Goal: Task Accomplishment & Management: Manage account settings

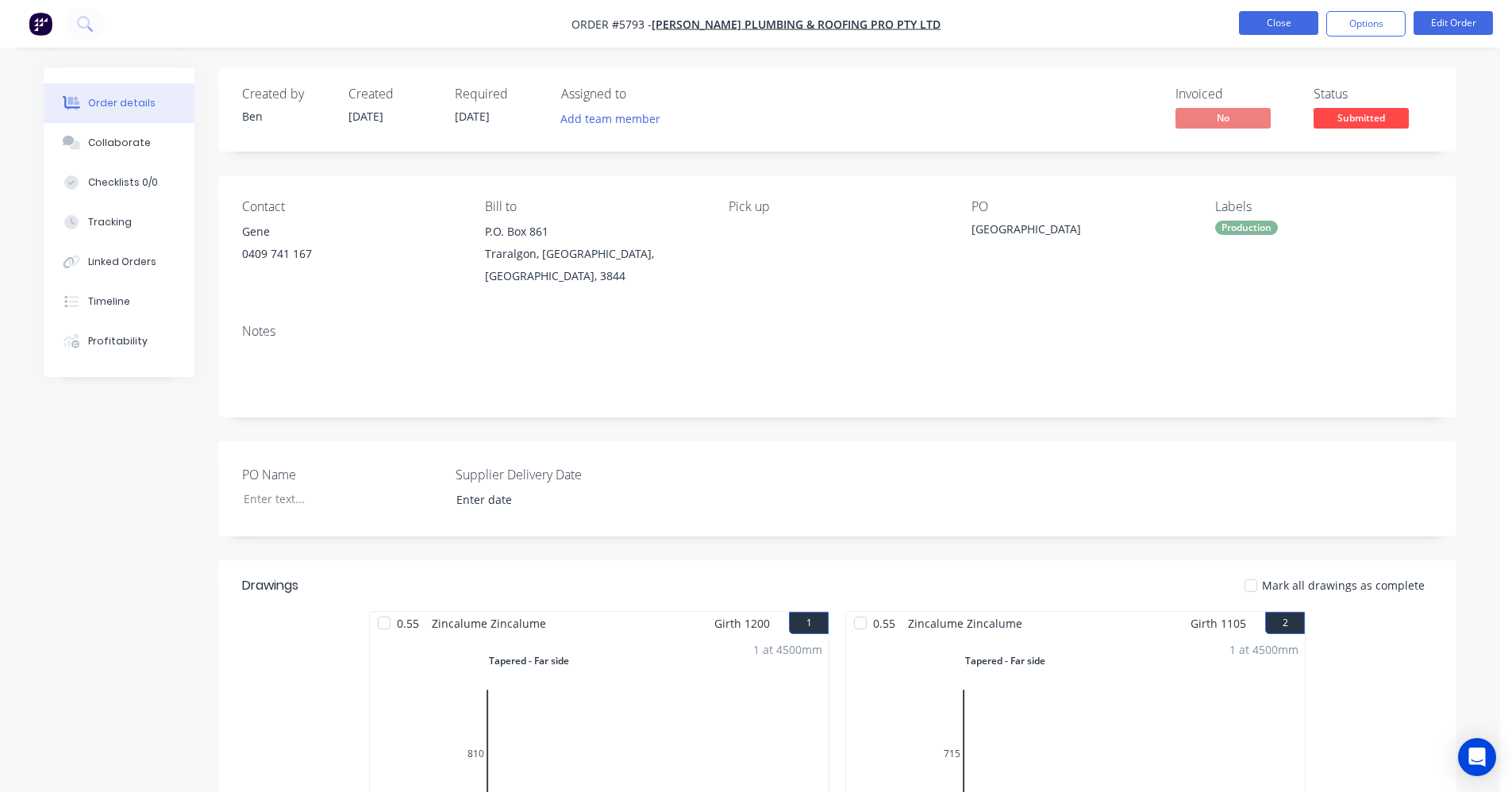
click at [1284, 23] on button "Close" at bounding box center [1278, 23] width 79 height 23
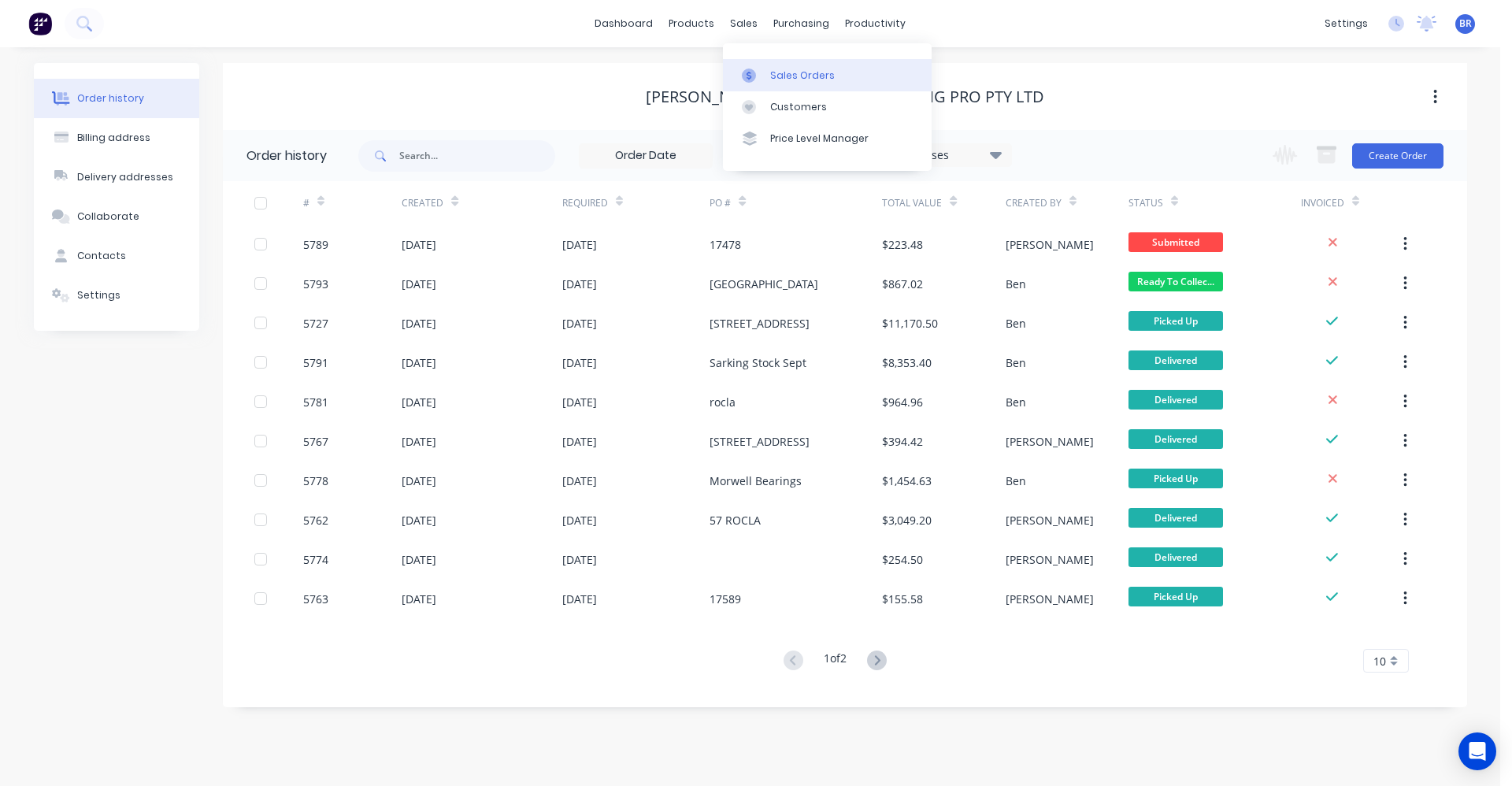
click at [783, 71] on div "Sales Orders" at bounding box center [803, 75] width 65 height 14
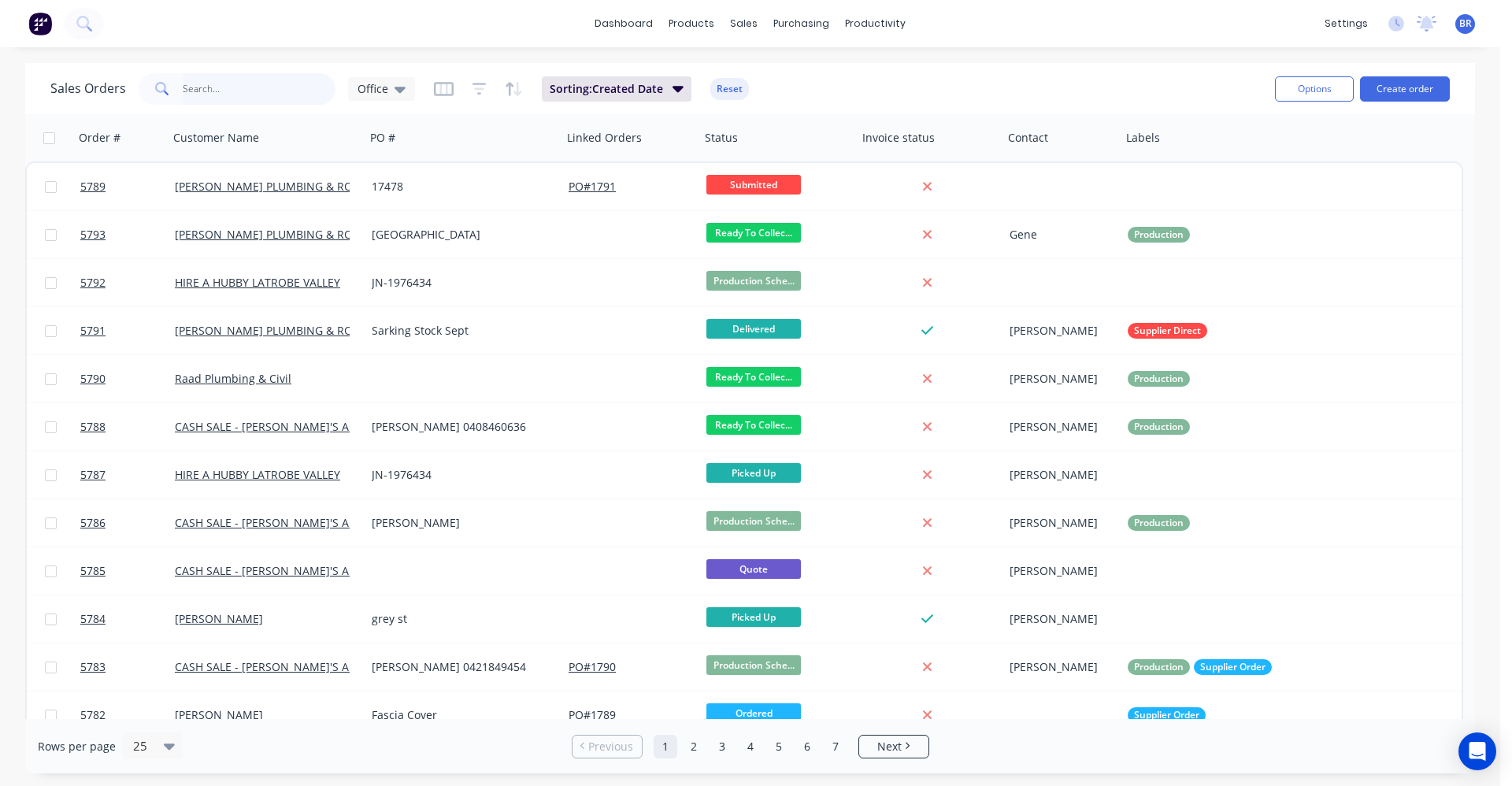
click at [259, 93] on input "text" at bounding box center [259, 89] width 153 height 32
click at [211, 84] on input "text" at bounding box center [259, 89] width 153 height 32
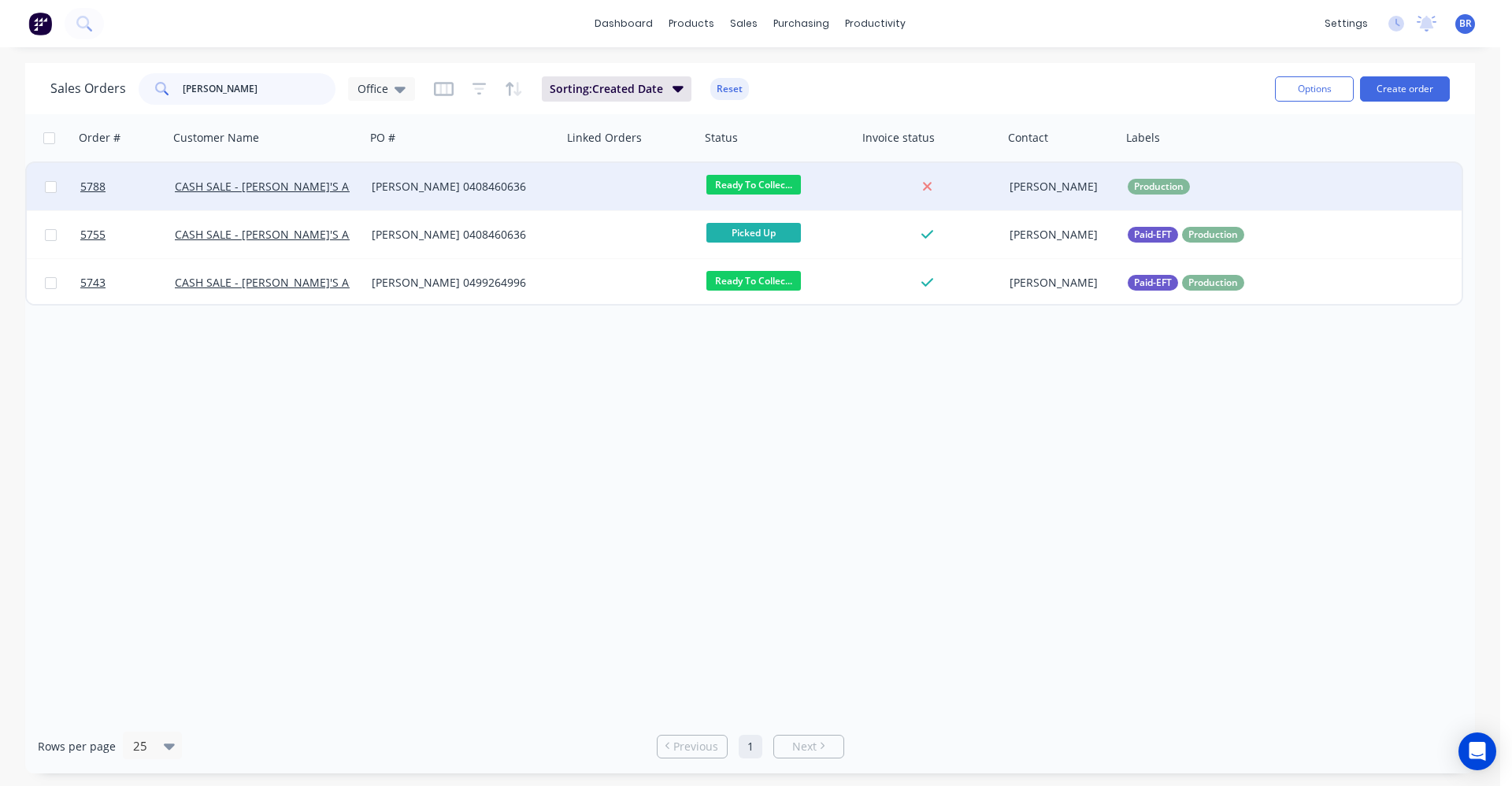
type input "[PERSON_NAME]"
click at [543, 188] on div "[PERSON_NAME] 0408460636" at bounding box center [459, 186] width 175 height 16
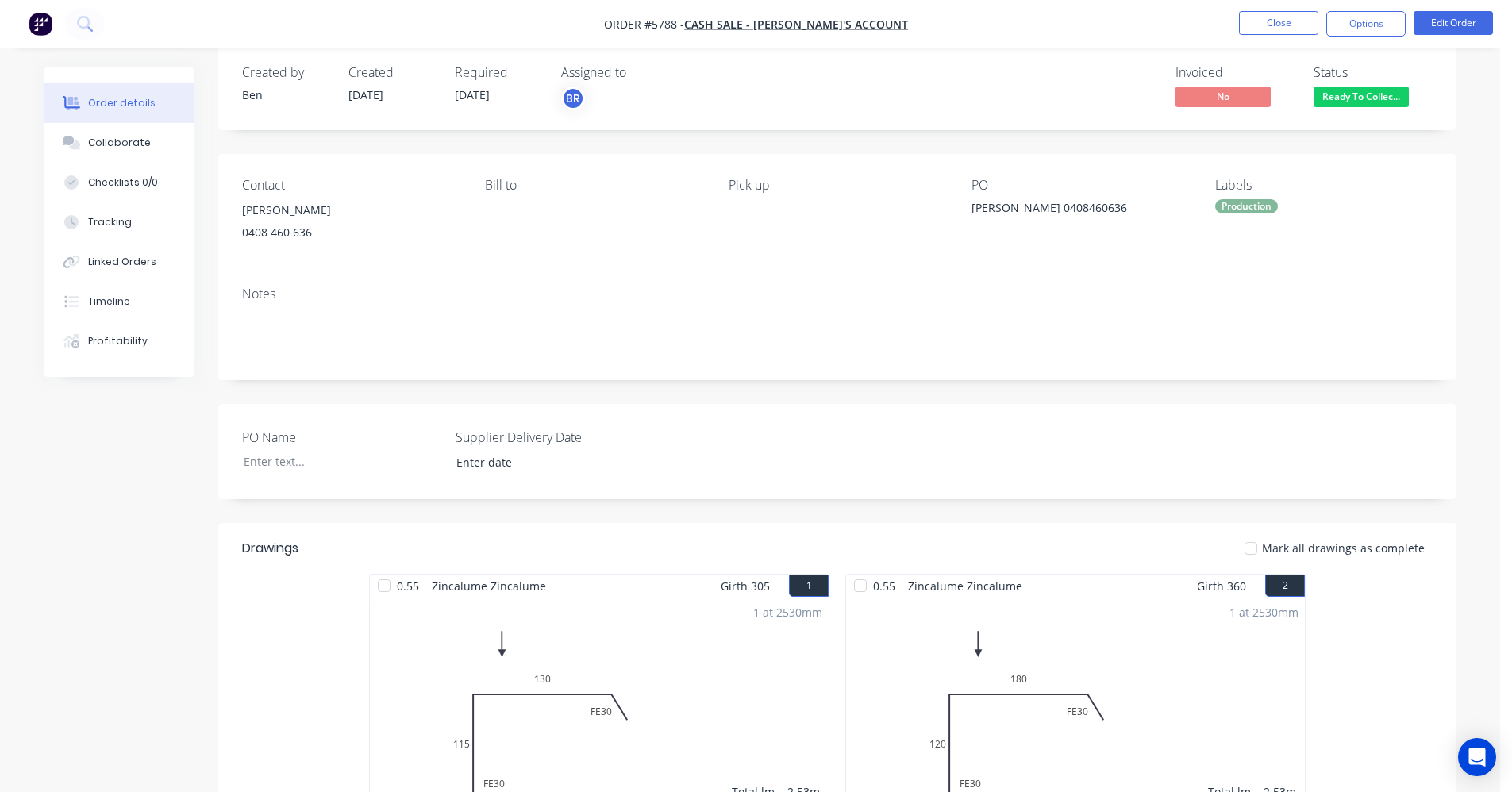
scroll to position [16, 0]
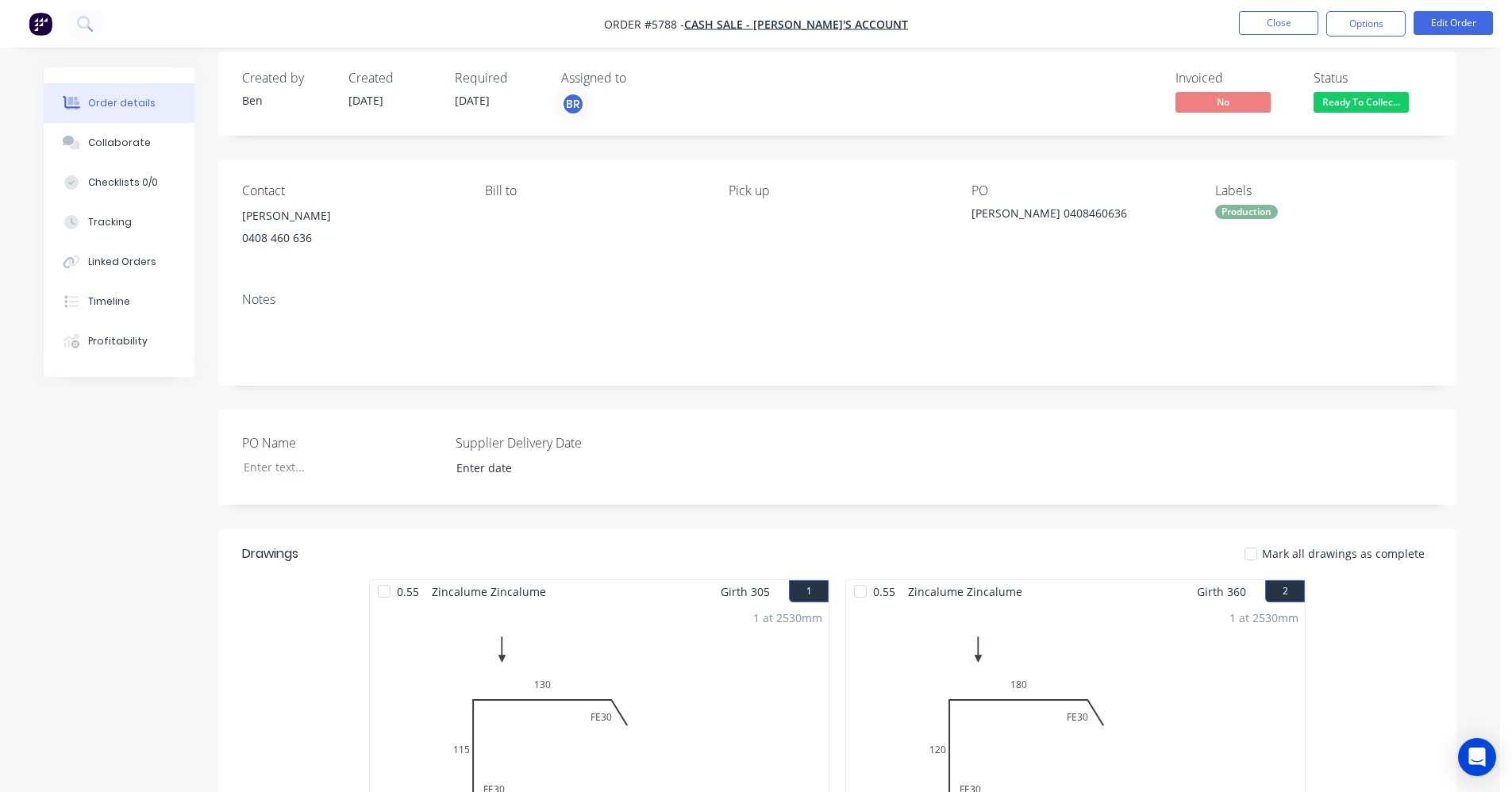
click at [1239, 212] on div "Production" at bounding box center [1246, 212] width 63 height 14
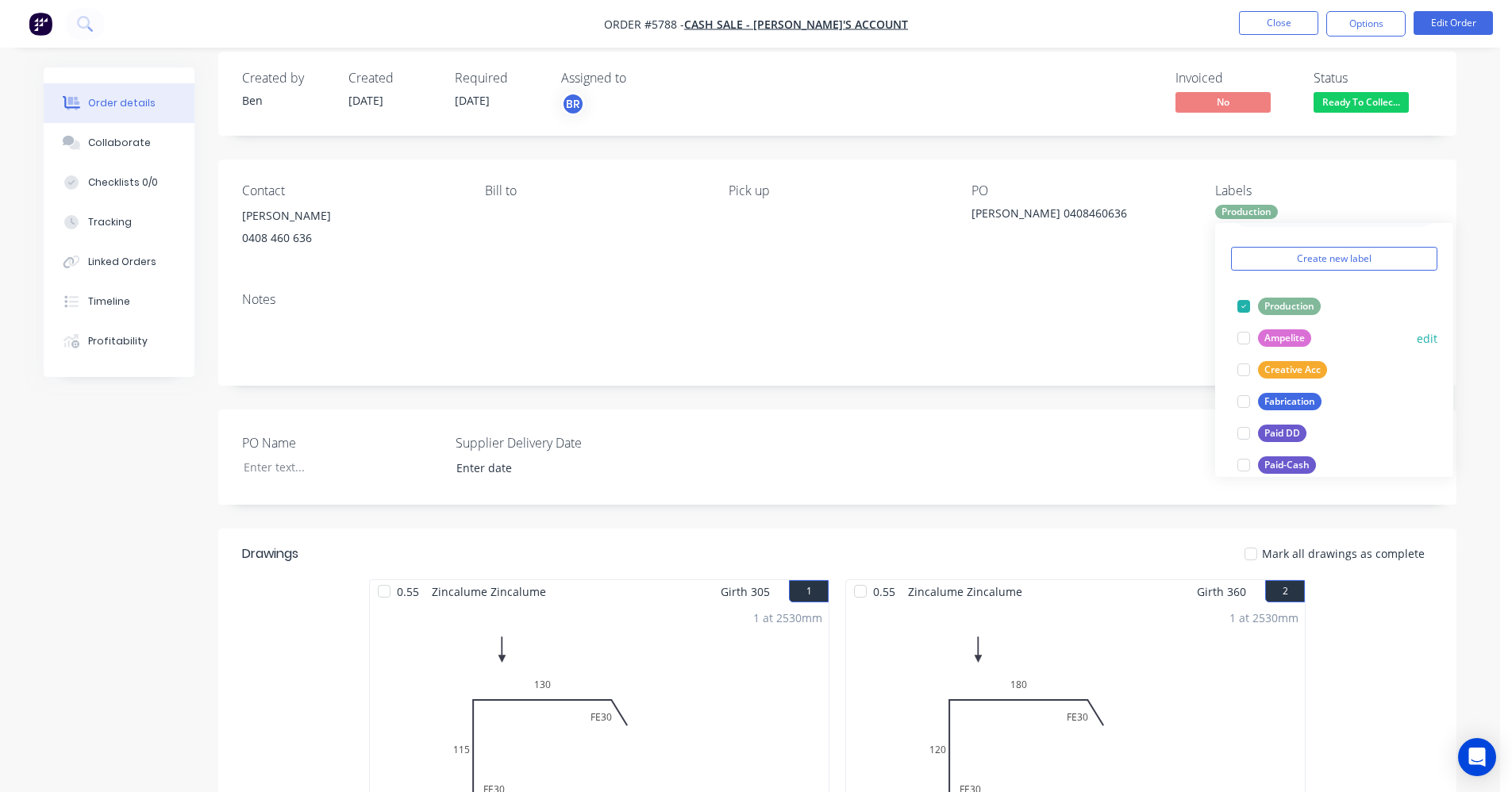
scroll to position [79, 0]
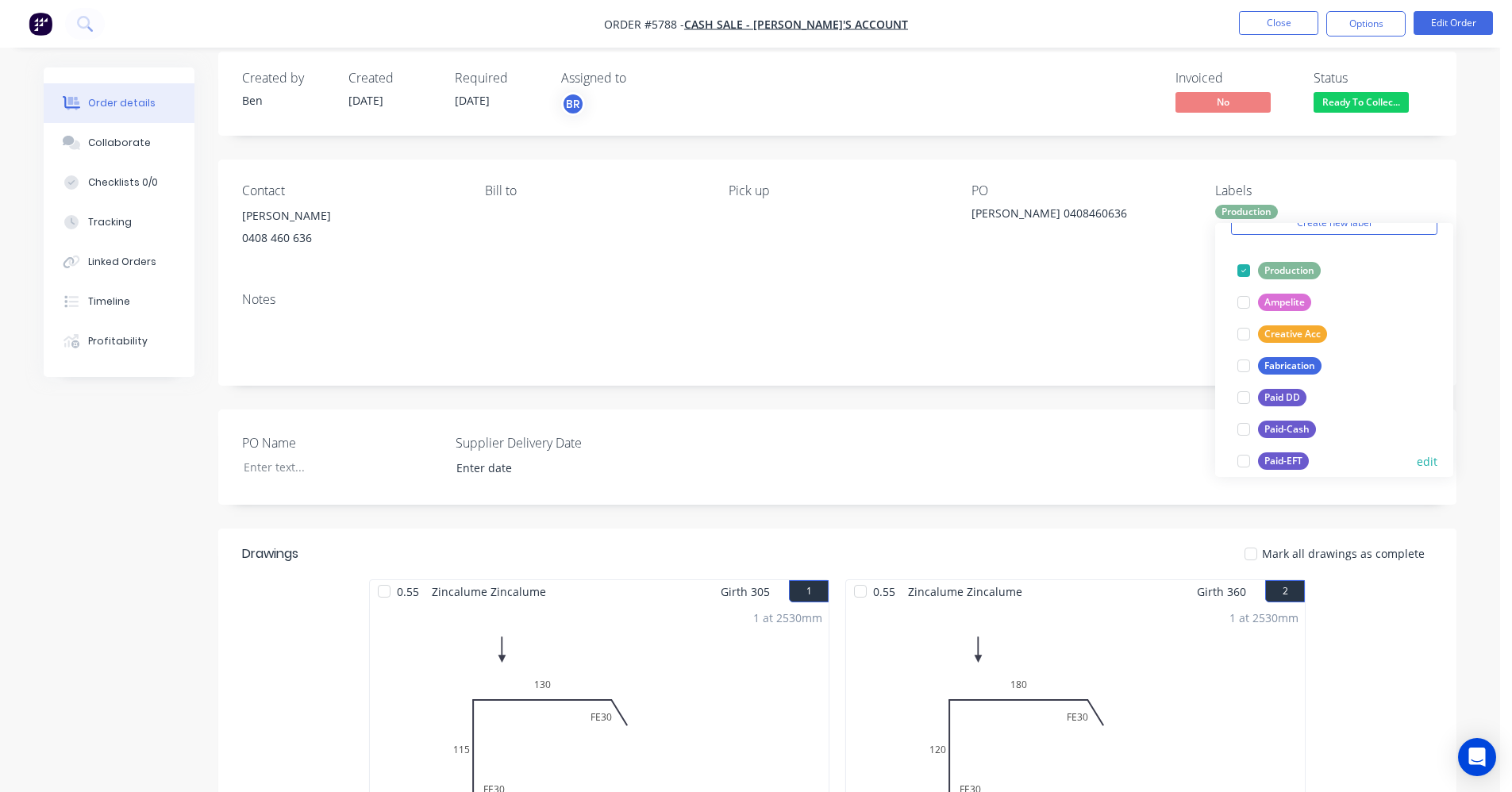
click at [1288, 458] on div "Paid-EFT" at bounding box center [1283, 461] width 50 height 17
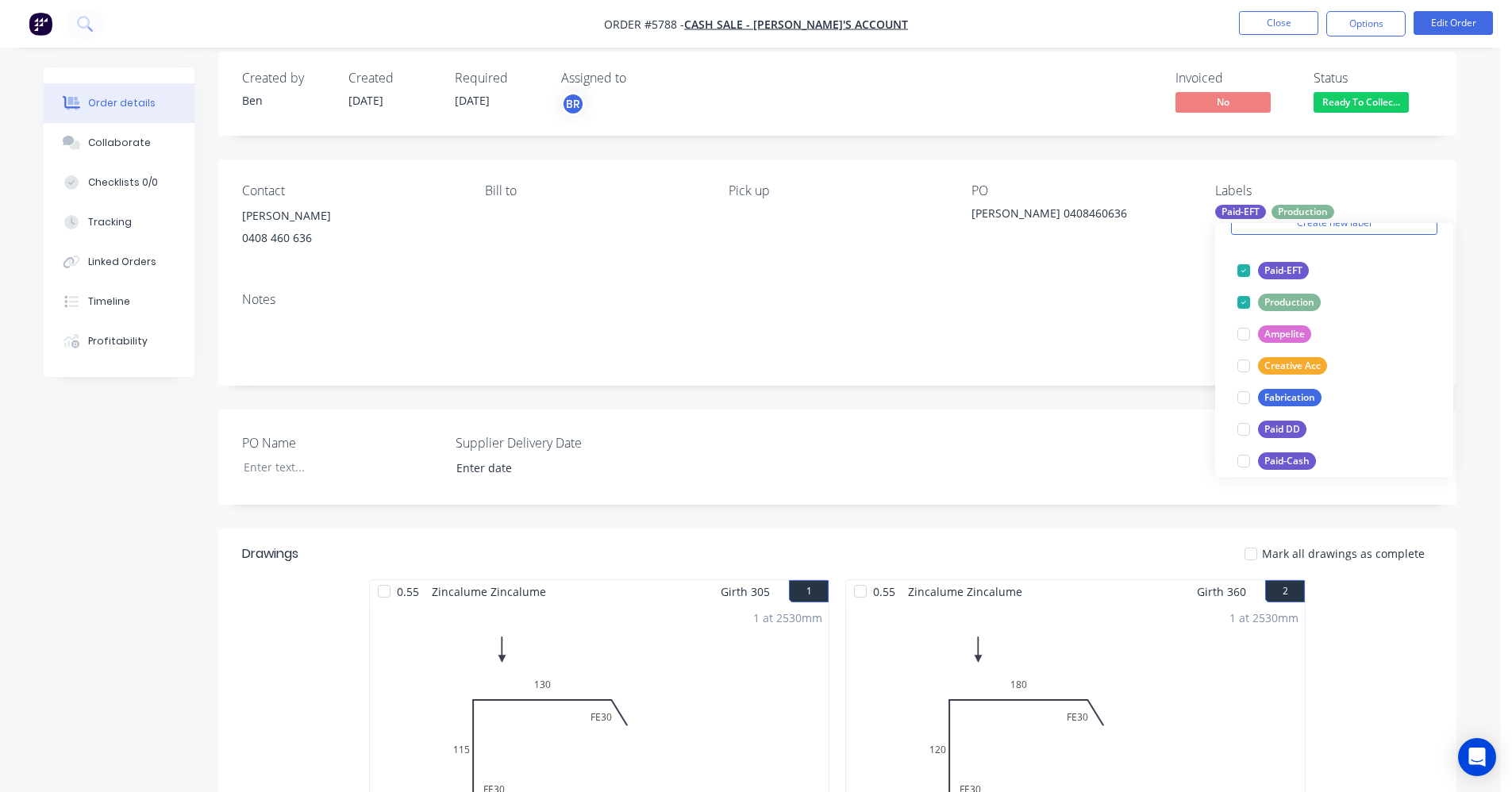
click at [1047, 304] on div "Notes" at bounding box center [837, 299] width 1191 height 15
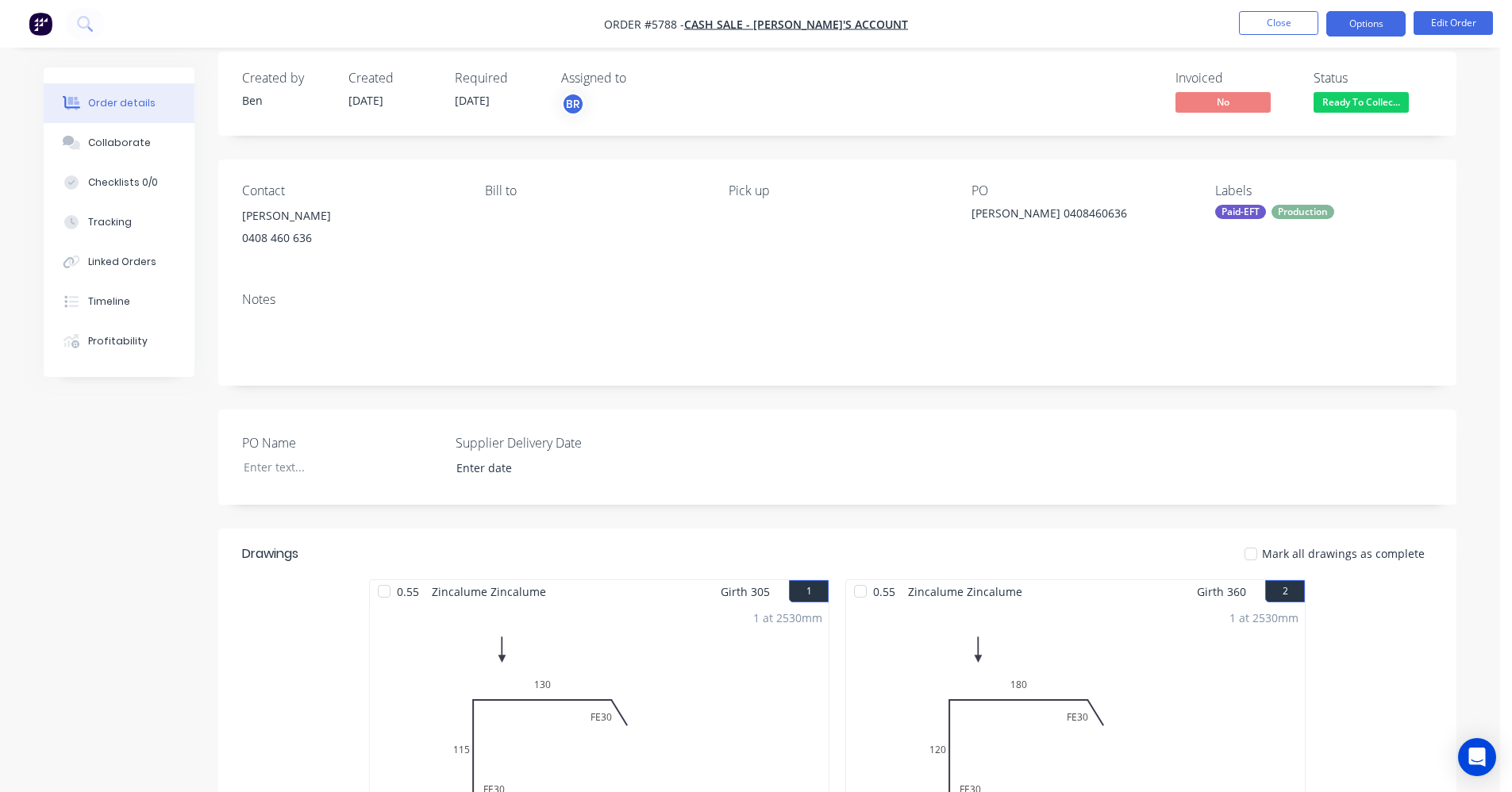
click at [1369, 23] on button "Options" at bounding box center [1365, 23] width 79 height 25
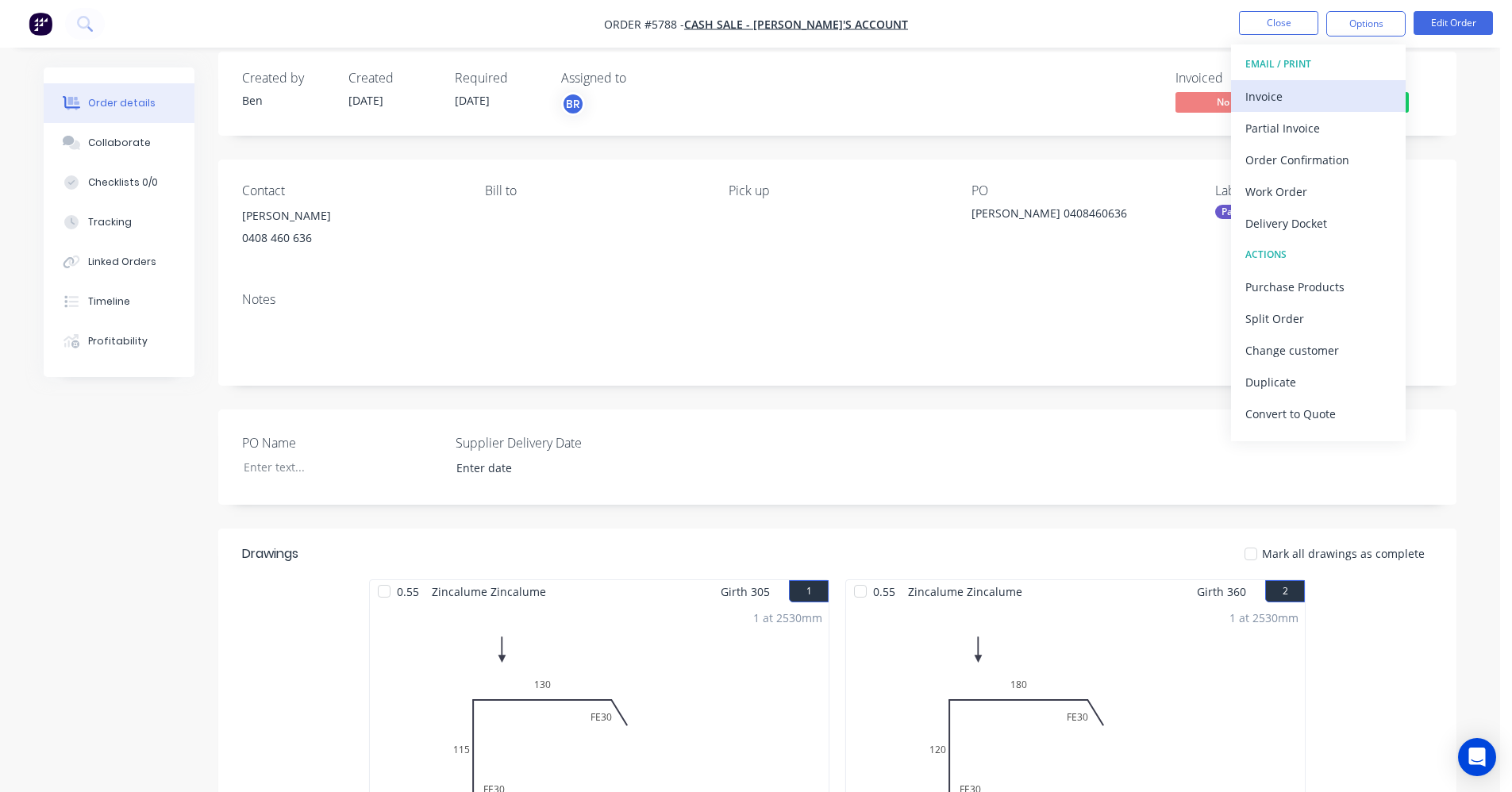
click at [1285, 95] on div "Invoice" at bounding box center [1318, 96] width 146 height 23
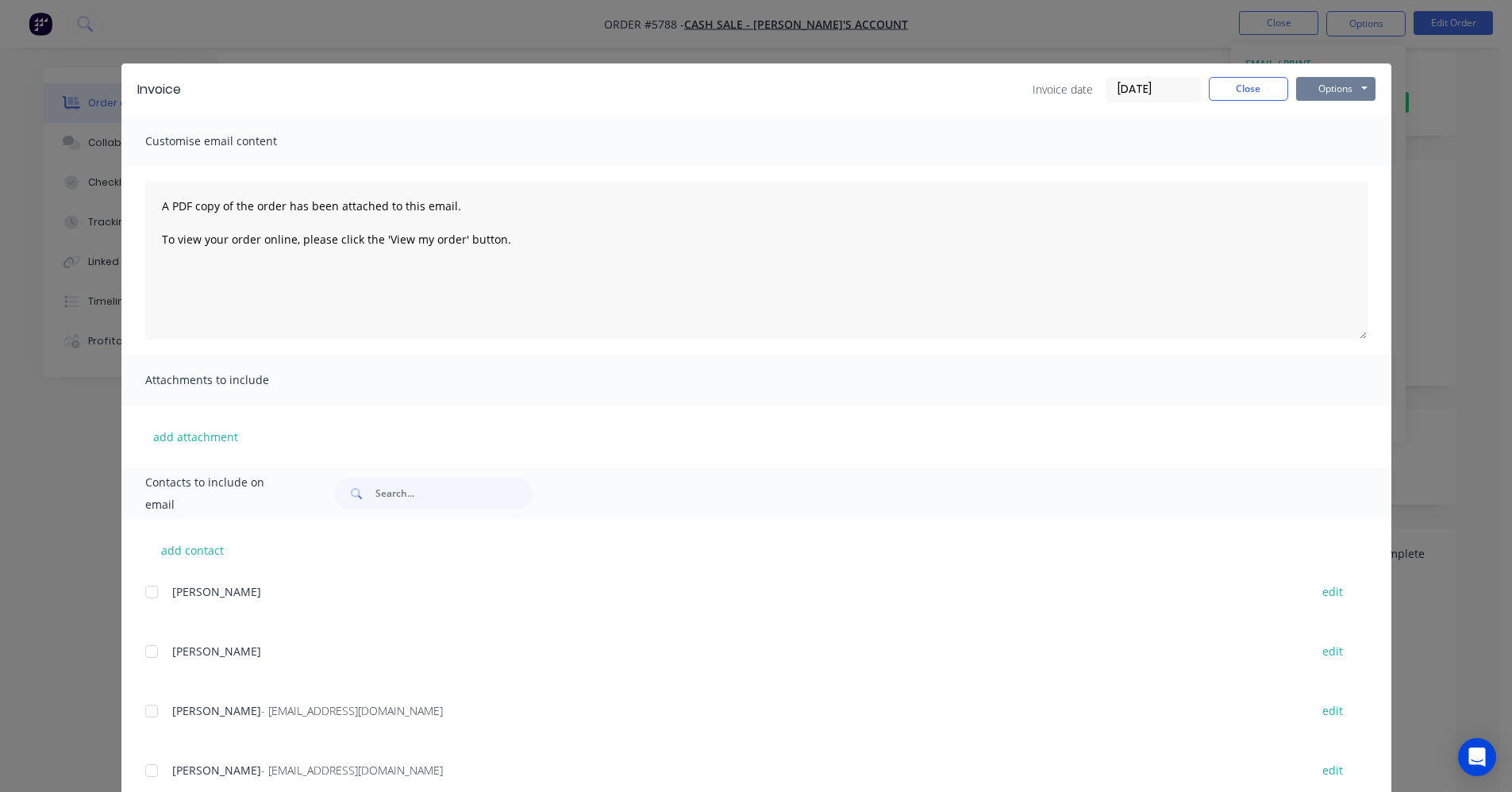
click at [1332, 90] on button "Options" at bounding box center [1335, 89] width 79 height 23
click at [1340, 138] on button "Print" at bounding box center [1346, 143] width 102 height 26
click at [1239, 91] on button "Close" at bounding box center [1248, 89] width 79 height 23
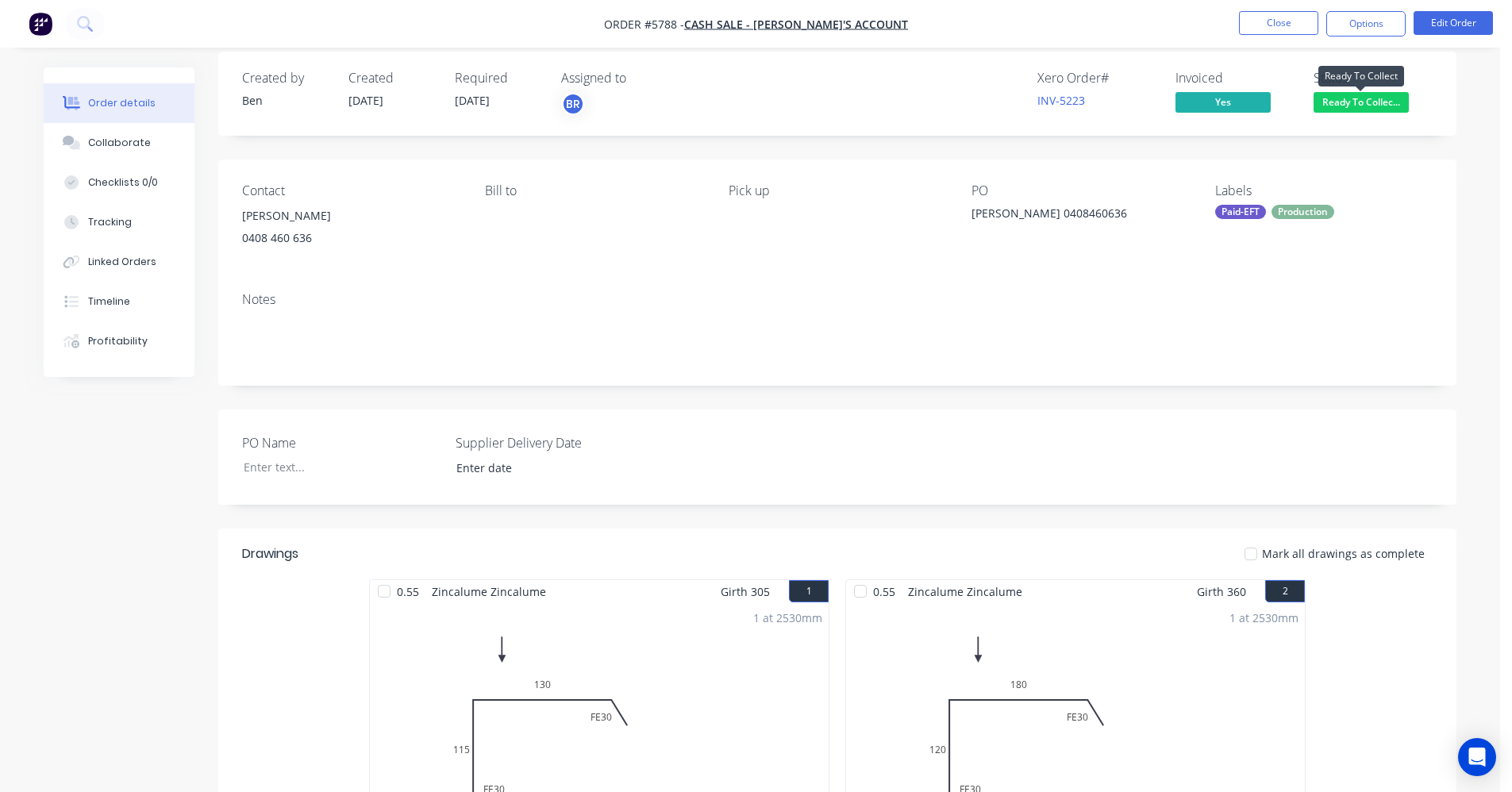
click at [1377, 97] on span "Ready To Collec..." at bounding box center [1361, 102] width 96 height 20
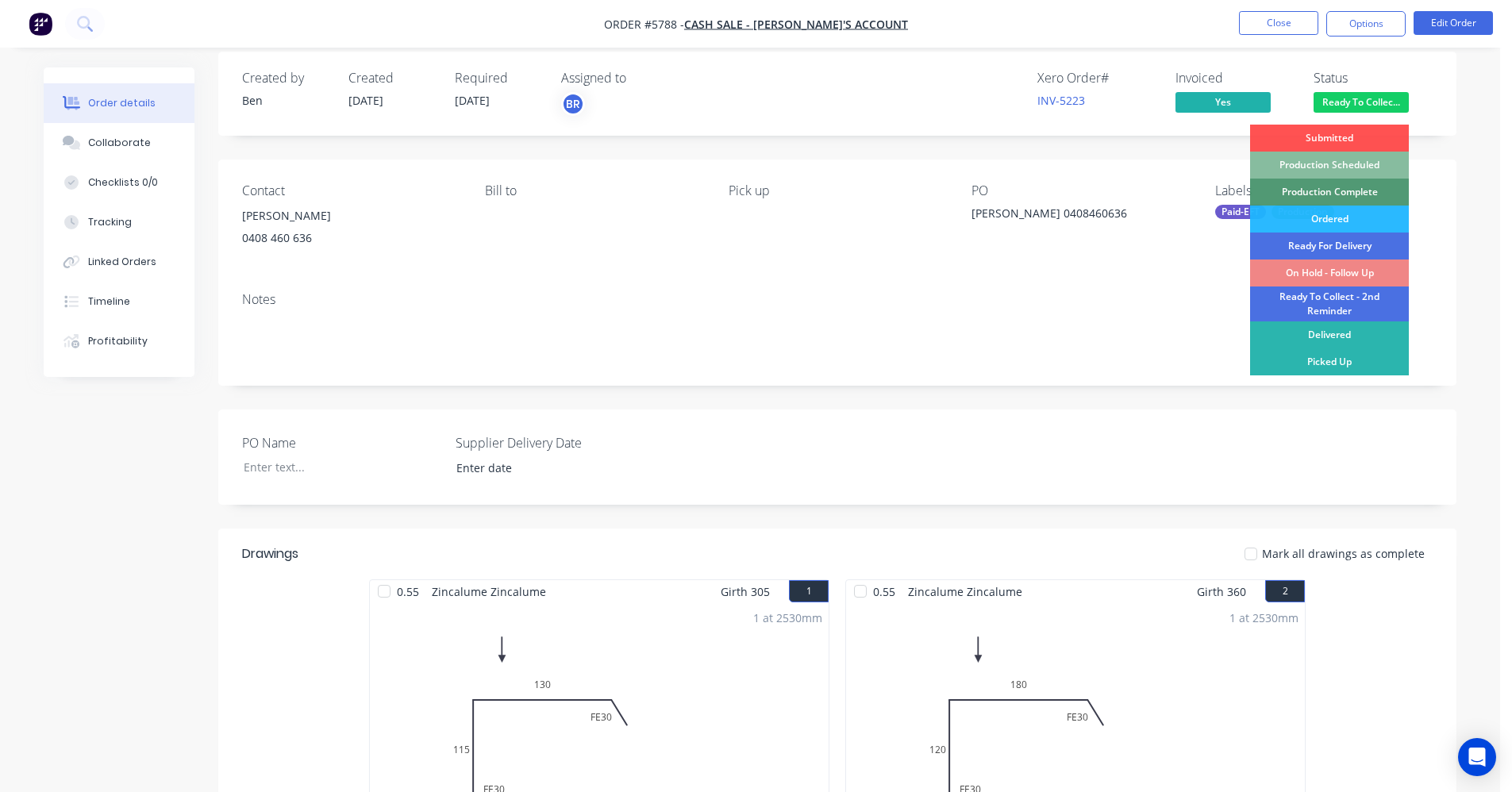
drag, startPoint x: 1337, startPoint y: 361, endPoint x: 1301, endPoint y: 219, distance: 146.5
click at [1337, 355] on div "Picked Up" at bounding box center [1329, 361] width 159 height 27
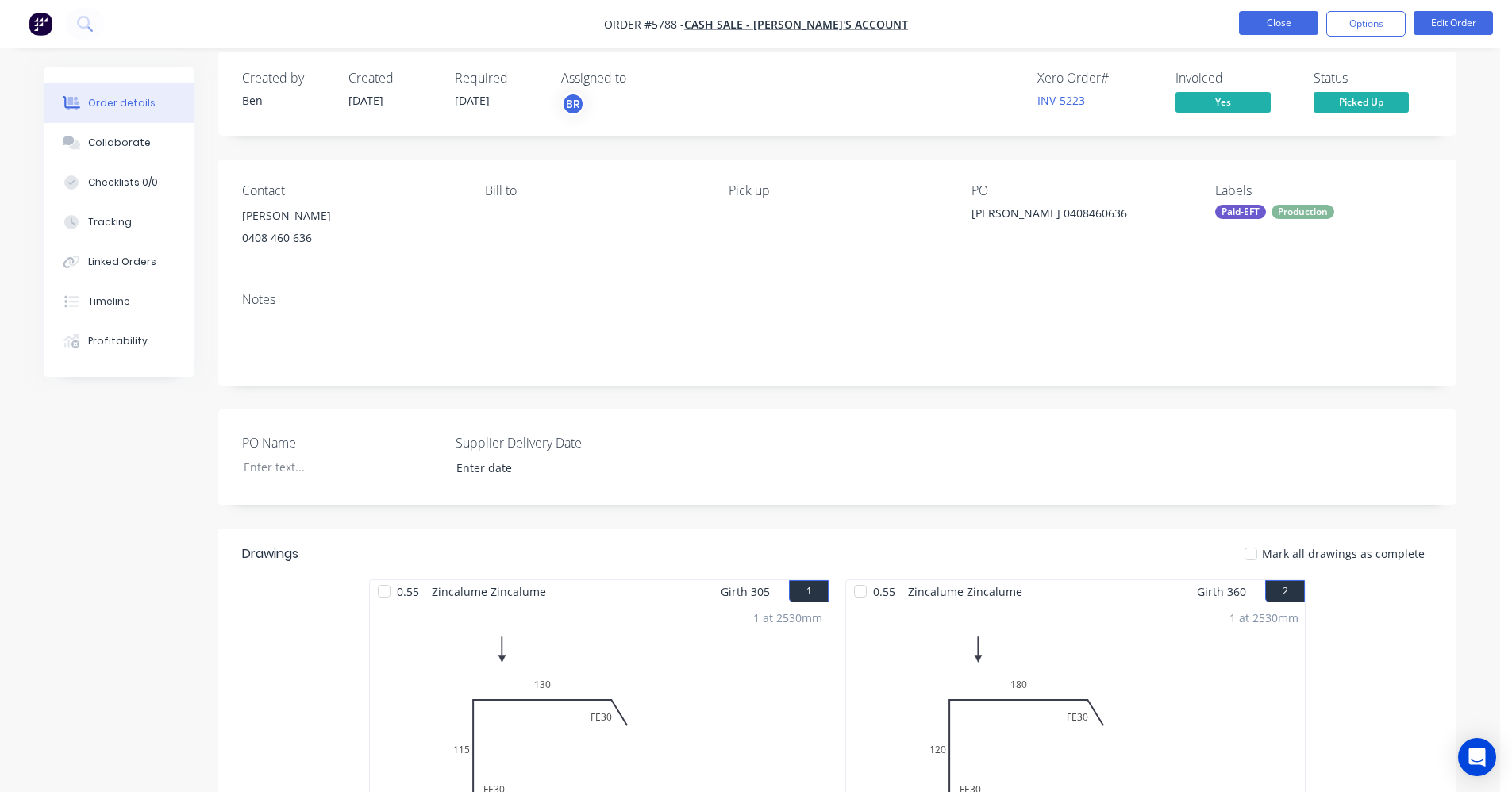
click at [1280, 23] on button "Close" at bounding box center [1278, 23] width 79 height 23
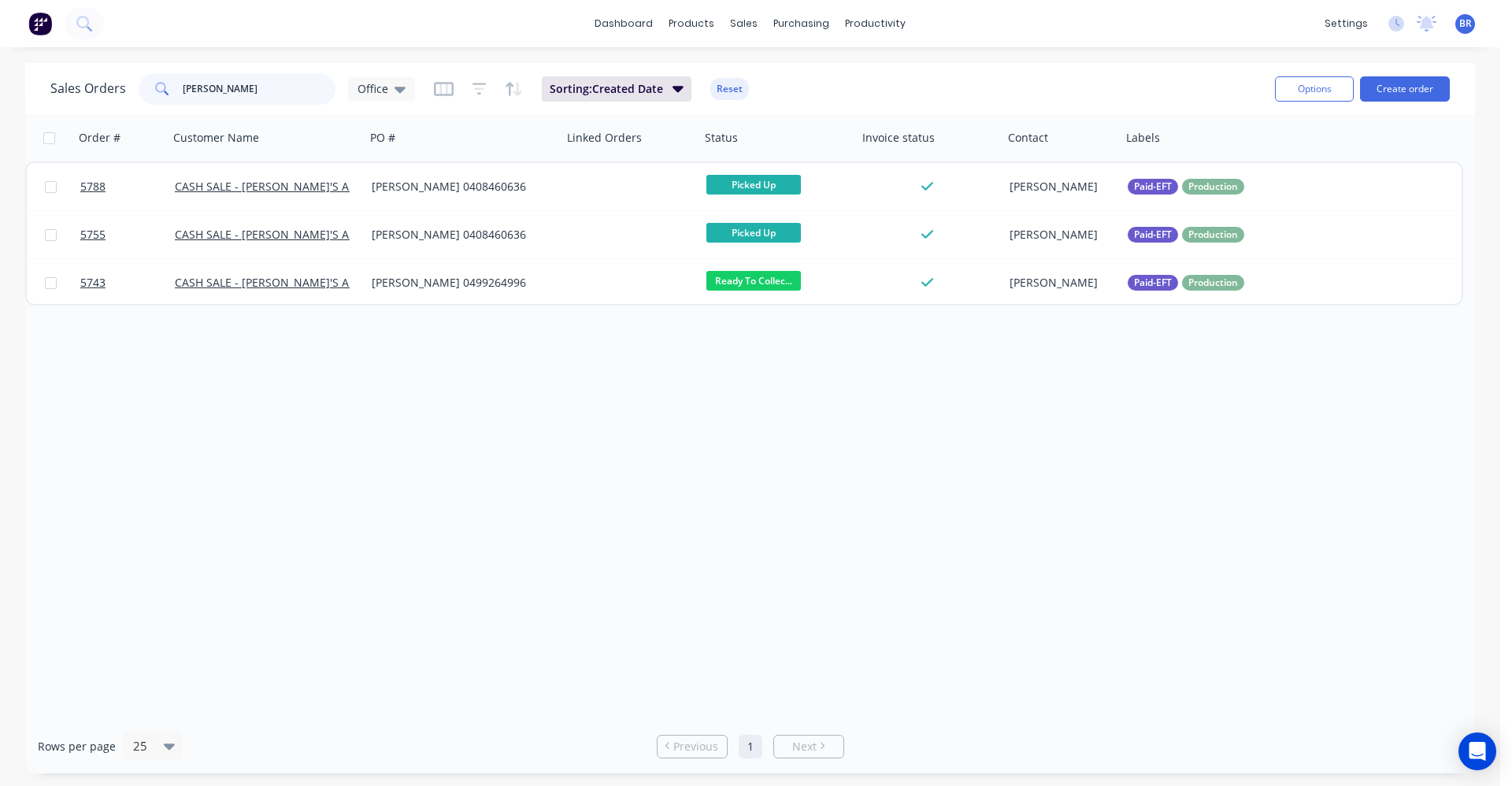
drag, startPoint x: 245, startPoint y: 89, endPoint x: 0, endPoint y: 64, distance: 246.3
click at [0, 64] on div "Sales Orders [PERSON_NAME] Office Sorting: Created Date Reset Options Create or…" at bounding box center [750, 418] width 1501 height 710
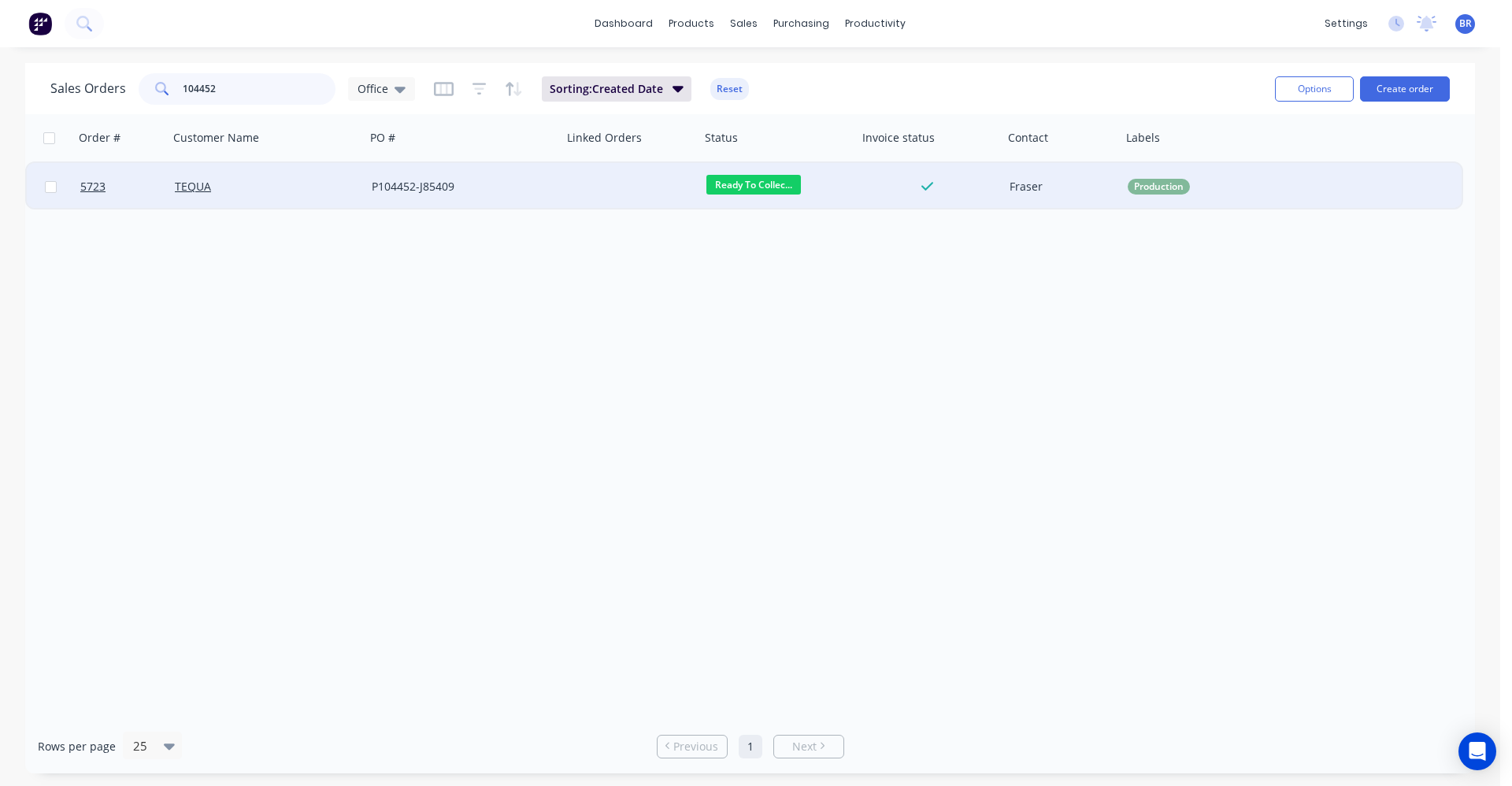
type input "104452"
click at [535, 188] on div "P104452-J85409" at bounding box center [459, 186] width 175 height 16
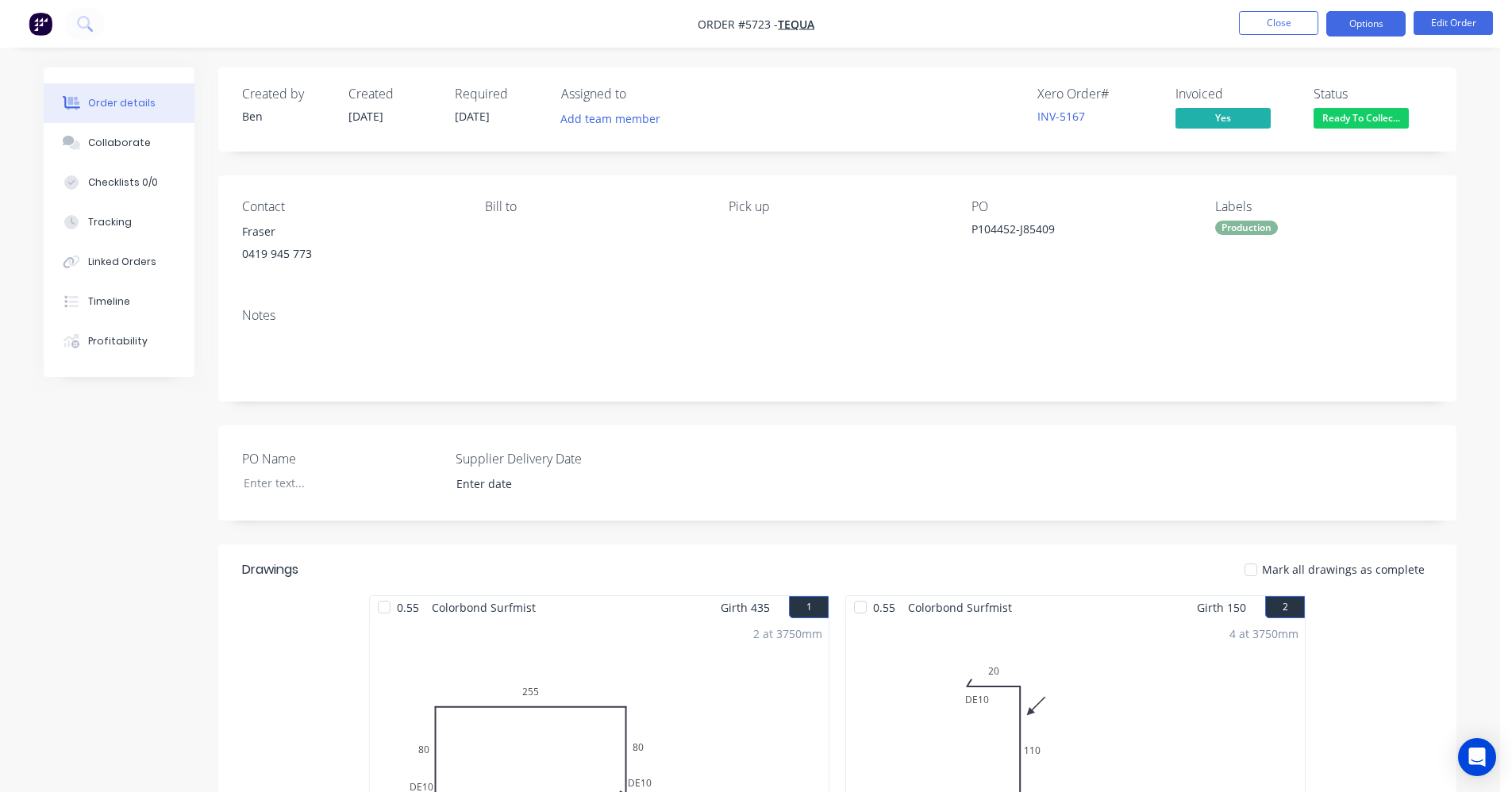
click at [1366, 23] on button "Options" at bounding box center [1365, 23] width 79 height 25
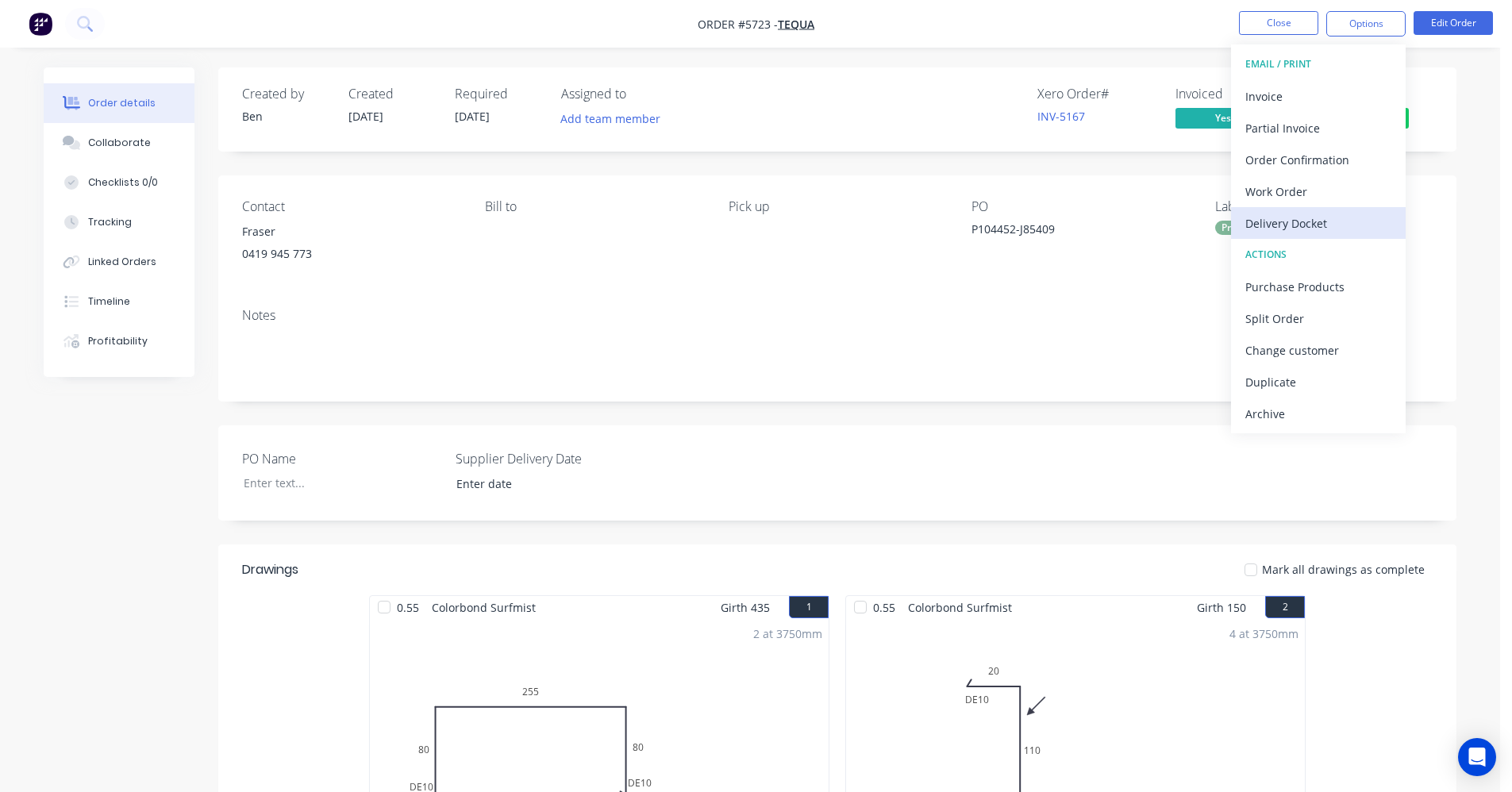
click at [1302, 227] on div "Delivery Docket" at bounding box center [1318, 223] width 146 height 23
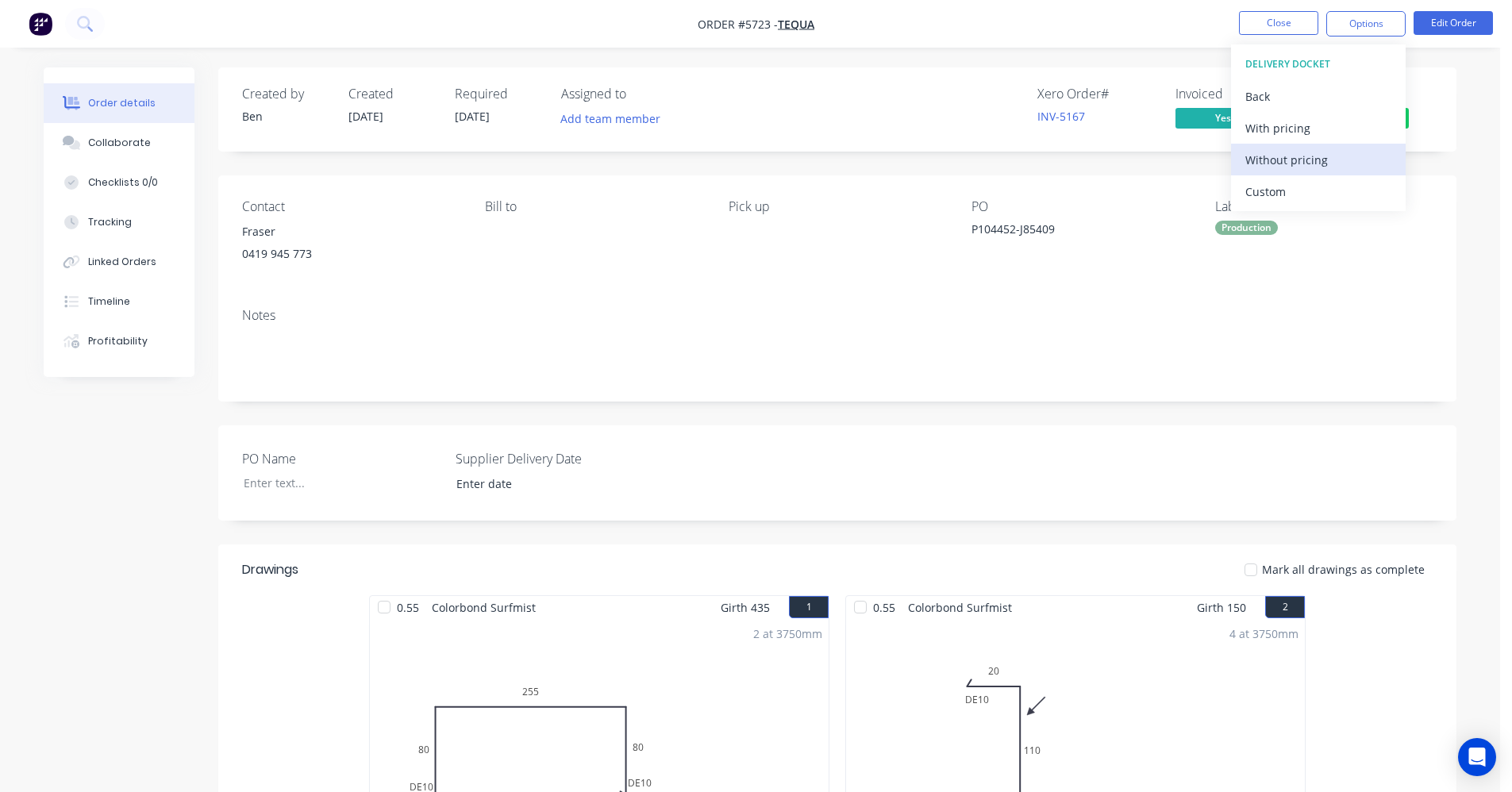
click at [1318, 162] on div "Without pricing" at bounding box center [1318, 160] width 146 height 23
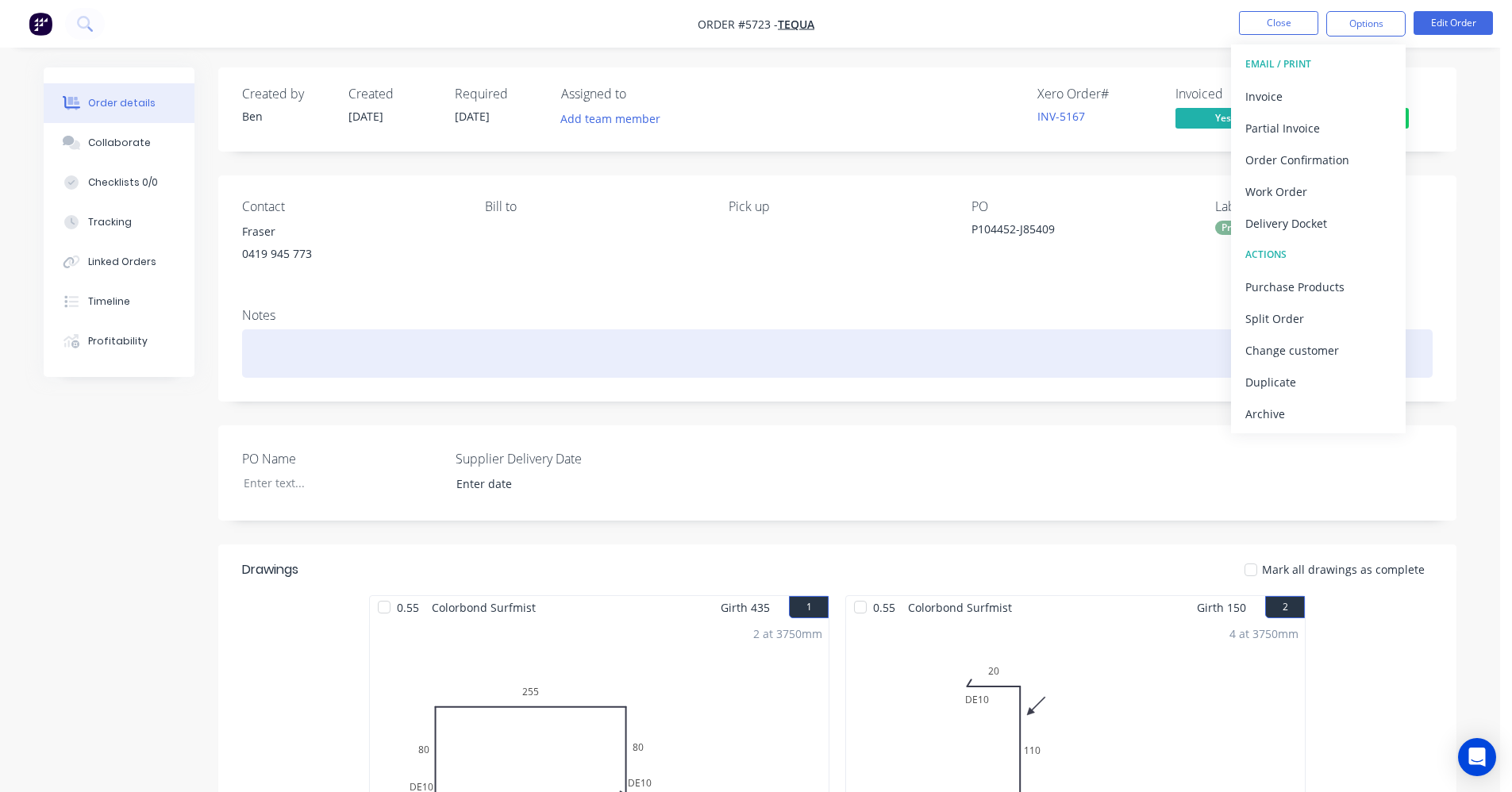
click at [941, 347] on div at bounding box center [837, 353] width 1191 height 49
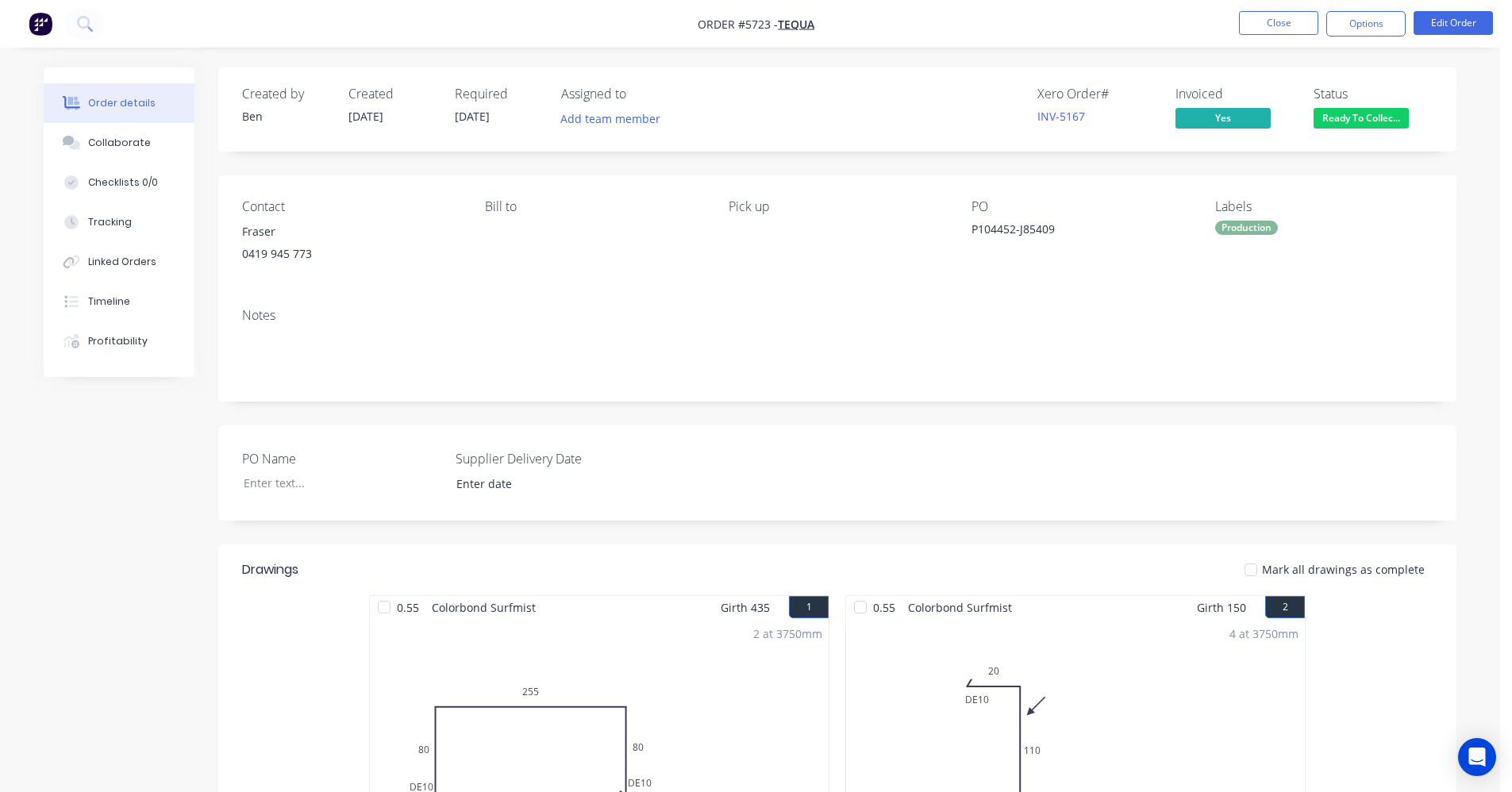
click at [1383, 116] on span "Ready To Collec..." at bounding box center [1361, 117] width 96 height 20
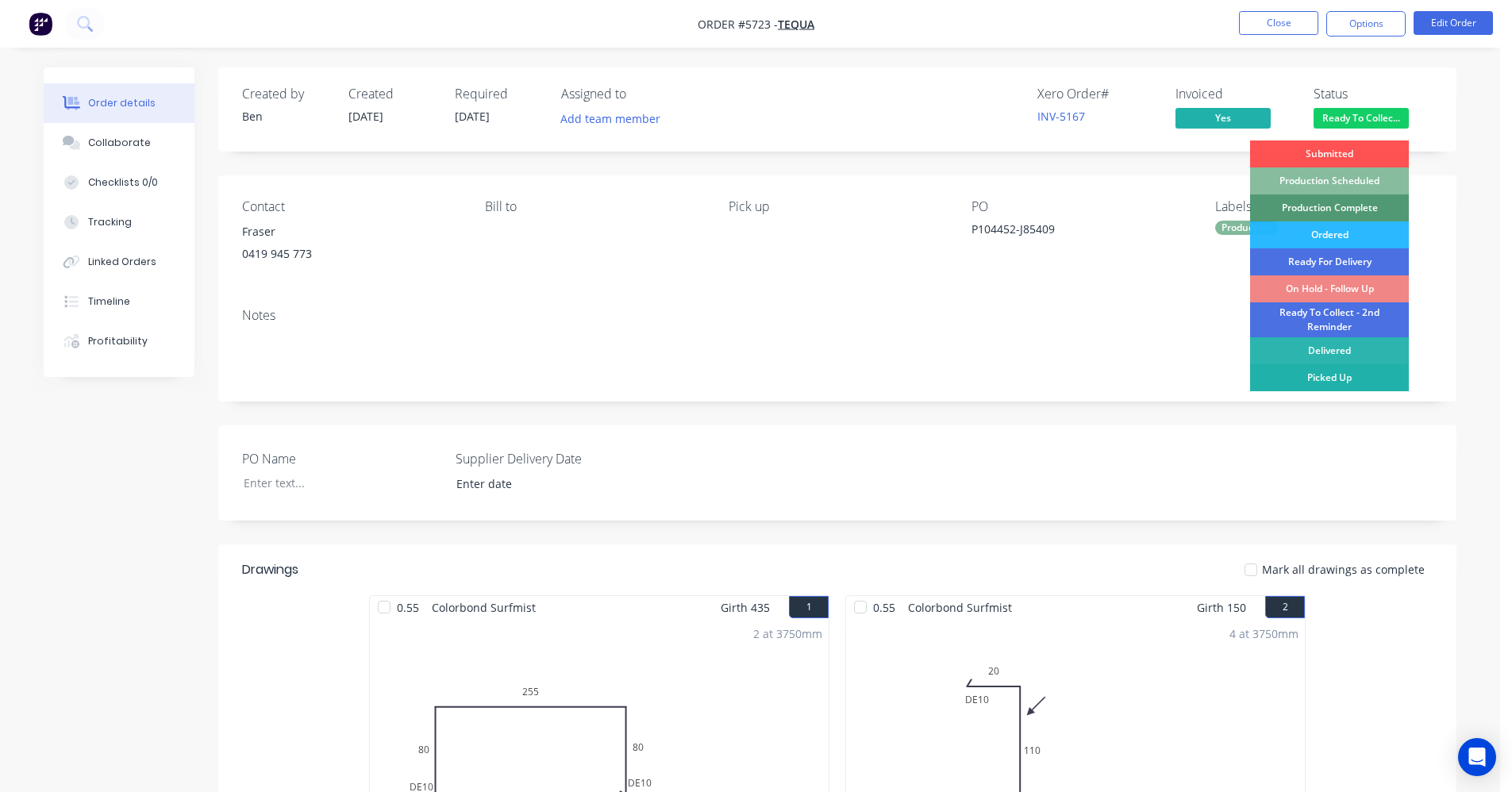
click at [1346, 374] on div "Picked Up" at bounding box center [1329, 377] width 159 height 27
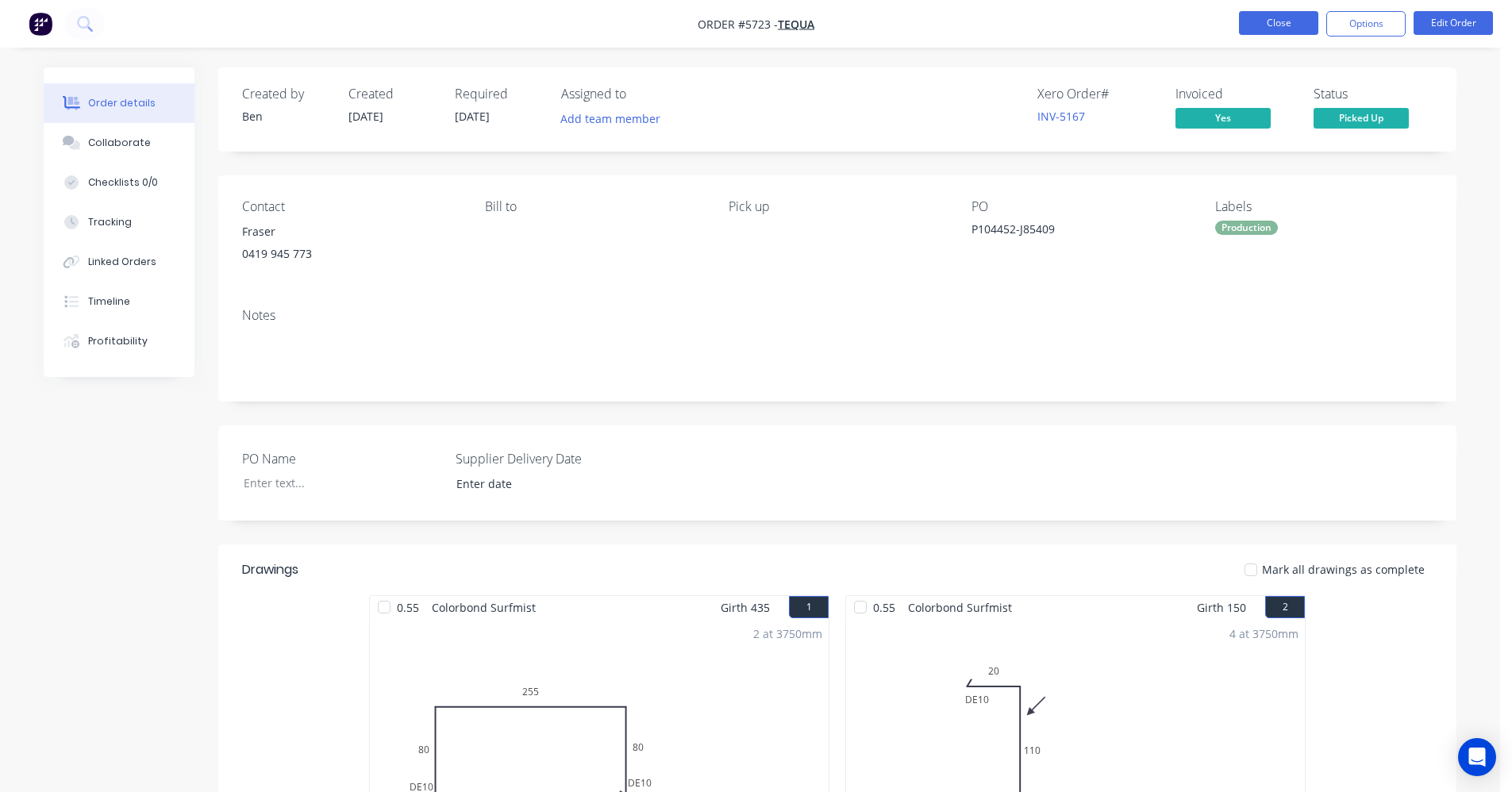
click at [1273, 16] on button "Close" at bounding box center [1278, 23] width 79 height 23
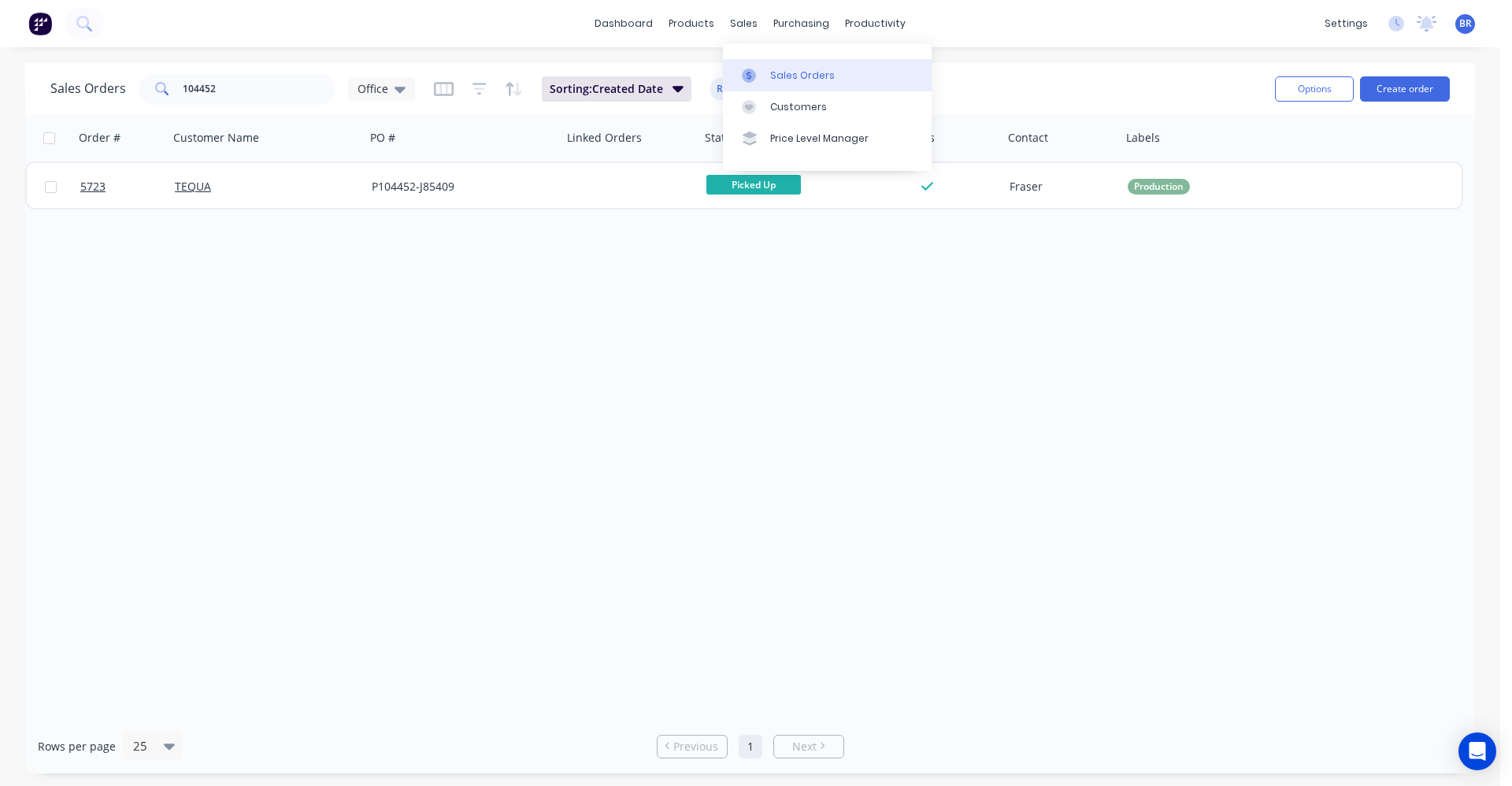
drag, startPoint x: 799, startPoint y: 74, endPoint x: 790, endPoint y: 72, distance: 9.2
click at [799, 74] on div "Sales Orders" at bounding box center [803, 75] width 65 height 14
drag, startPoint x: 249, startPoint y: 87, endPoint x: 64, endPoint y: 52, distance: 188.3
click at [59, 51] on div "dashboard products sales purchasing productivity dashboard products Product Cat…" at bounding box center [750, 393] width 1501 height 786
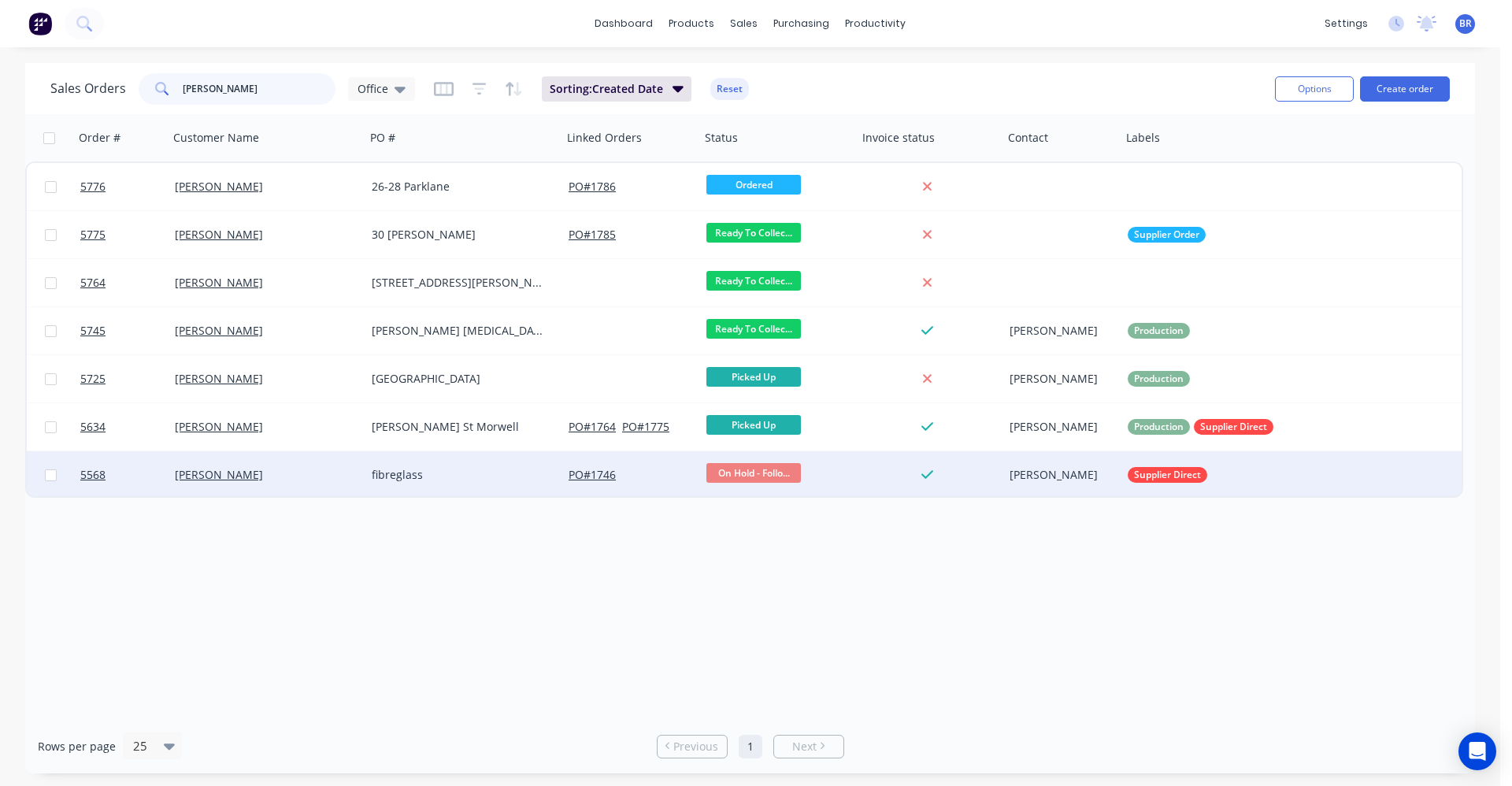
type input "[PERSON_NAME]"
click at [472, 481] on div "fibreglass" at bounding box center [459, 475] width 175 height 16
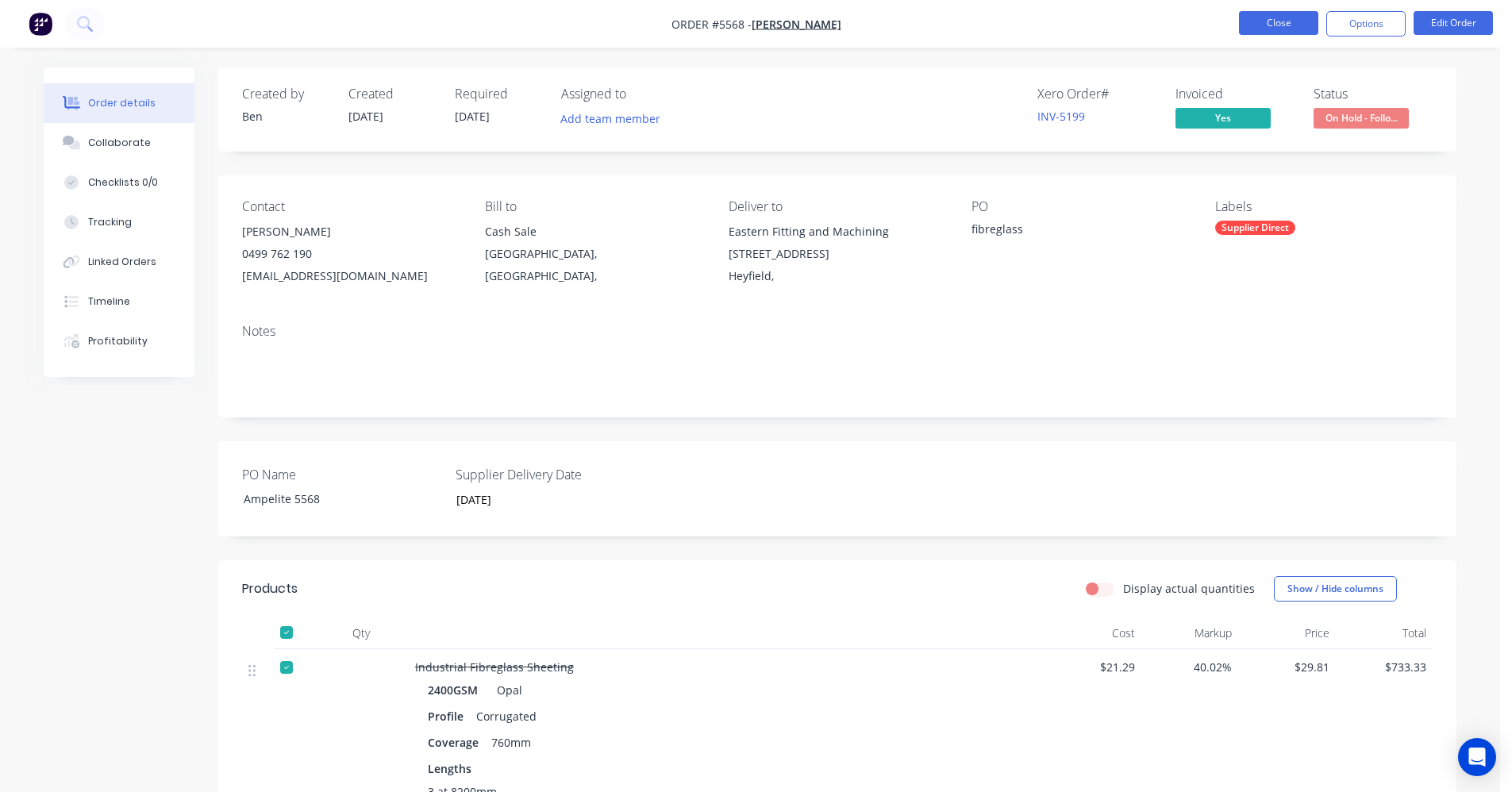
click at [1268, 23] on button "Close" at bounding box center [1278, 23] width 79 height 23
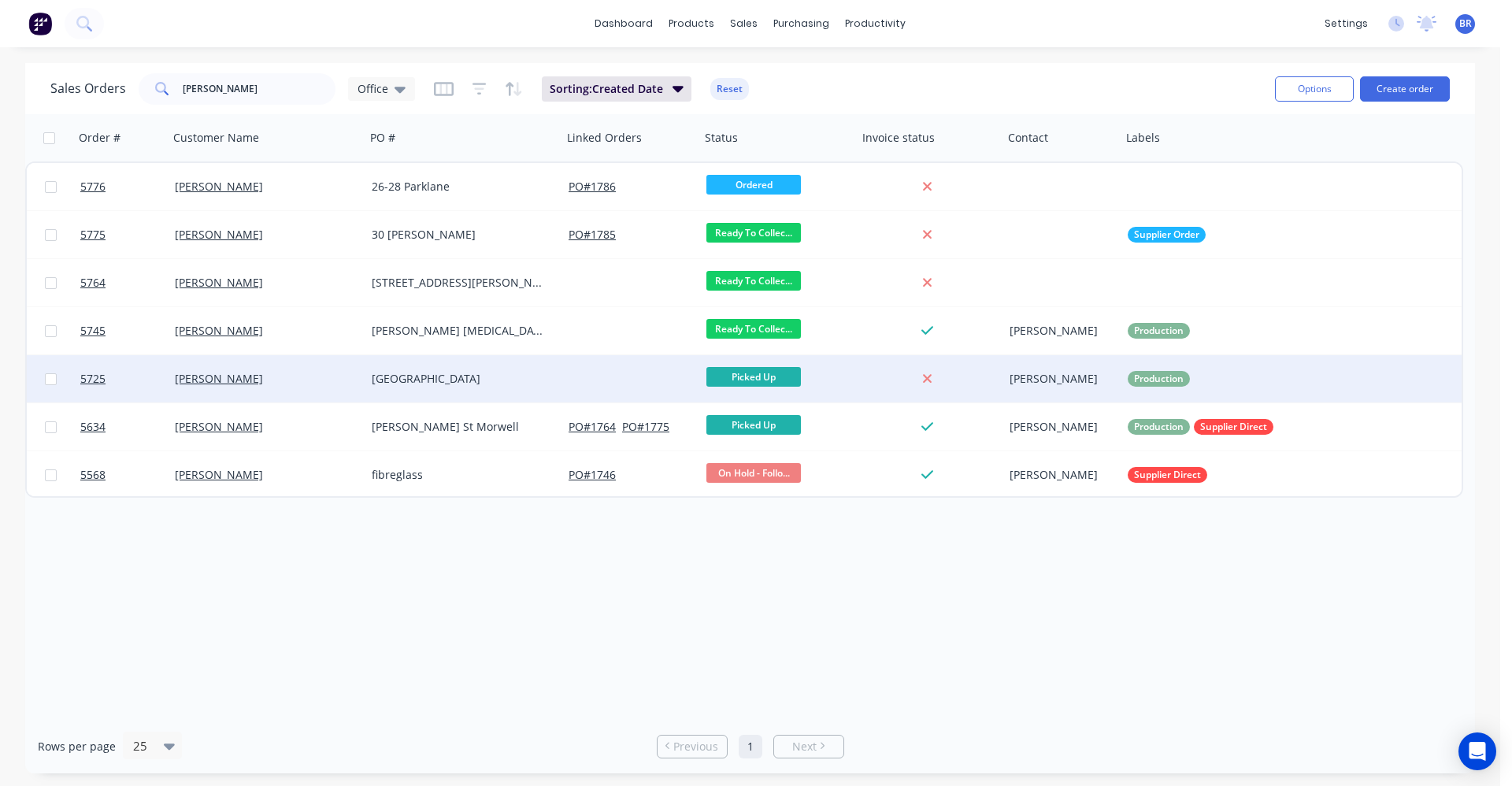
click at [492, 384] on div "[GEOGRAPHIC_DATA]" at bounding box center [459, 378] width 175 height 16
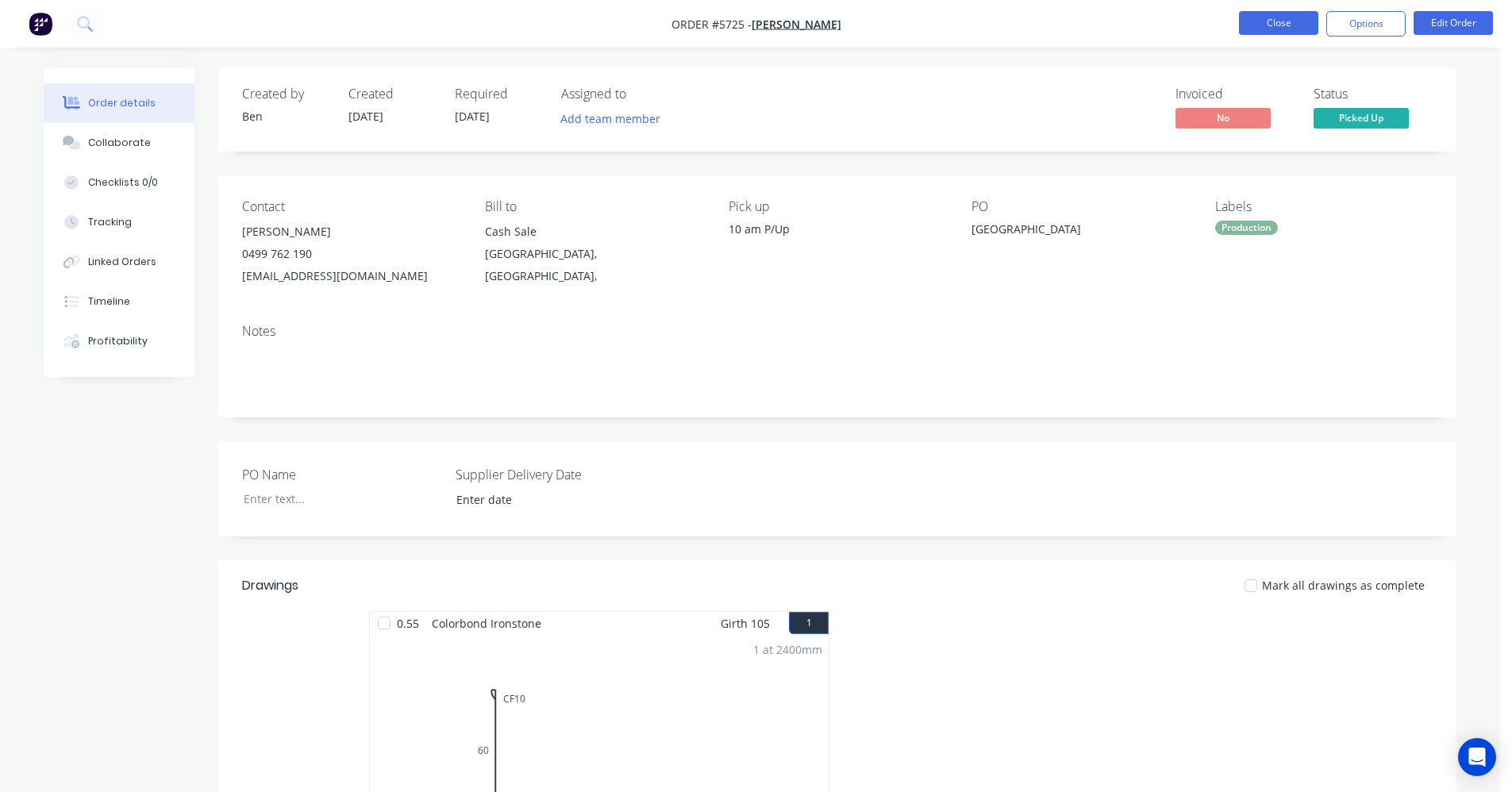
click at [1276, 25] on button "Close" at bounding box center [1278, 23] width 79 height 23
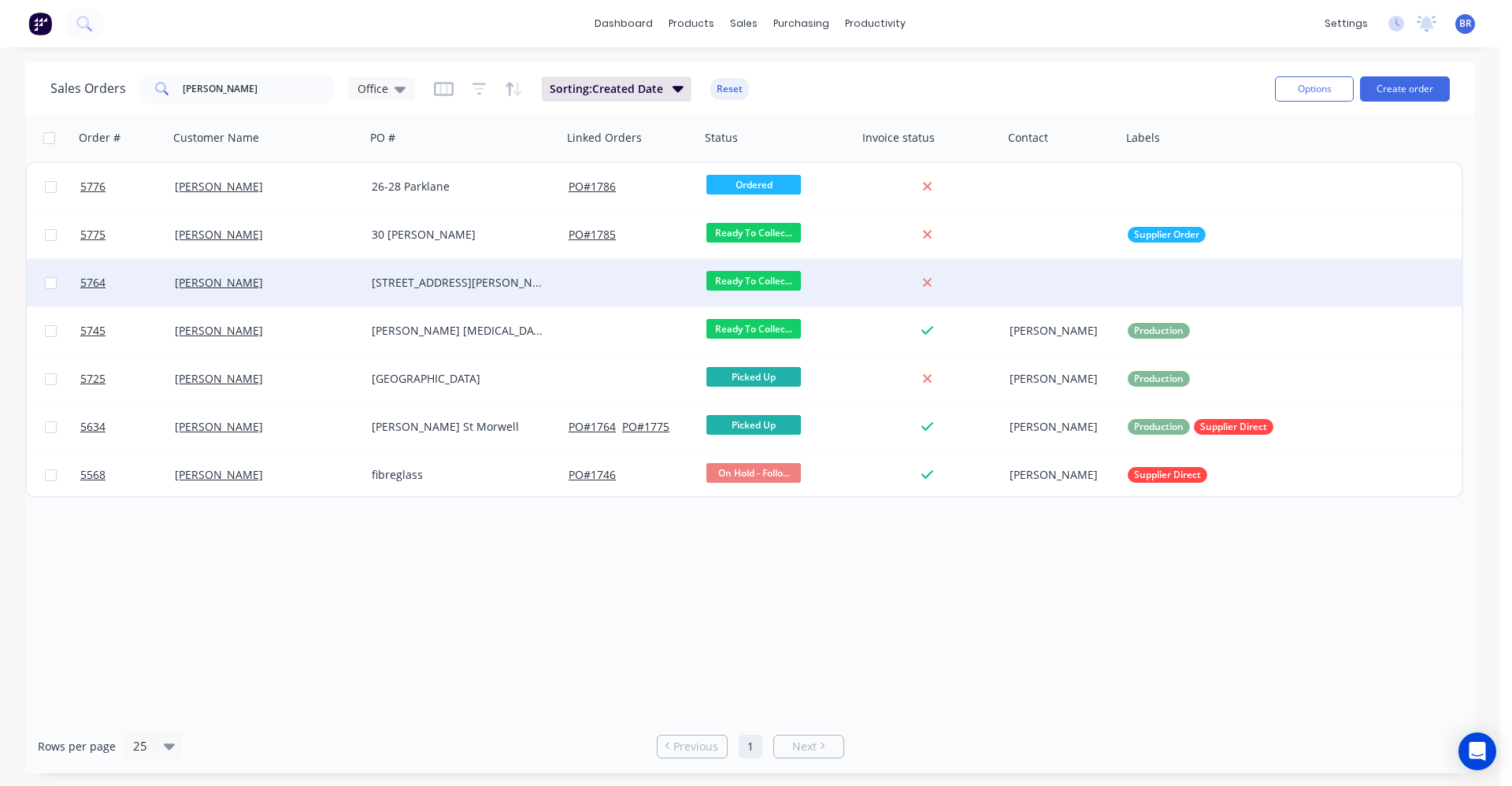
click at [562, 291] on div at bounding box center [631, 283] width 138 height 47
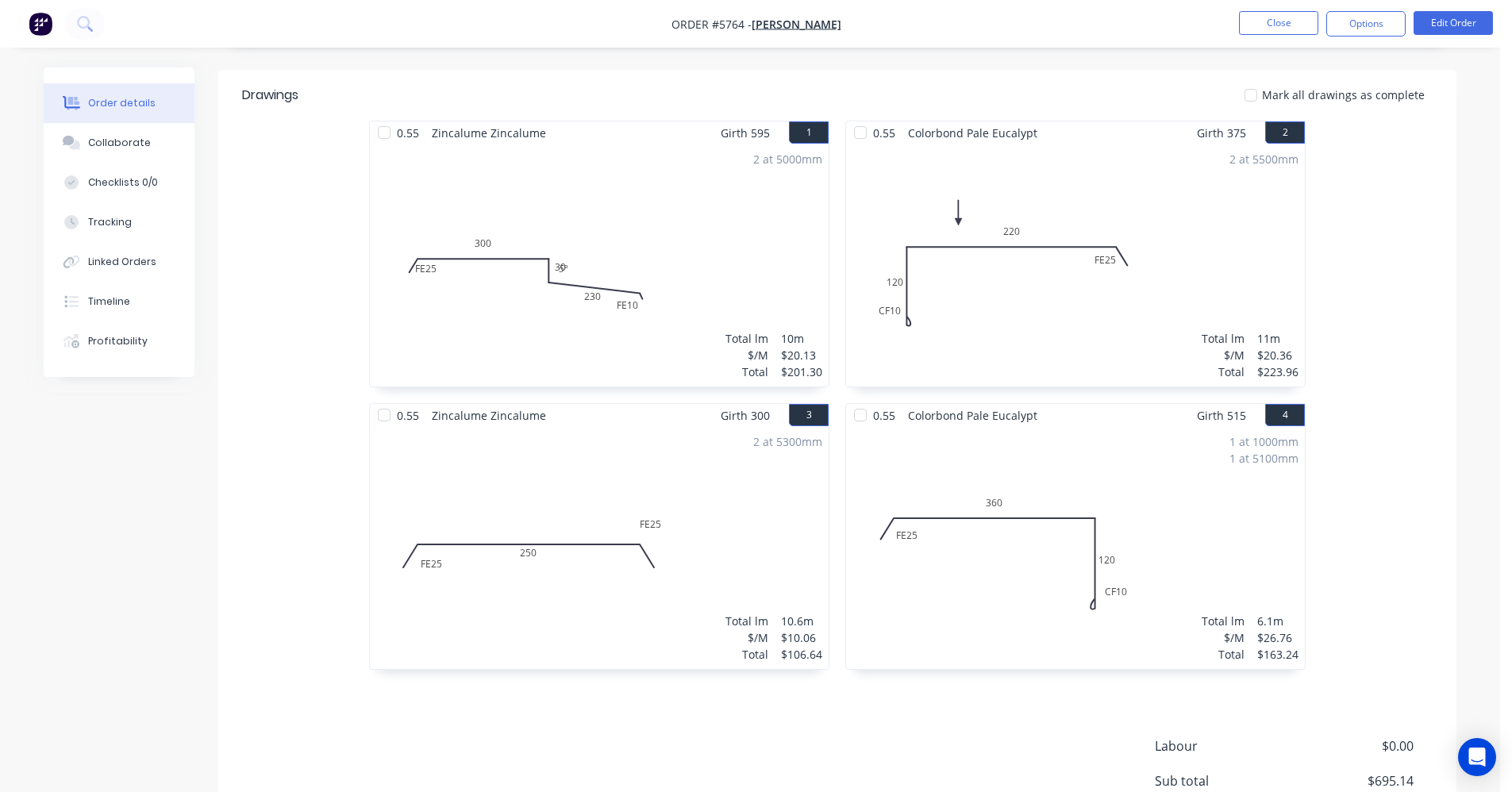
scroll to position [254, 0]
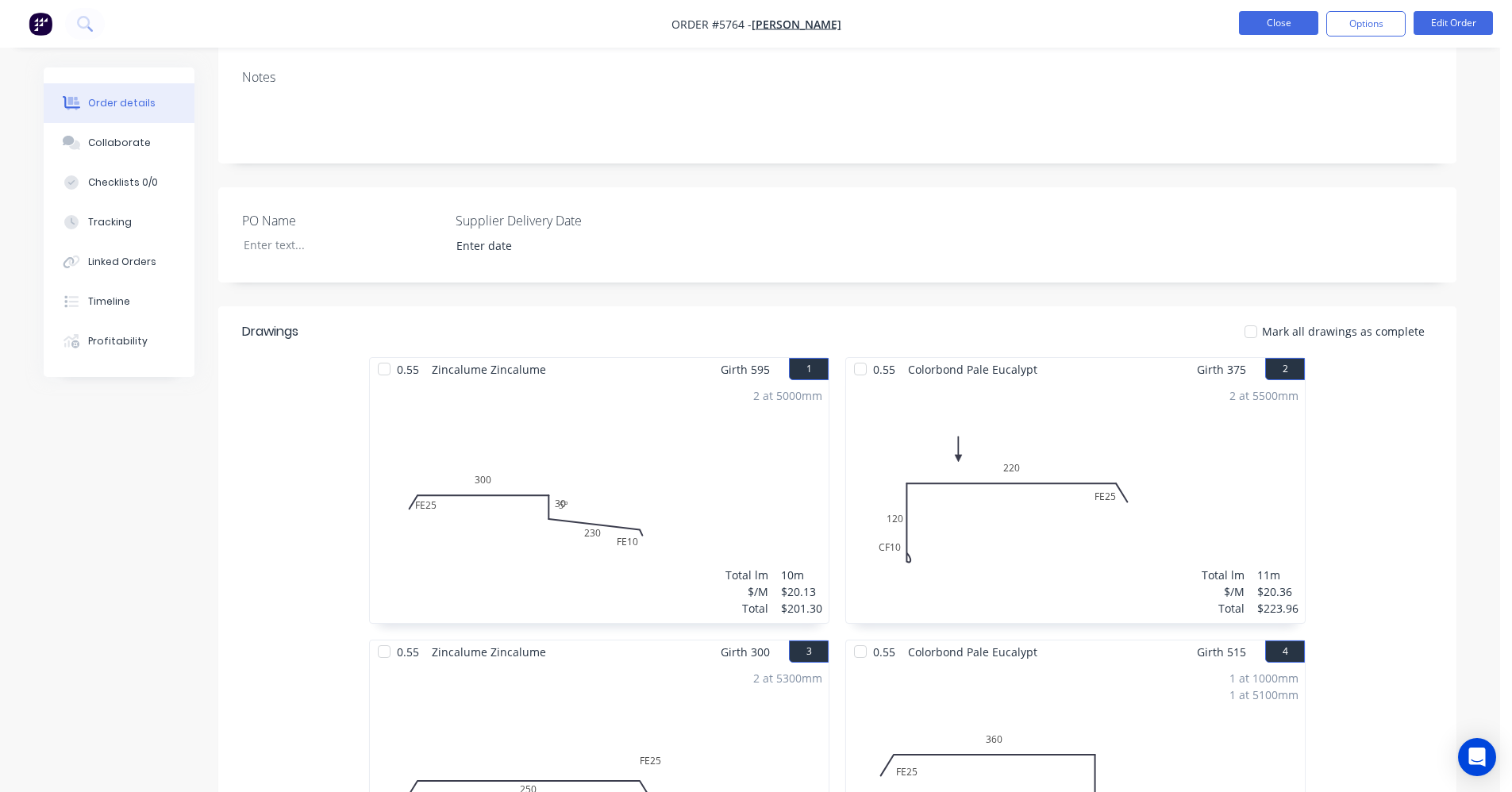
click at [1263, 19] on button "Close" at bounding box center [1278, 23] width 79 height 23
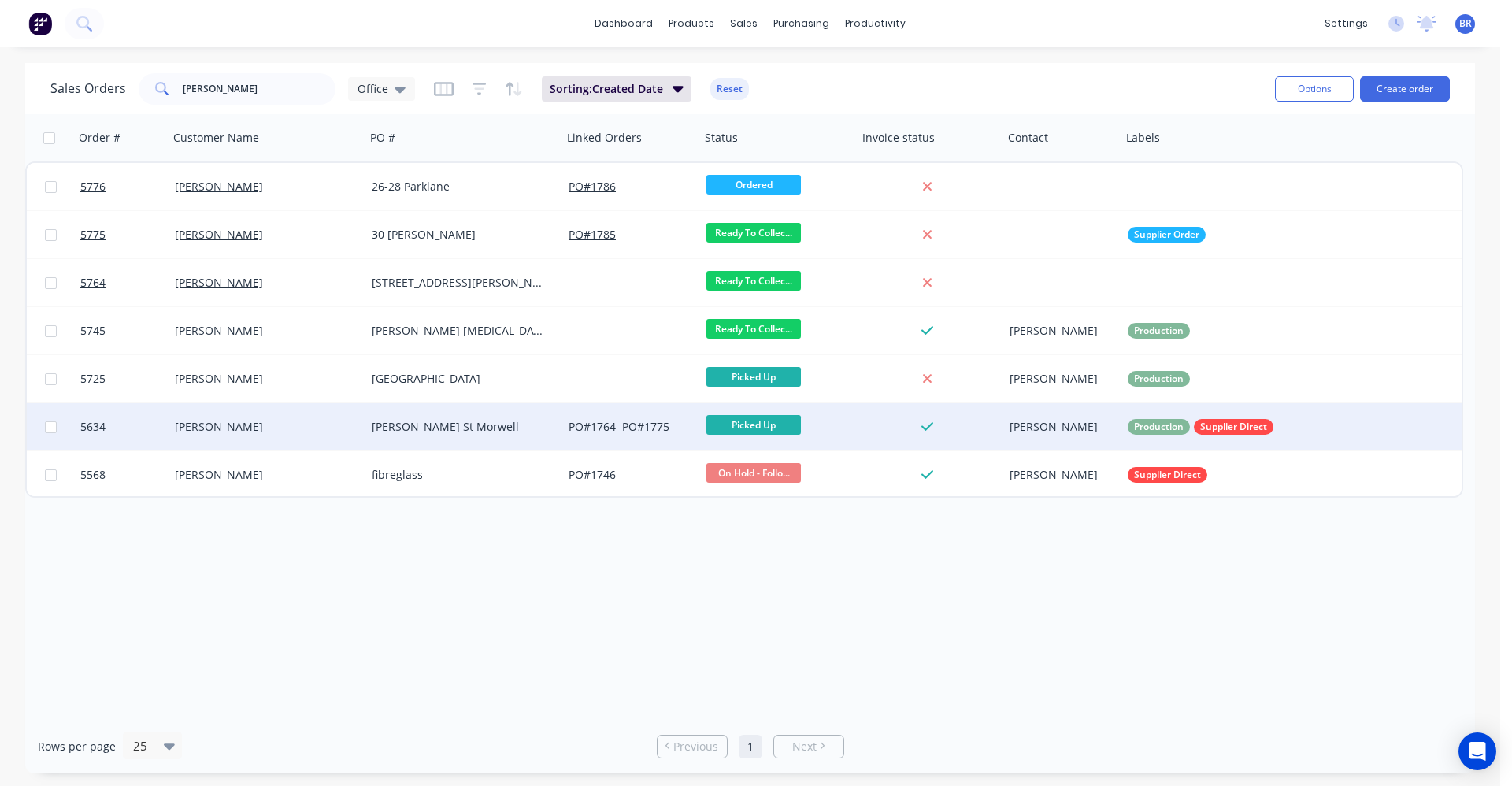
click at [515, 431] on div "[PERSON_NAME] St Morwell" at bounding box center [459, 427] width 175 height 16
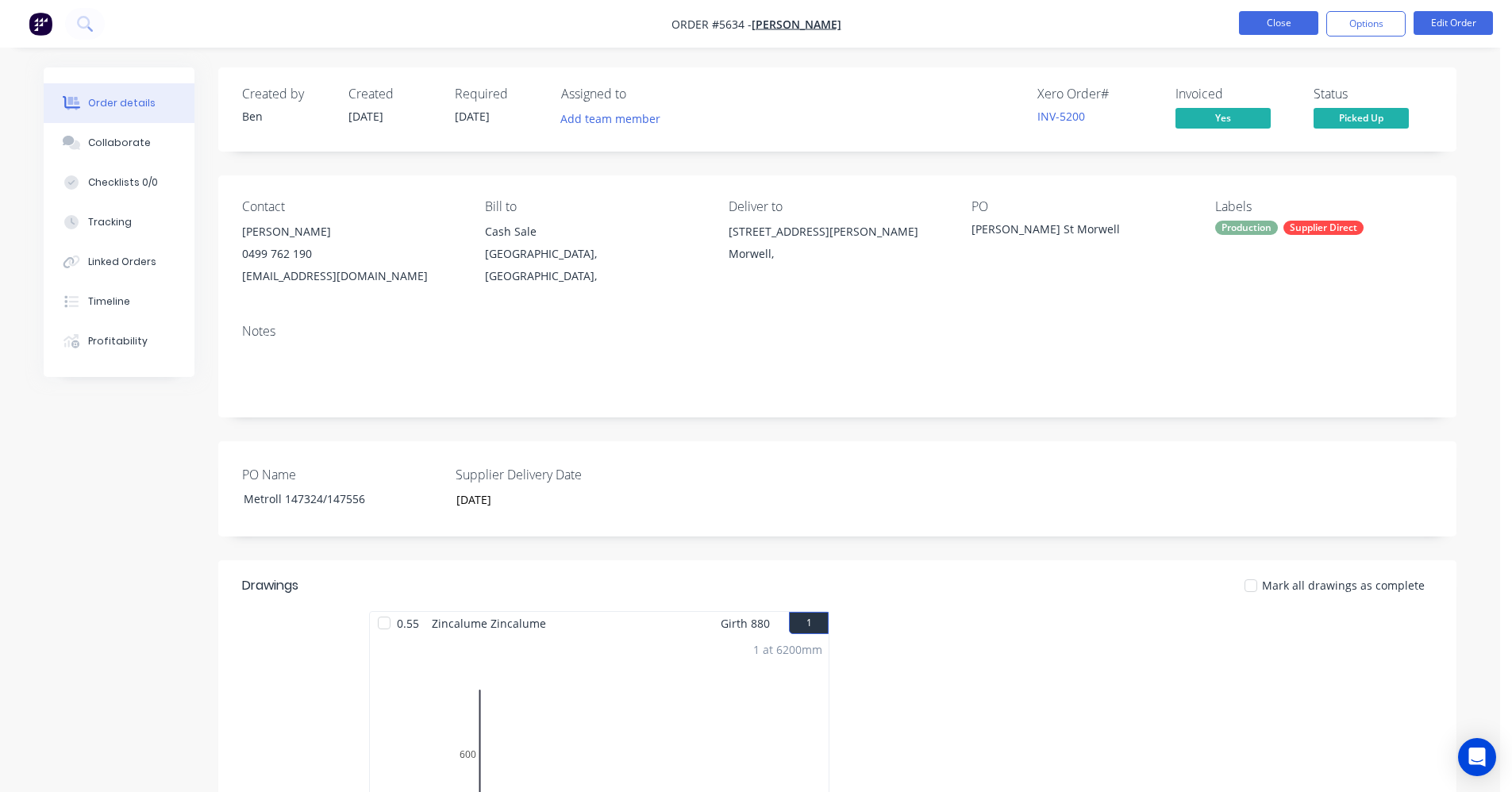
click at [1291, 23] on button "Close" at bounding box center [1278, 23] width 79 height 23
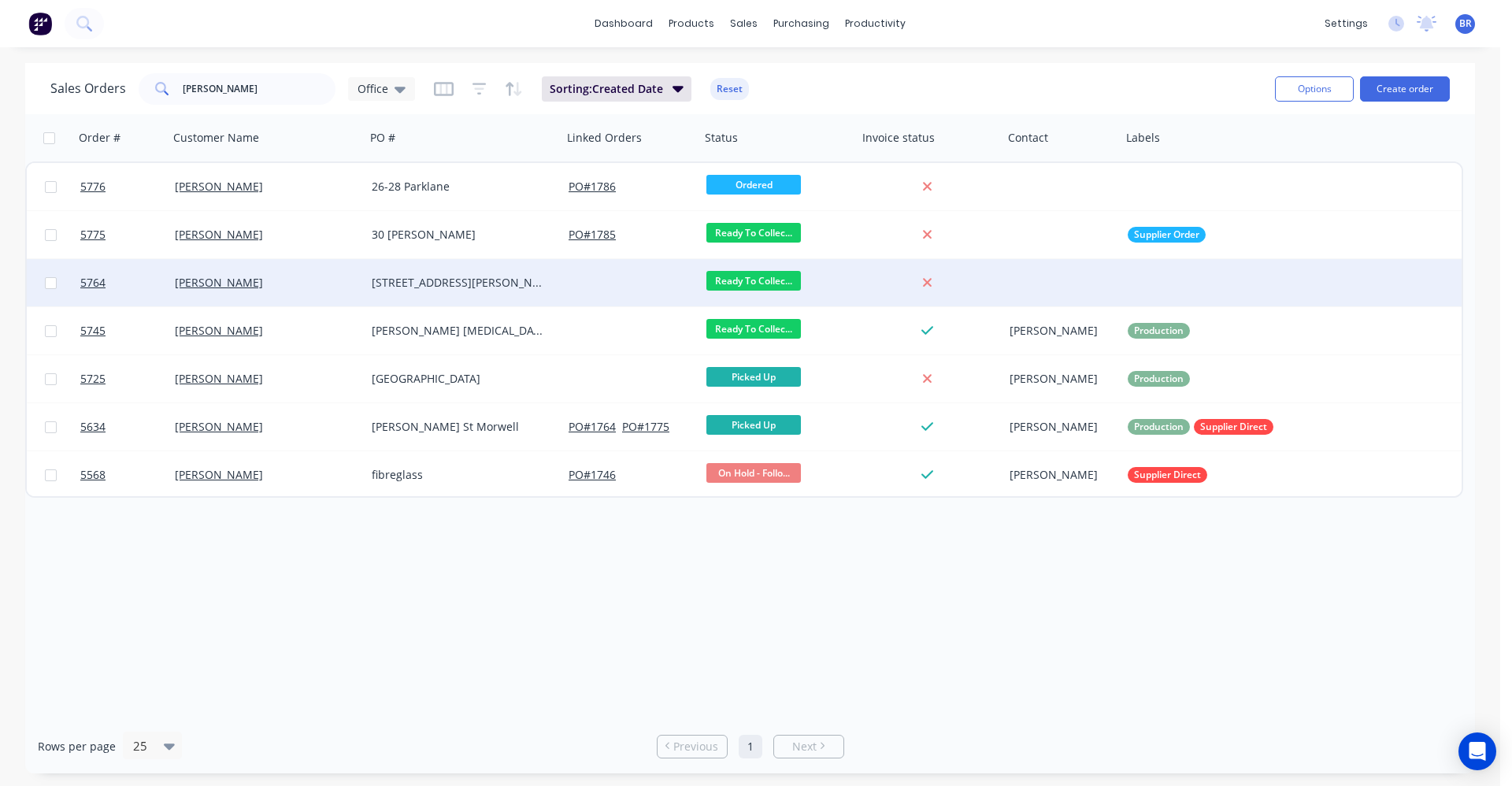
click at [553, 289] on div "[STREET_ADDRESS][PERSON_NAME]" at bounding box center [464, 283] width 184 height 16
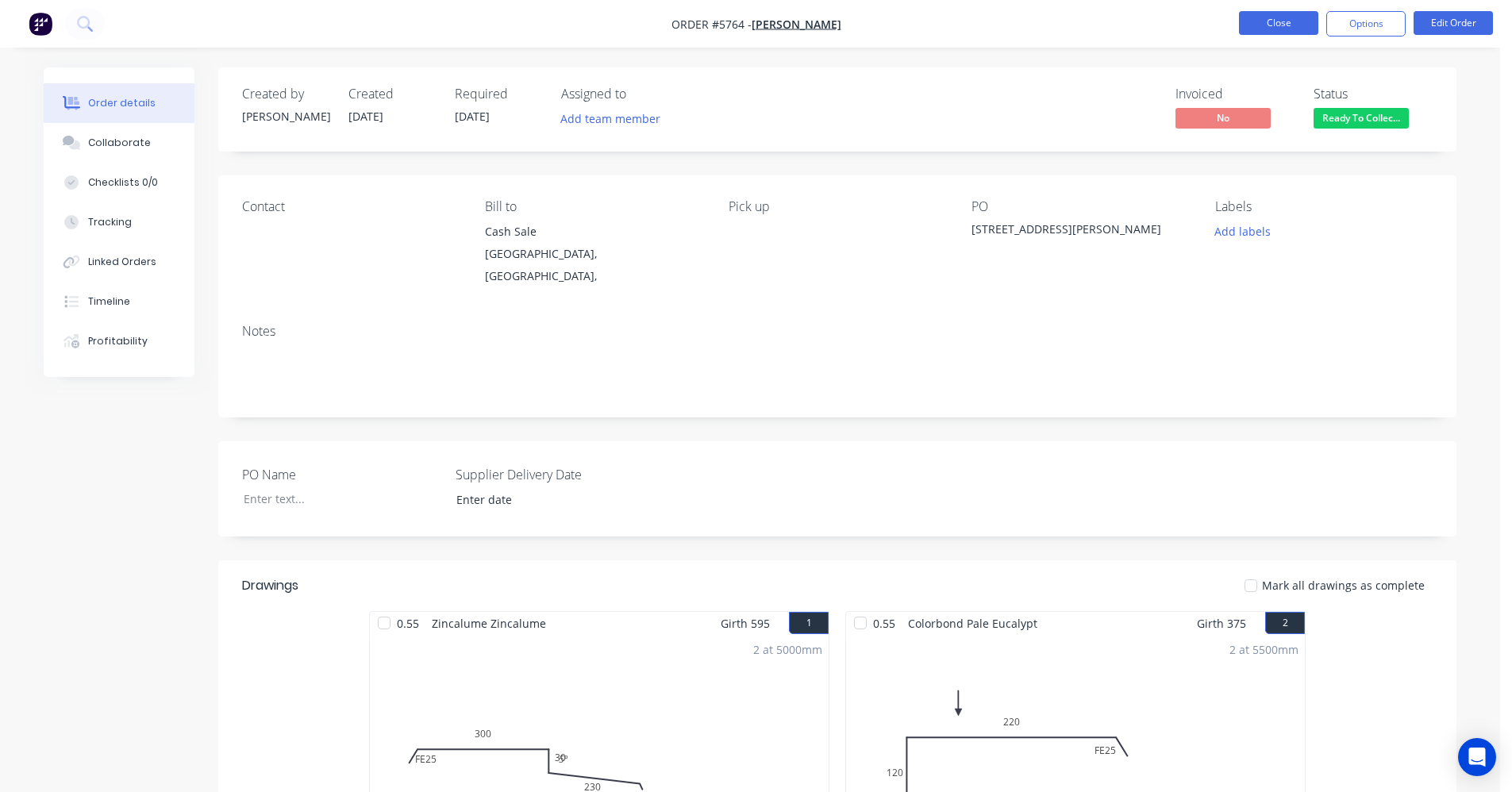
click at [1269, 24] on button "Close" at bounding box center [1278, 23] width 79 height 23
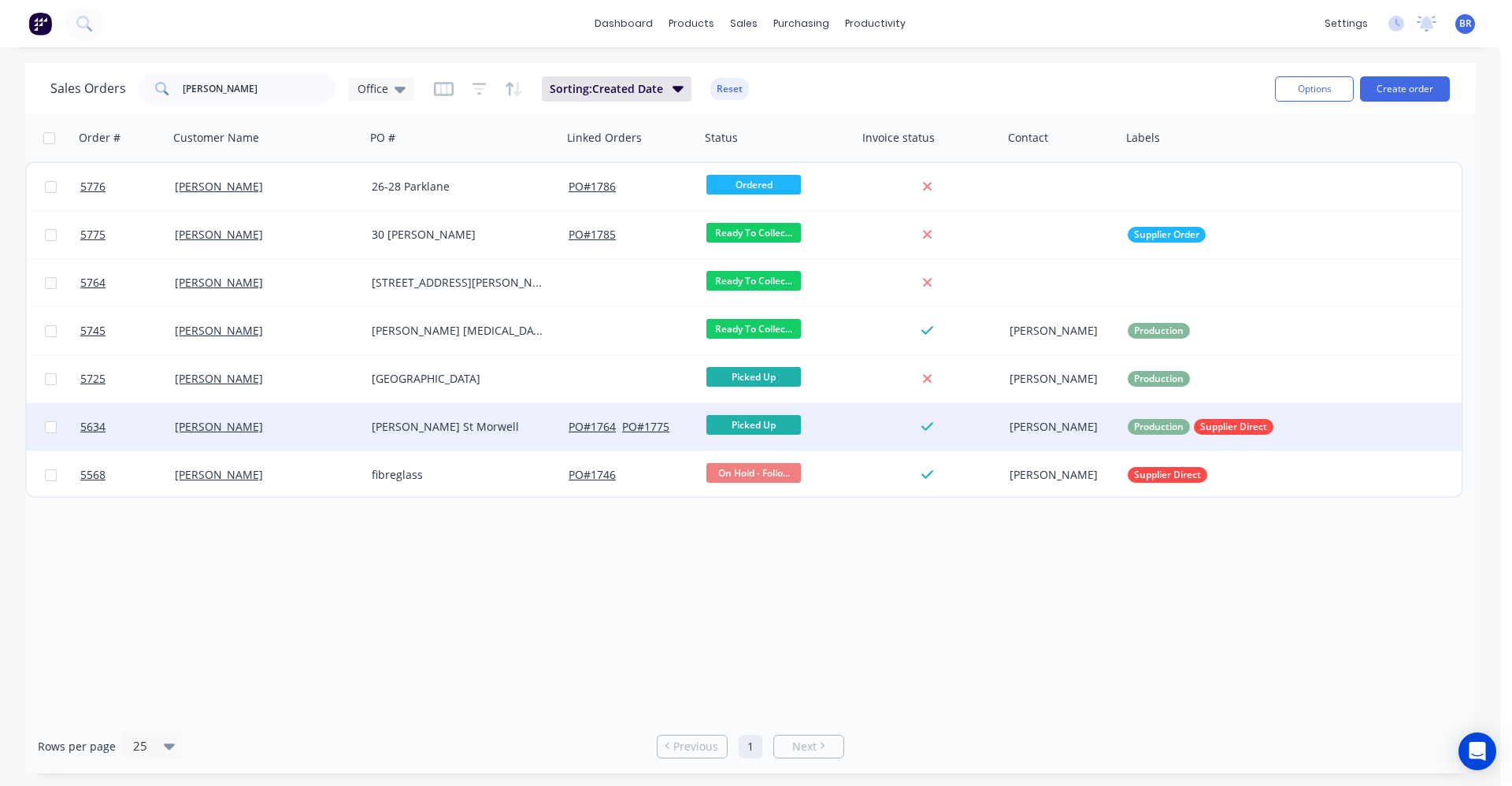
click at [483, 426] on div "[PERSON_NAME] St Morwell" at bounding box center [459, 427] width 175 height 16
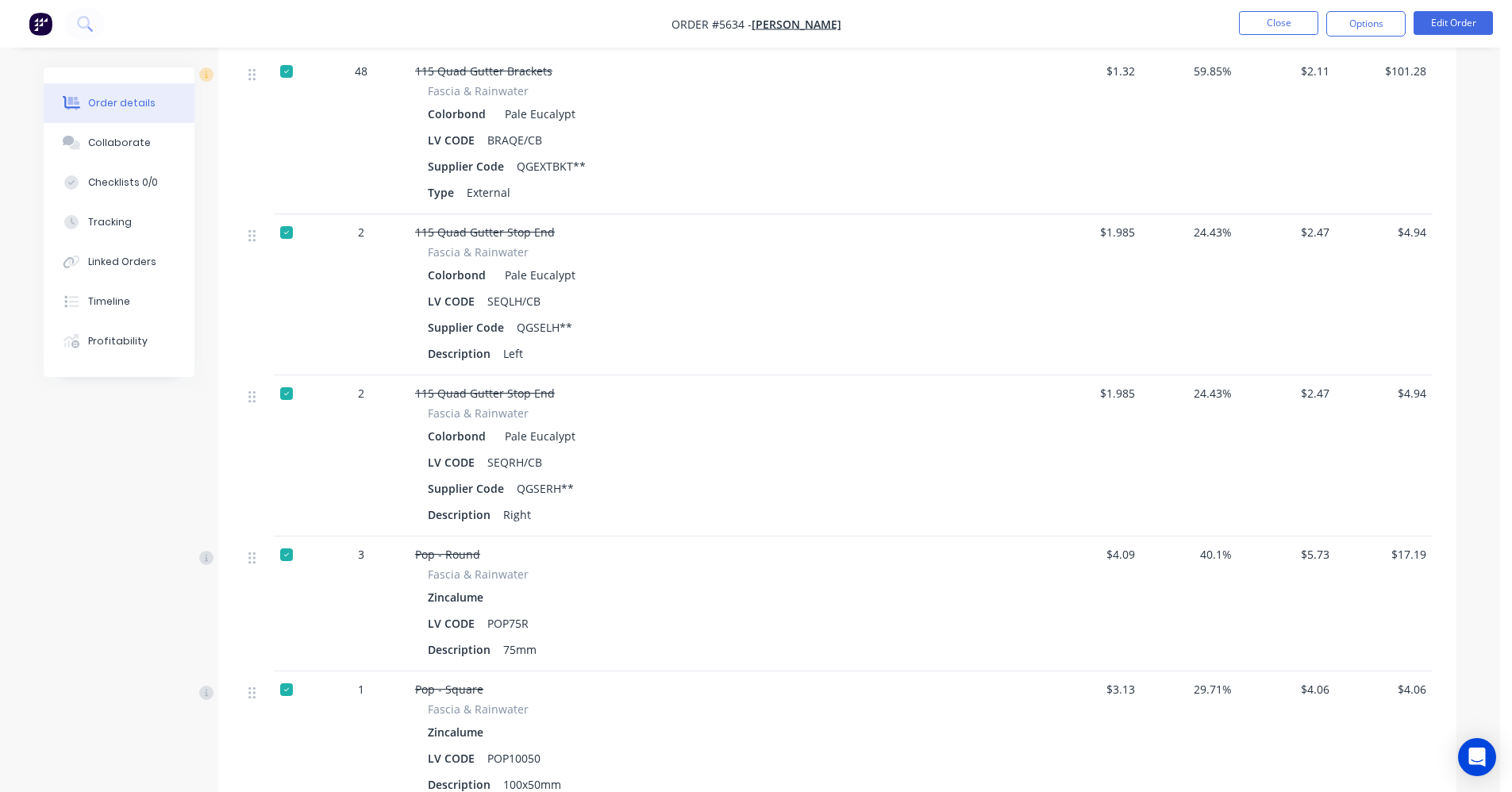
scroll to position [1270, 0]
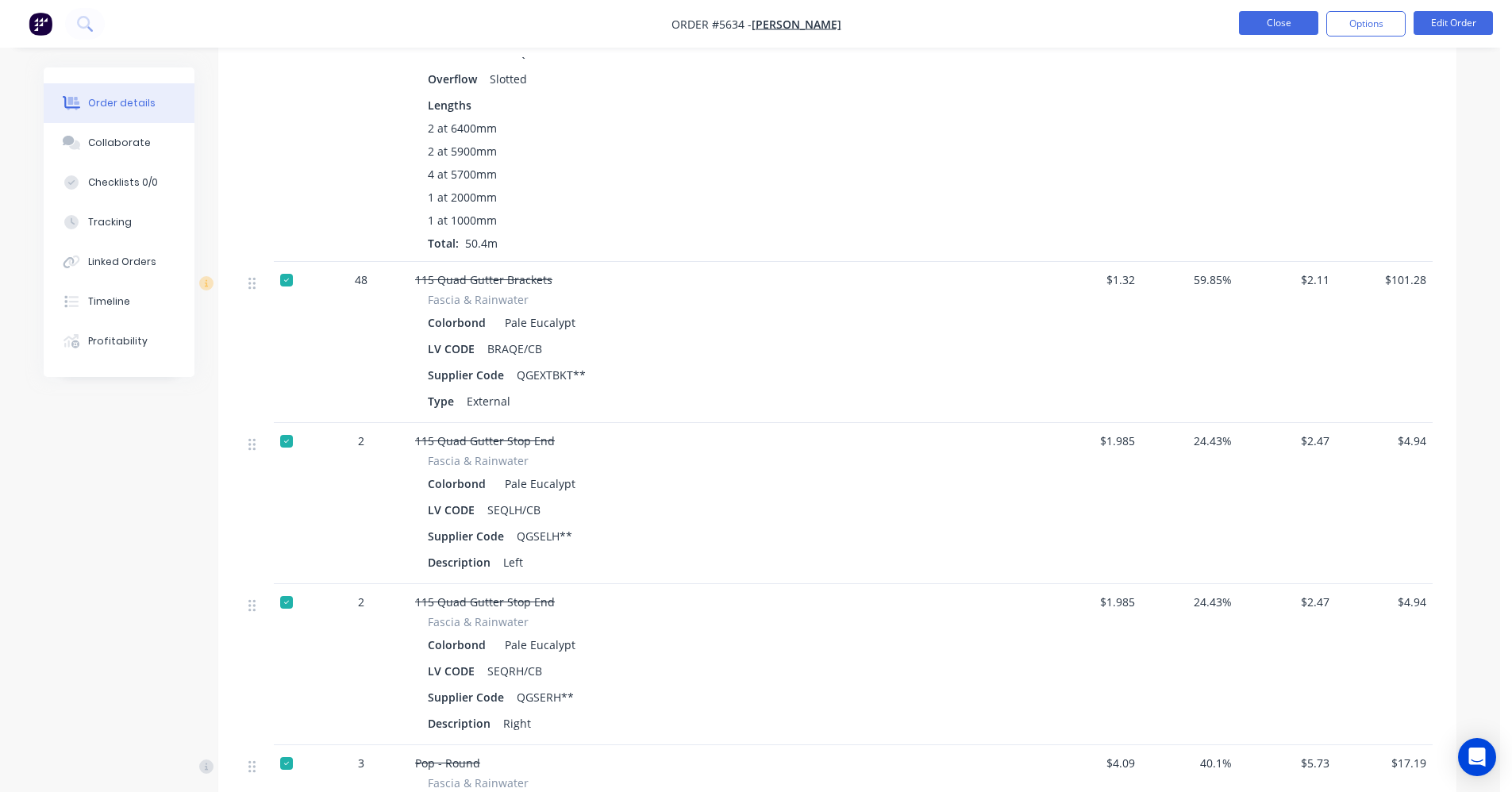
click at [1271, 23] on button "Close" at bounding box center [1278, 23] width 79 height 23
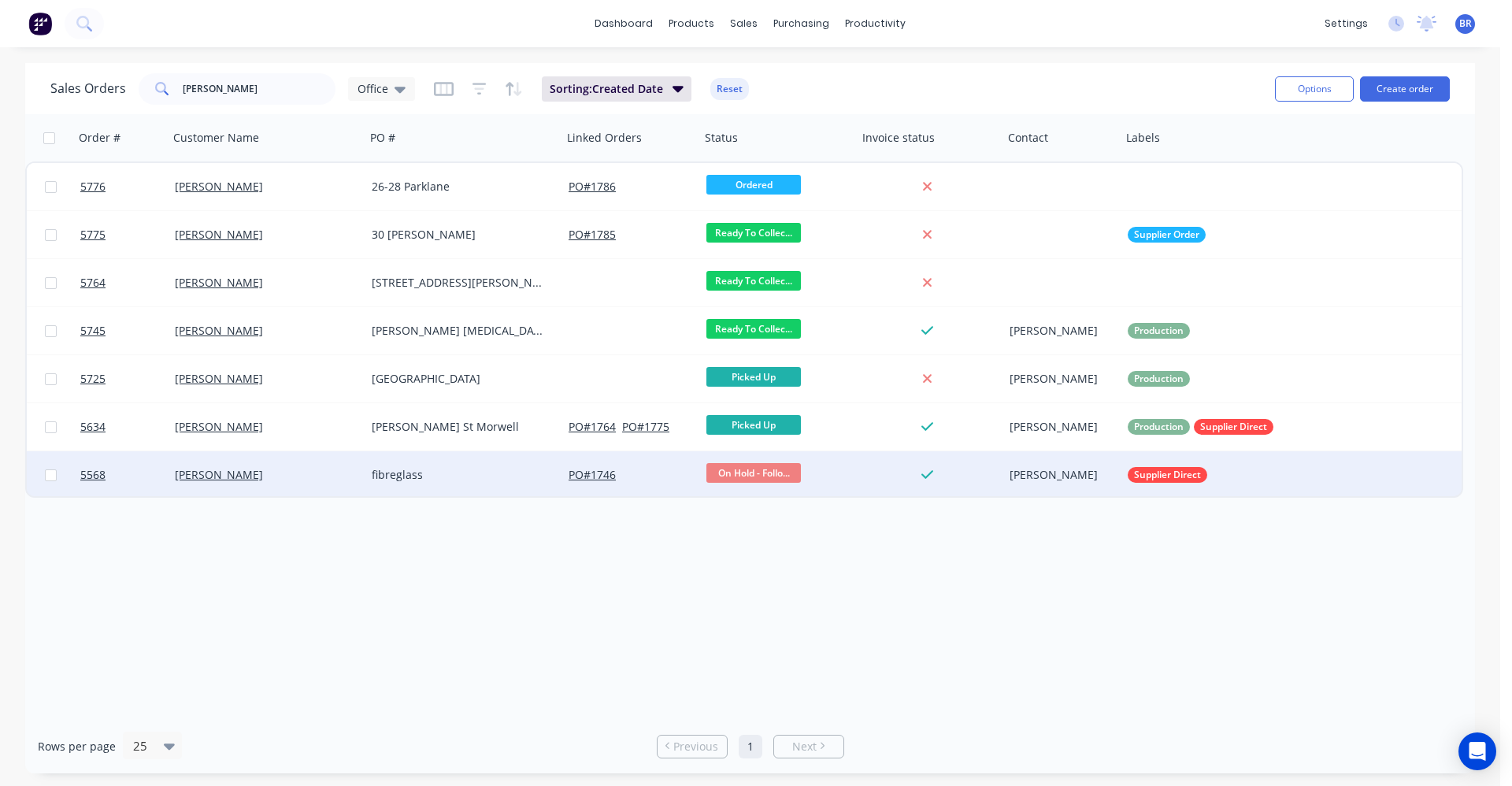
click at [440, 477] on div "fibreglass" at bounding box center [459, 475] width 175 height 16
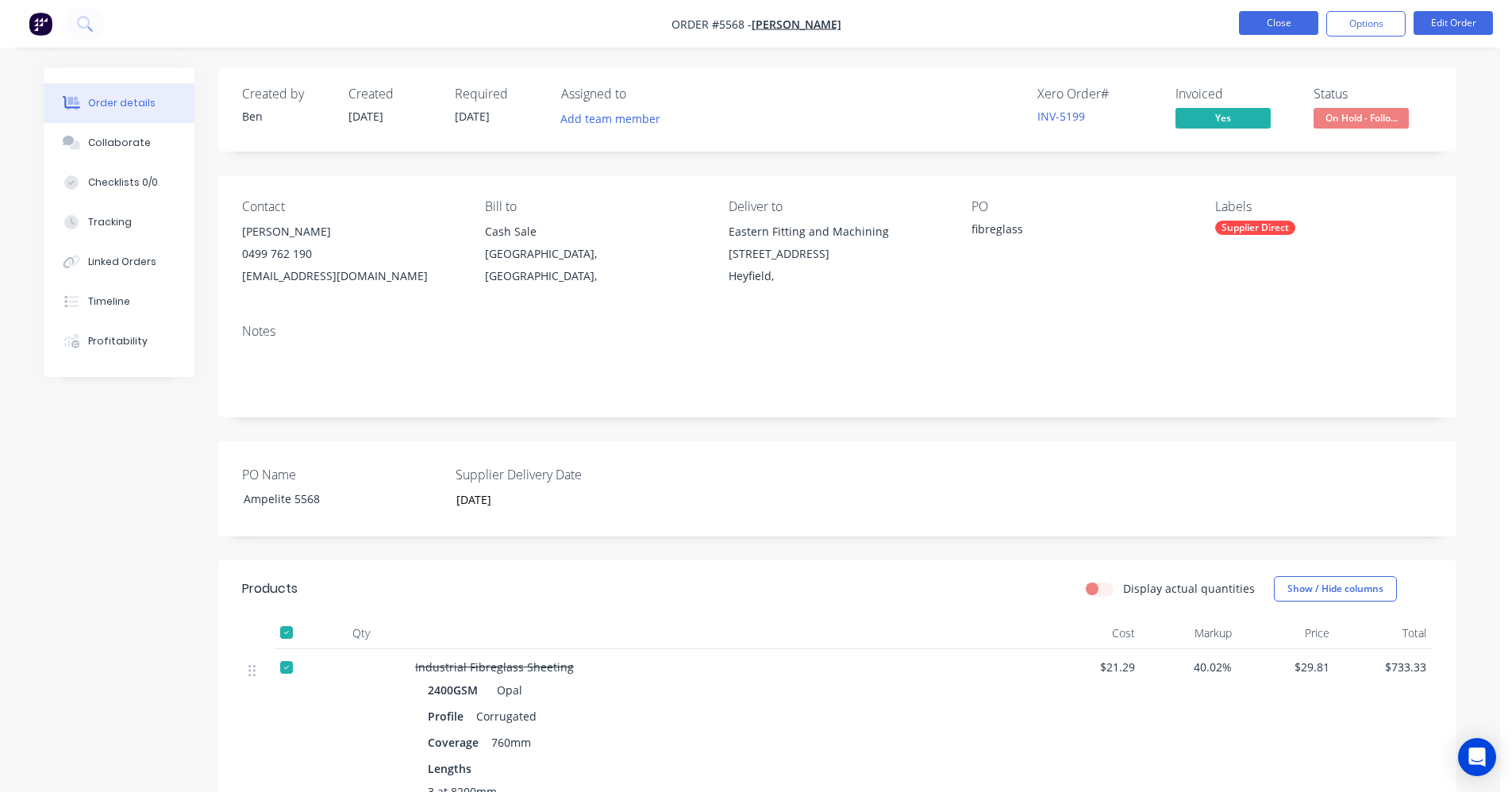
click at [1280, 23] on button "Close" at bounding box center [1278, 23] width 79 height 23
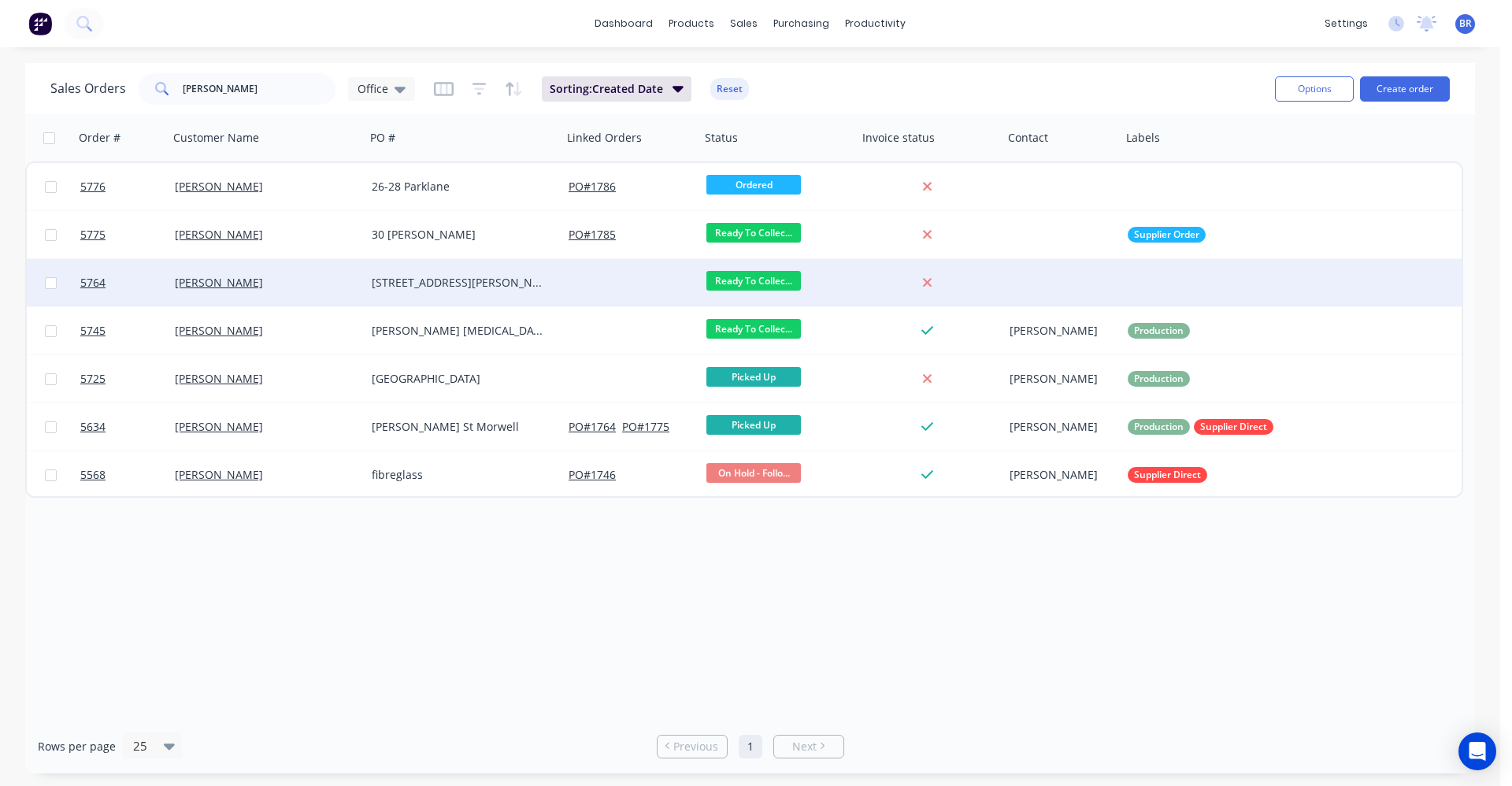
click at [507, 287] on div "[STREET_ADDRESS][PERSON_NAME]" at bounding box center [459, 283] width 175 height 16
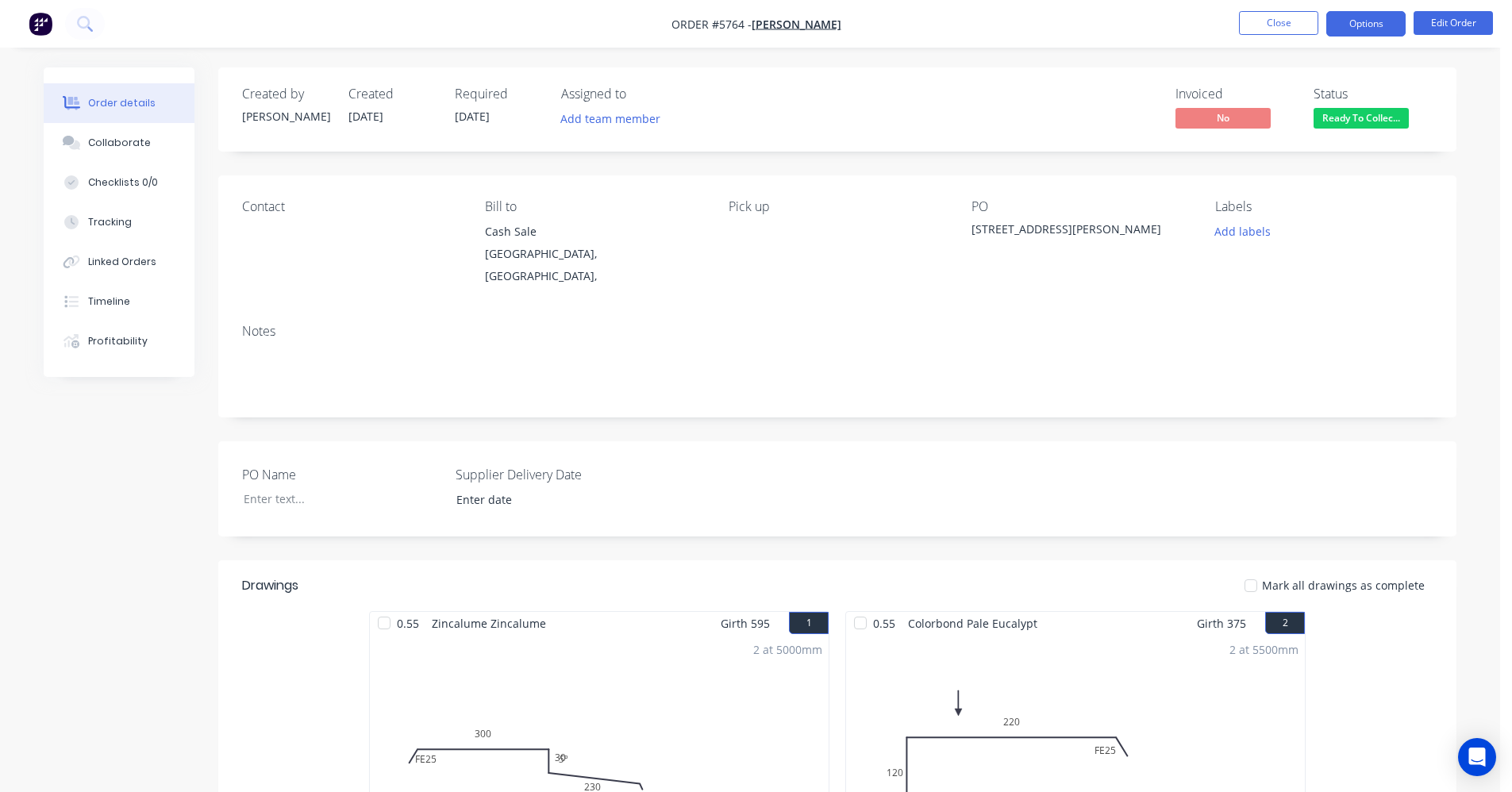
click at [1366, 23] on button "Options" at bounding box center [1365, 23] width 79 height 25
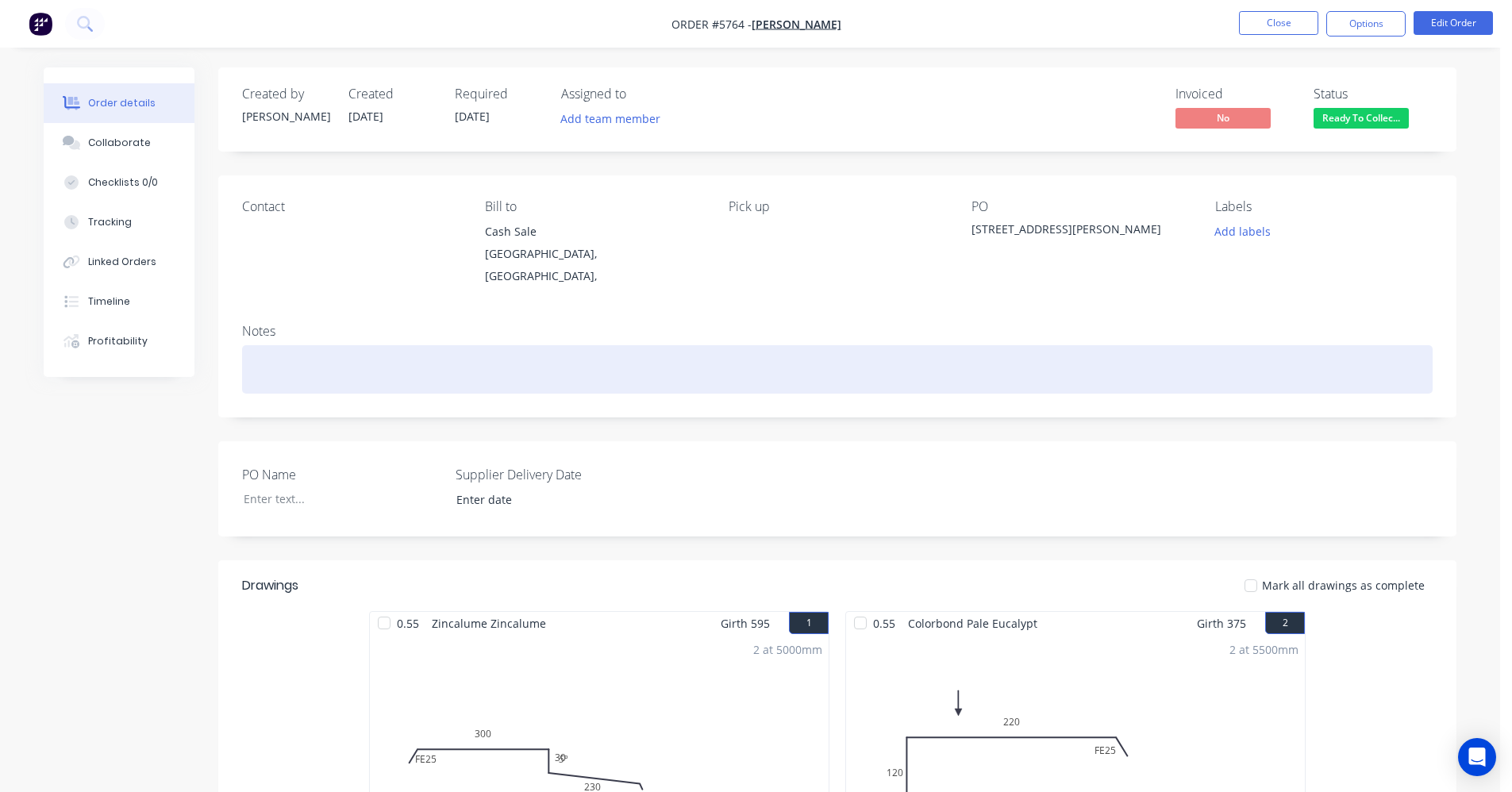
click at [944, 359] on div at bounding box center [837, 369] width 1191 height 49
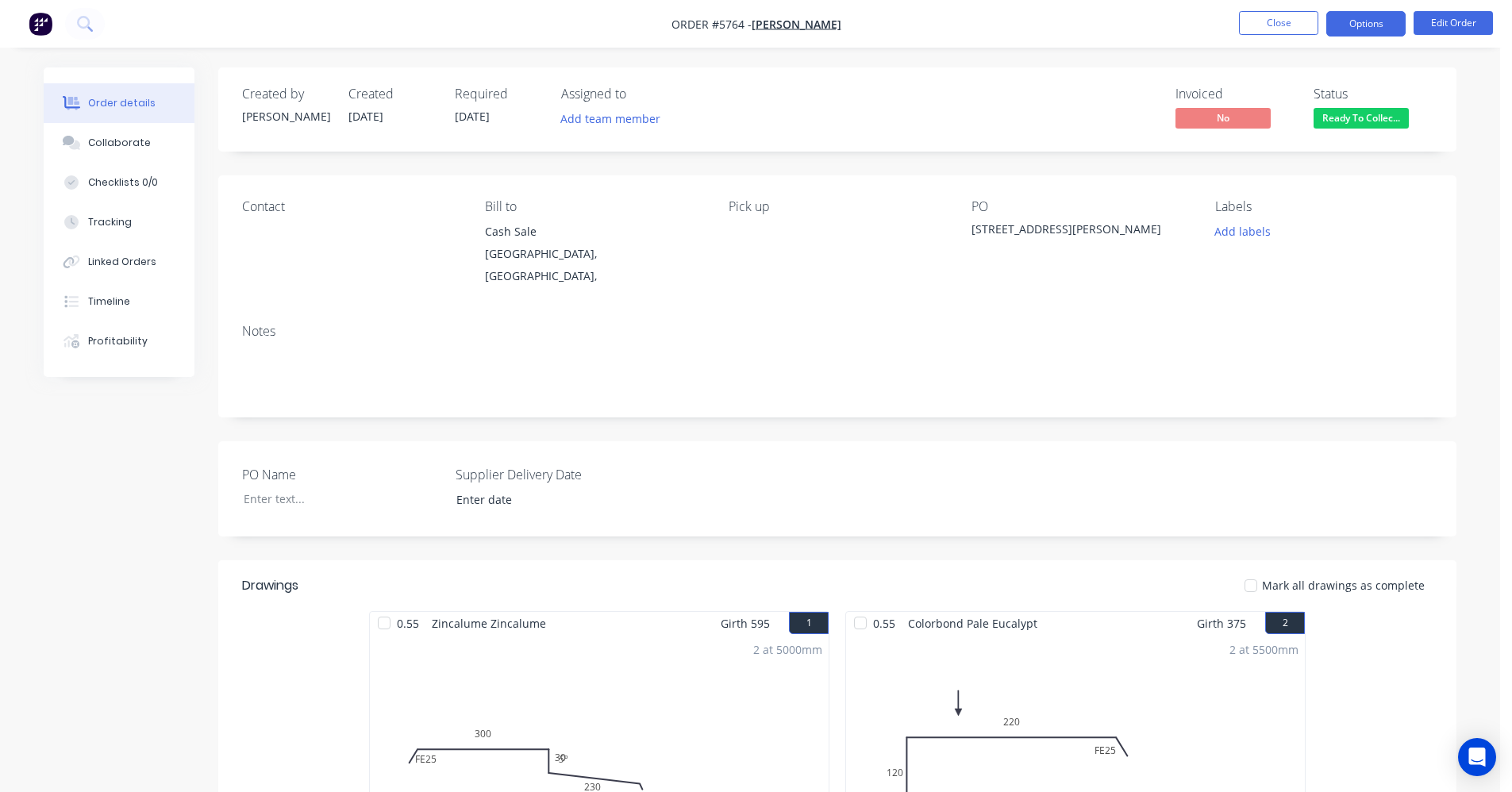
drag, startPoint x: 1352, startPoint y: 23, endPoint x: 1357, endPoint y: 42, distance: 19.6
click at [1353, 23] on button "Options" at bounding box center [1365, 23] width 79 height 25
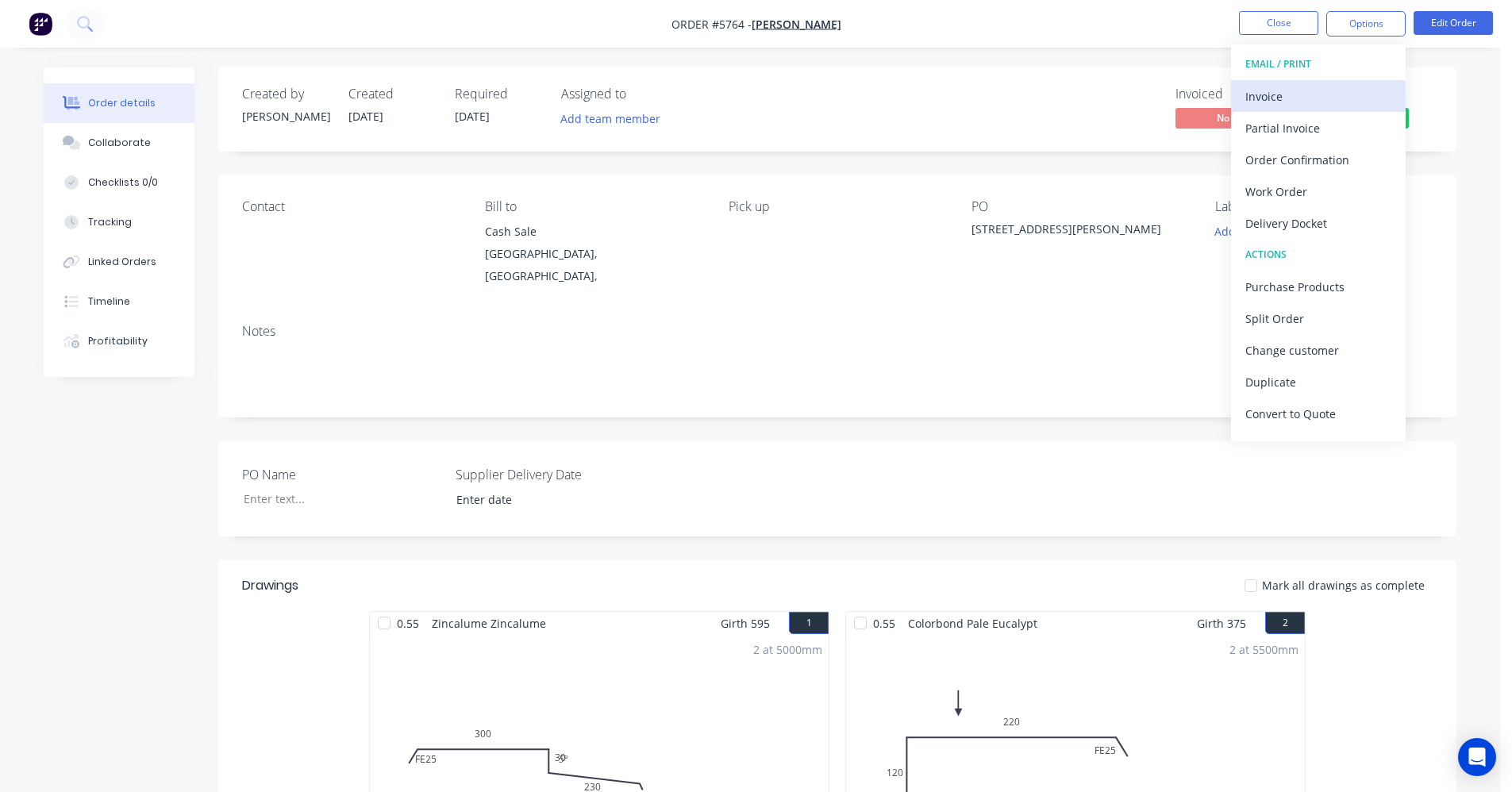
click at [1271, 97] on div "Invoice" at bounding box center [1318, 96] width 146 height 23
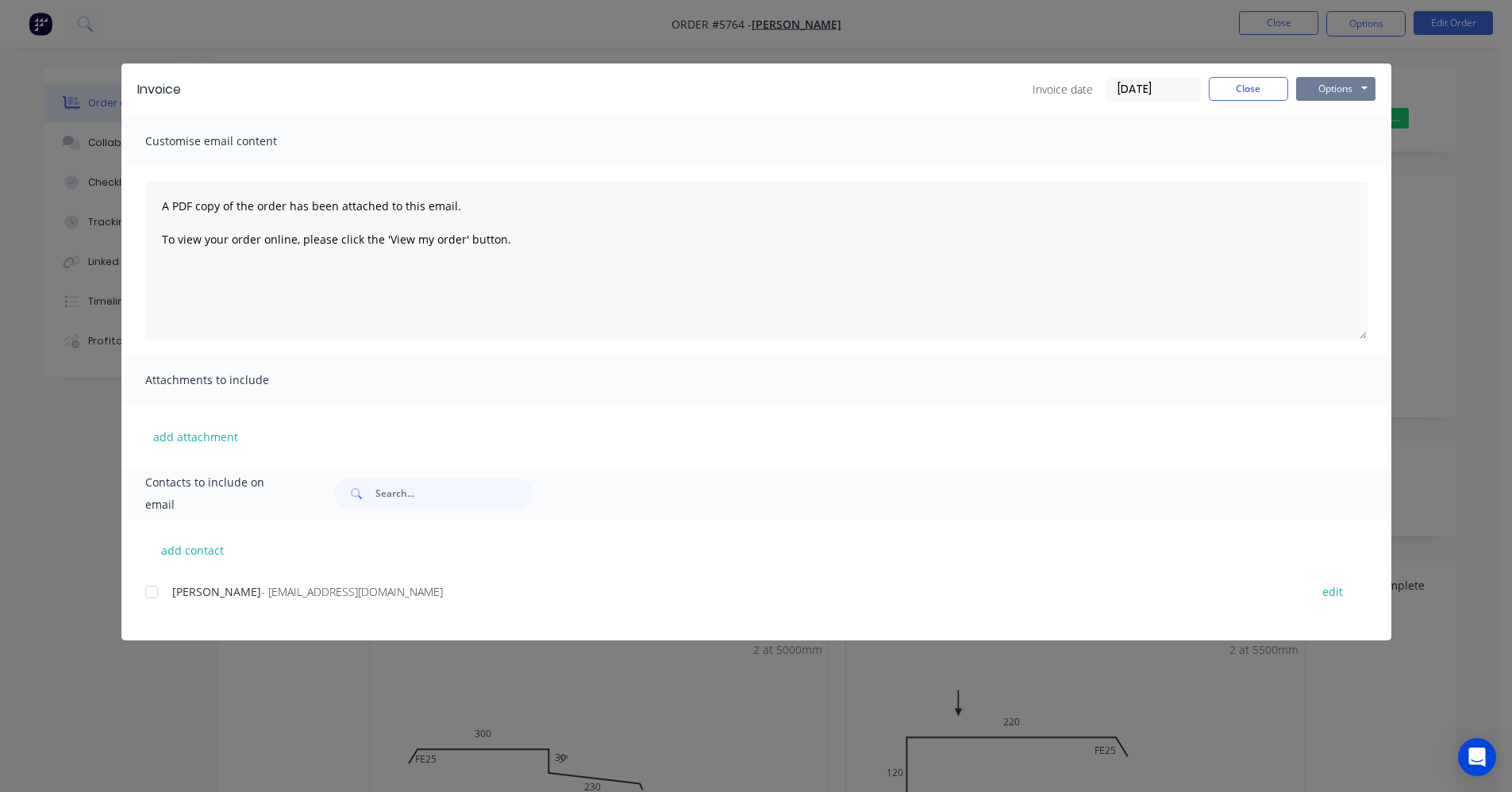
click at [1349, 88] on button "Options" at bounding box center [1335, 89] width 79 height 23
click at [1334, 144] on button "Print" at bounding box center [1346, 143] width 102 height 26
click at [1251, 88] on button "Close" at bounding box center [1248, 89] width 79 height 23
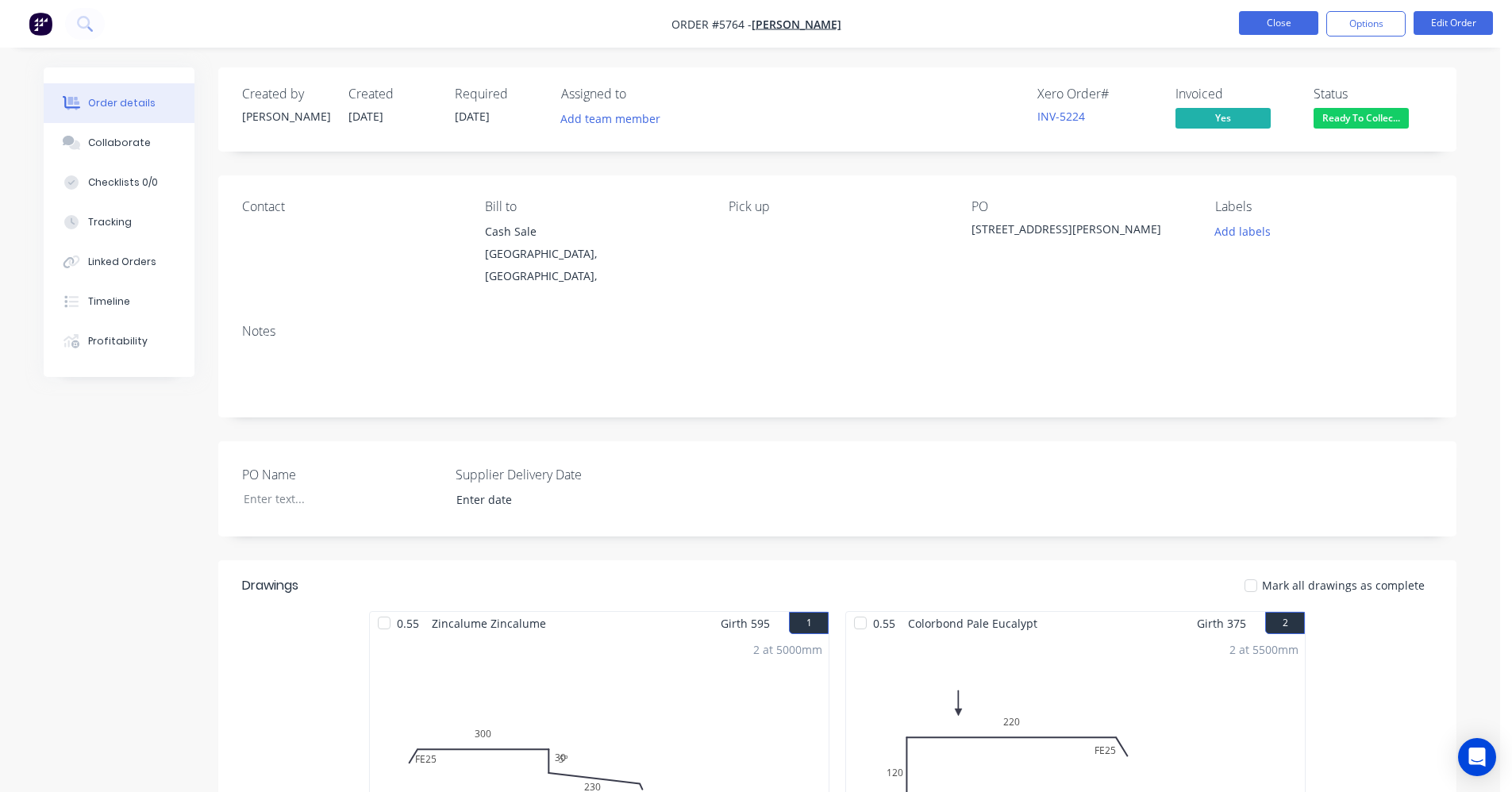
click at [1269, 23] on button "Close" at bounding box center [1278, 23] width 79 height 23
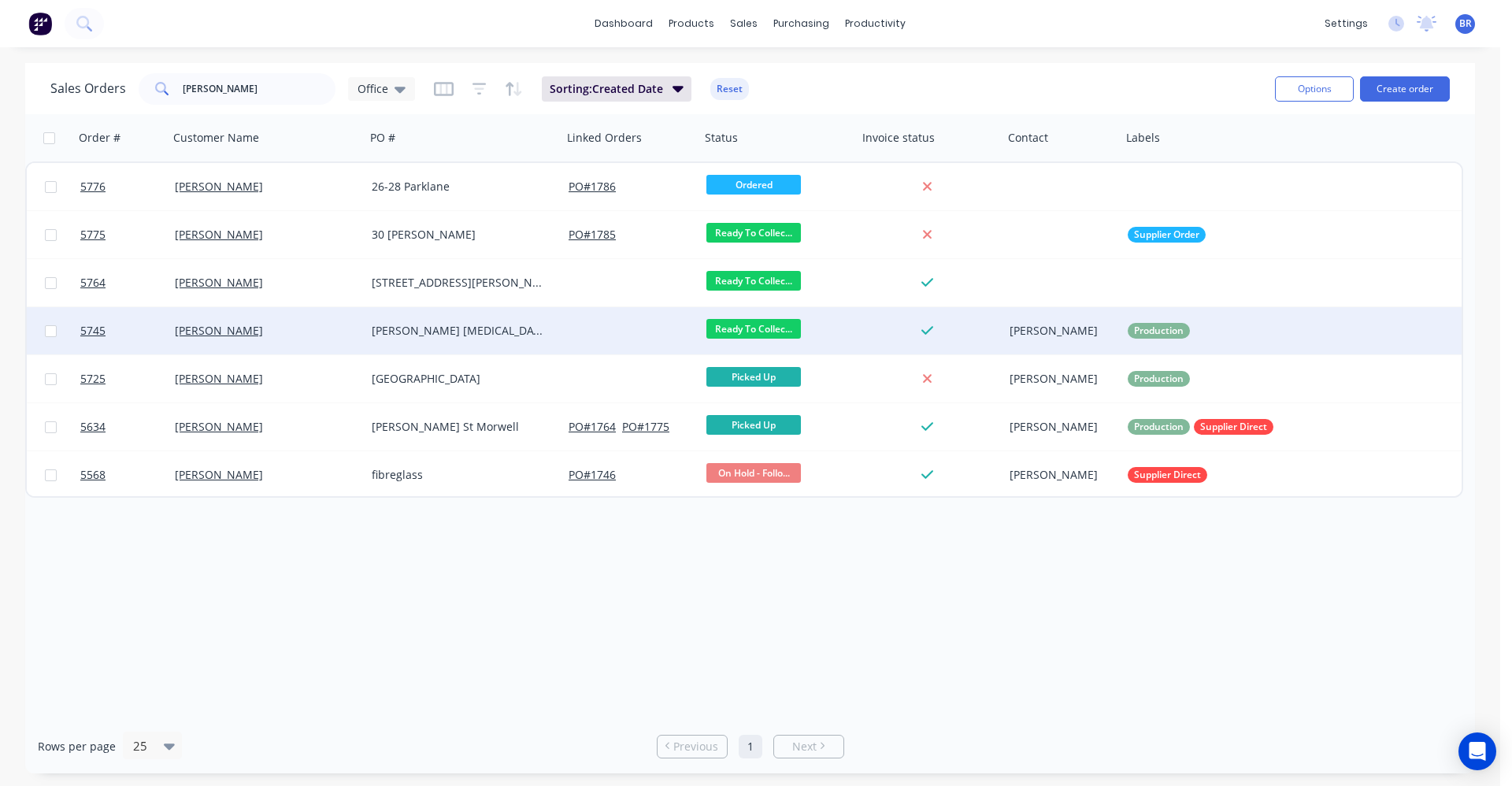
click at [490, 334] on div "[PERSON_NAME] [MEDICAL_DATA]" at bounding box center [459, 331] width 175 height 16
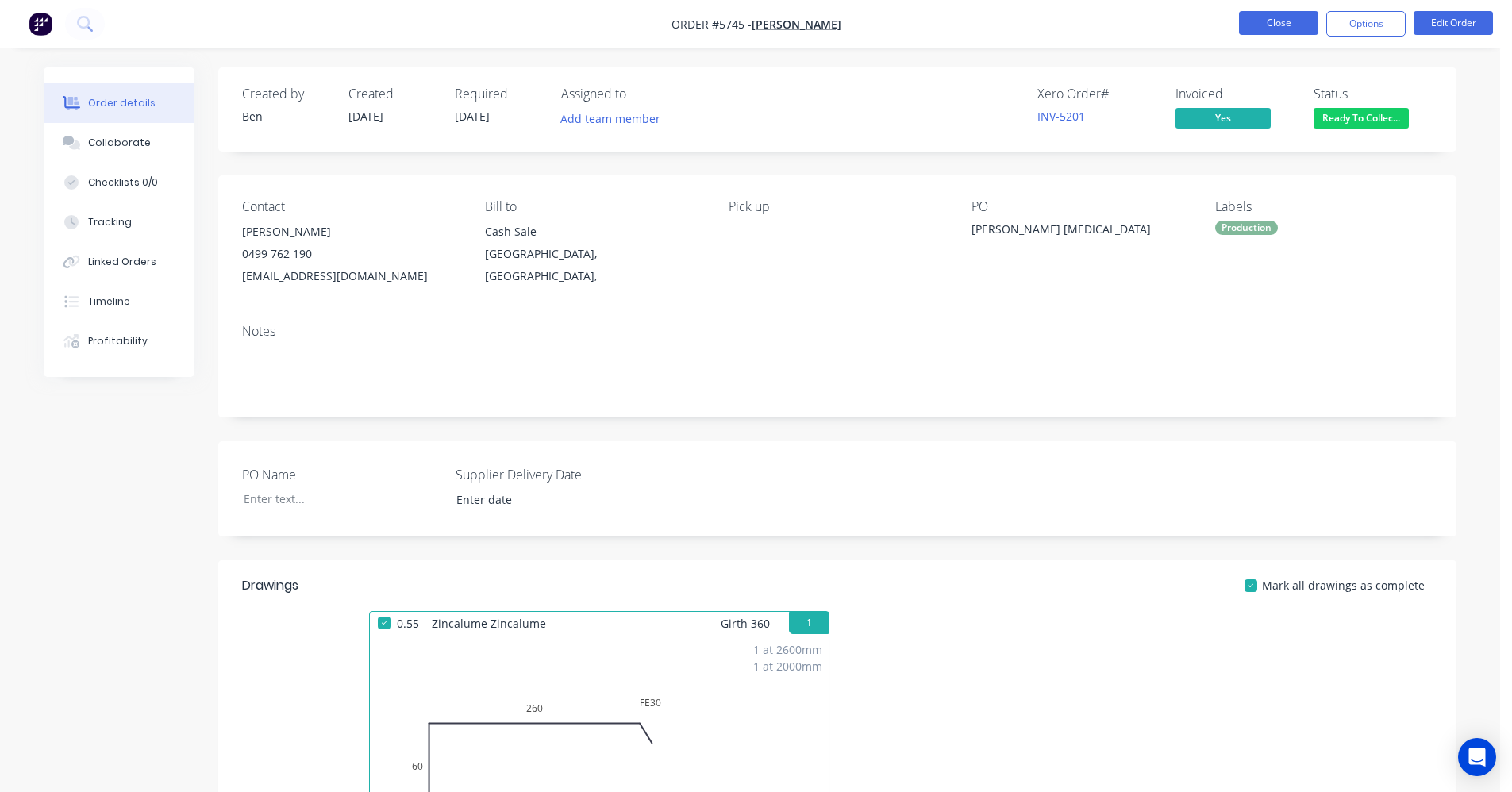
click at [1274, 28] on button "Close" at bounding box center [1278, 23] width 79 height 23
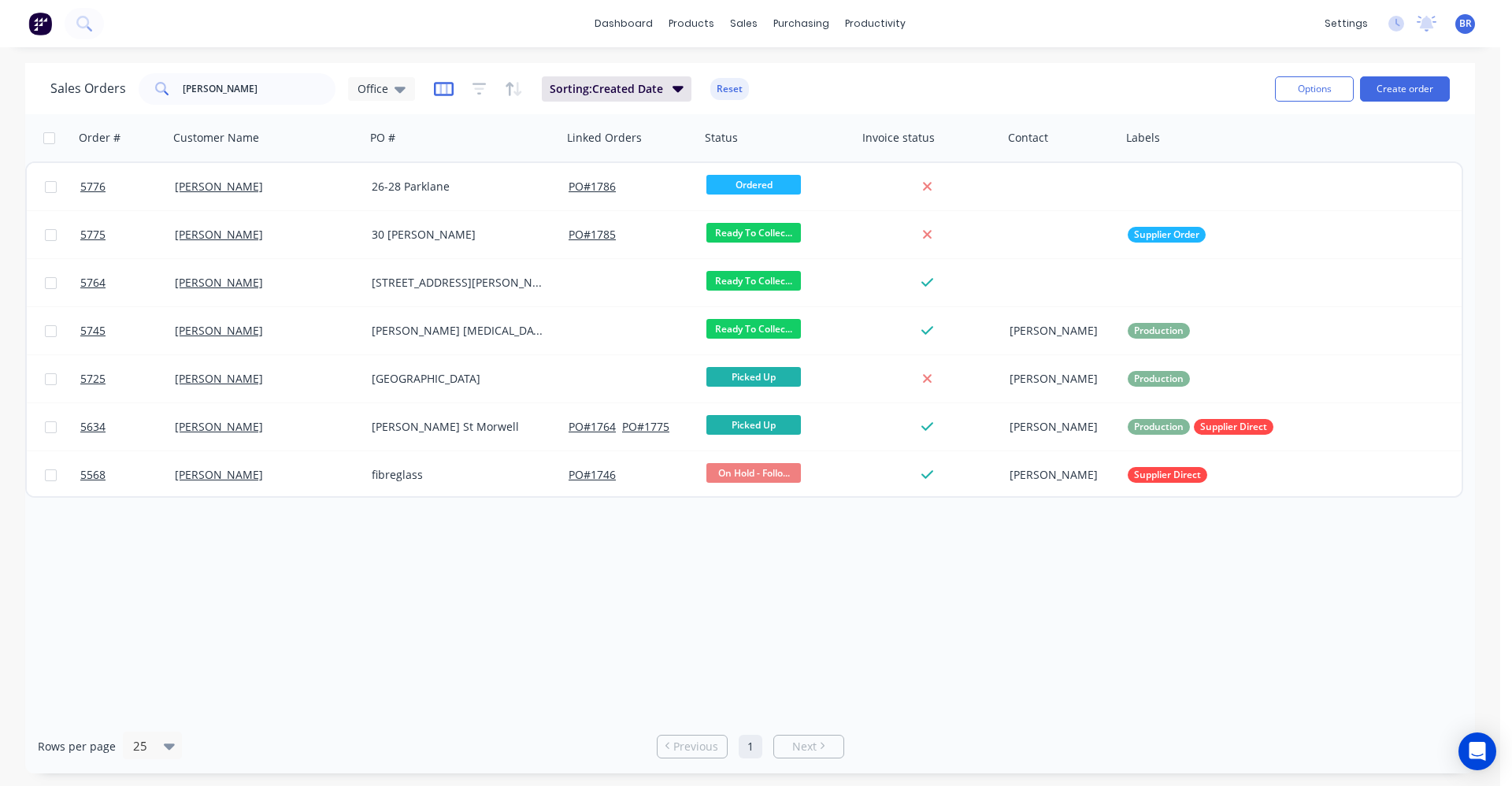
click at [443, 87] on icon "button" at bounding box center [443, 89] width 20 height 16
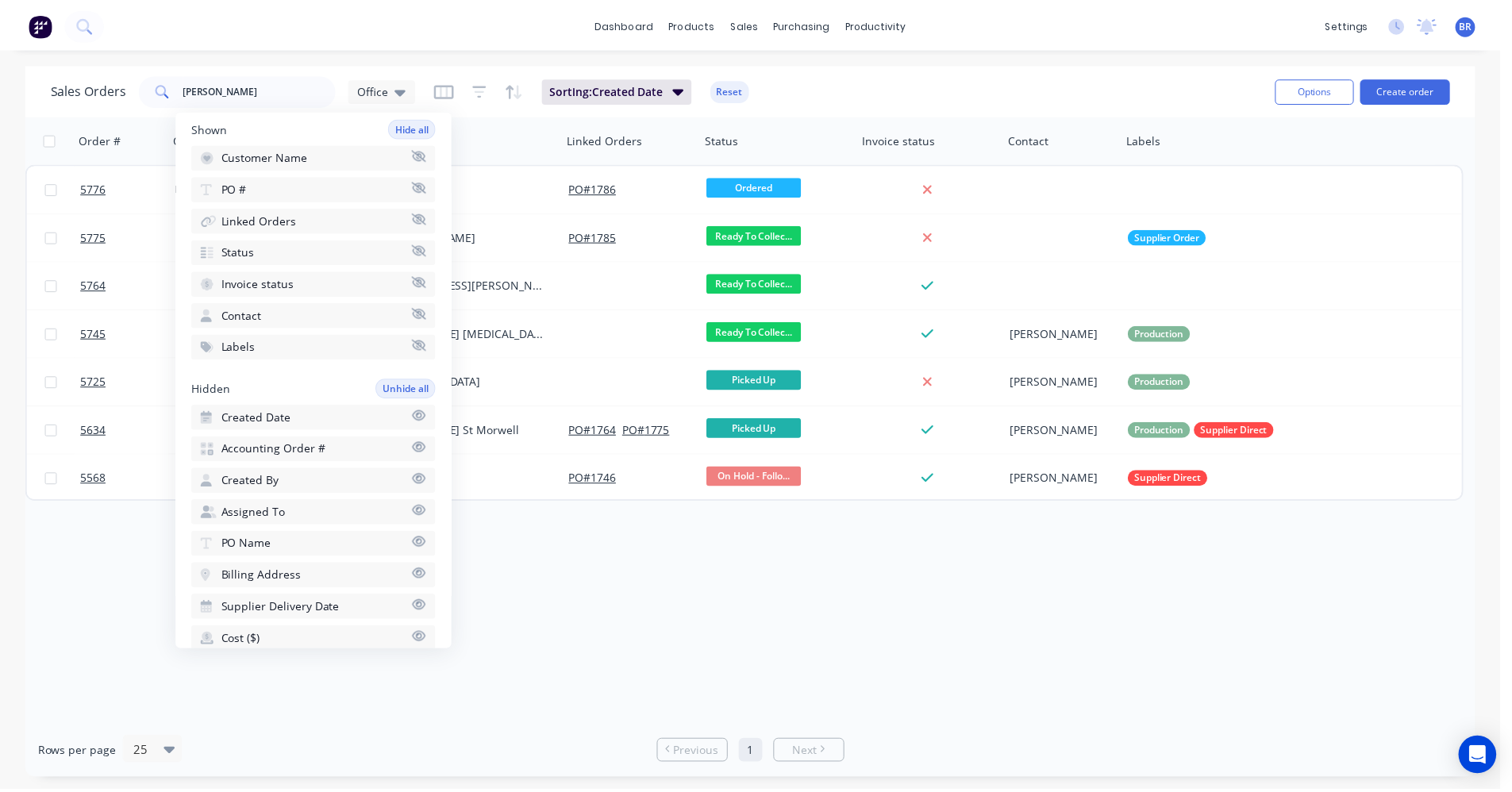
scroll to position [159, 0]
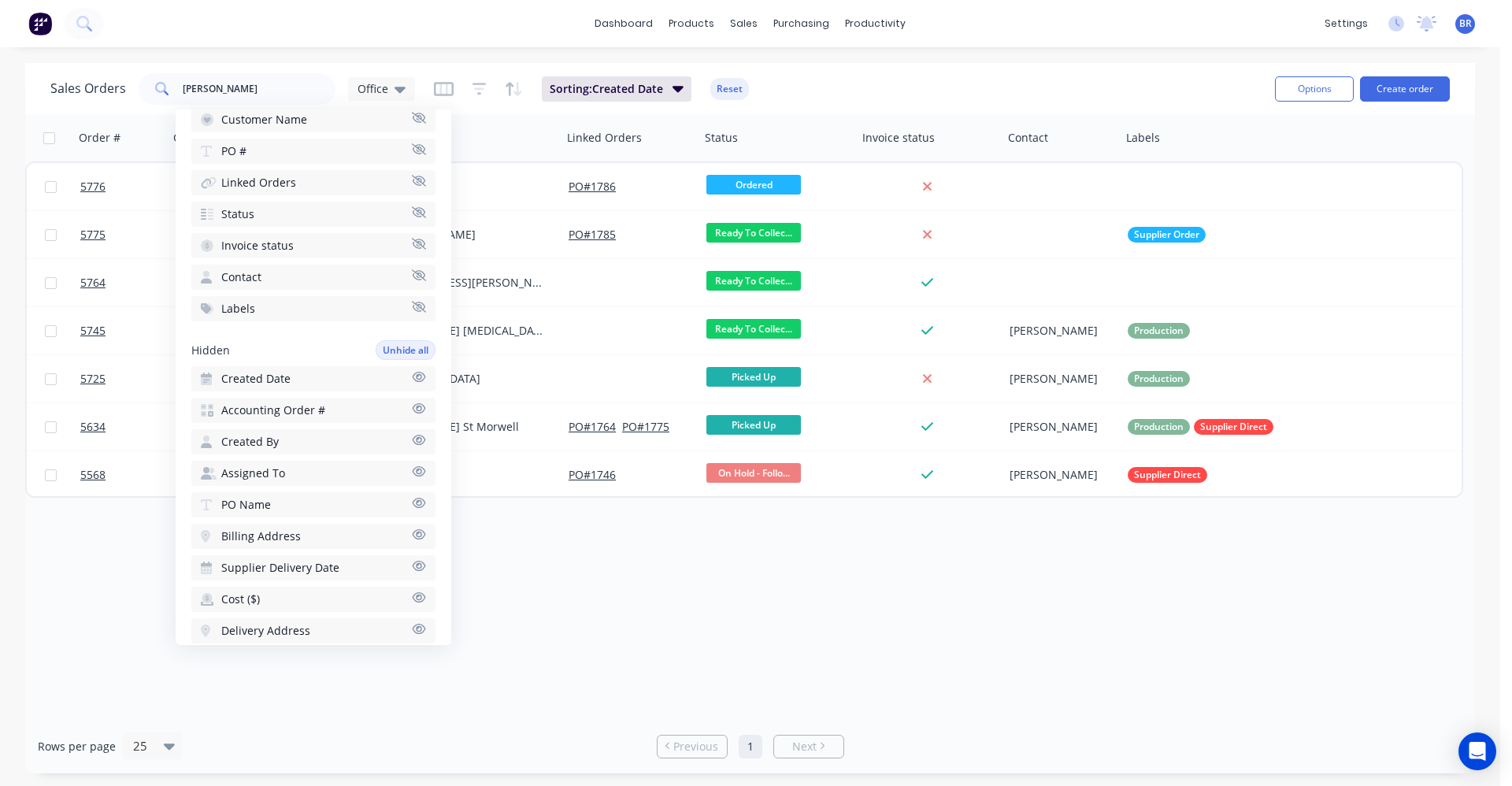
click at [339, 408] on button "Accounting Order #" at bounding box center [313, 409] width 244 height 25
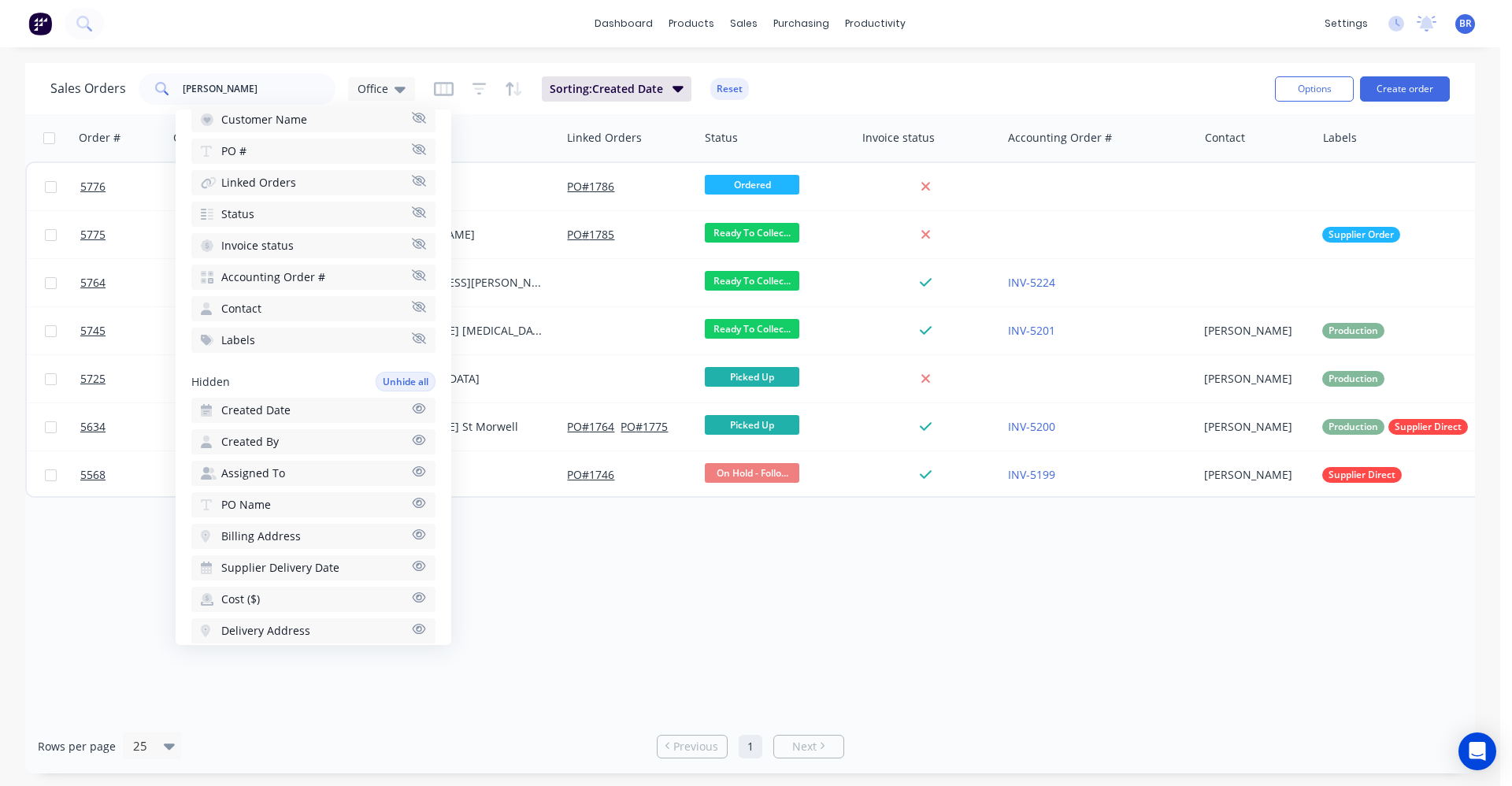
click at [918, 616] on div "Order # Customer Name PO # Linked Orders Status Invoice status Accounting Order…" at bounding box center [750, 416] width 1450 height 605
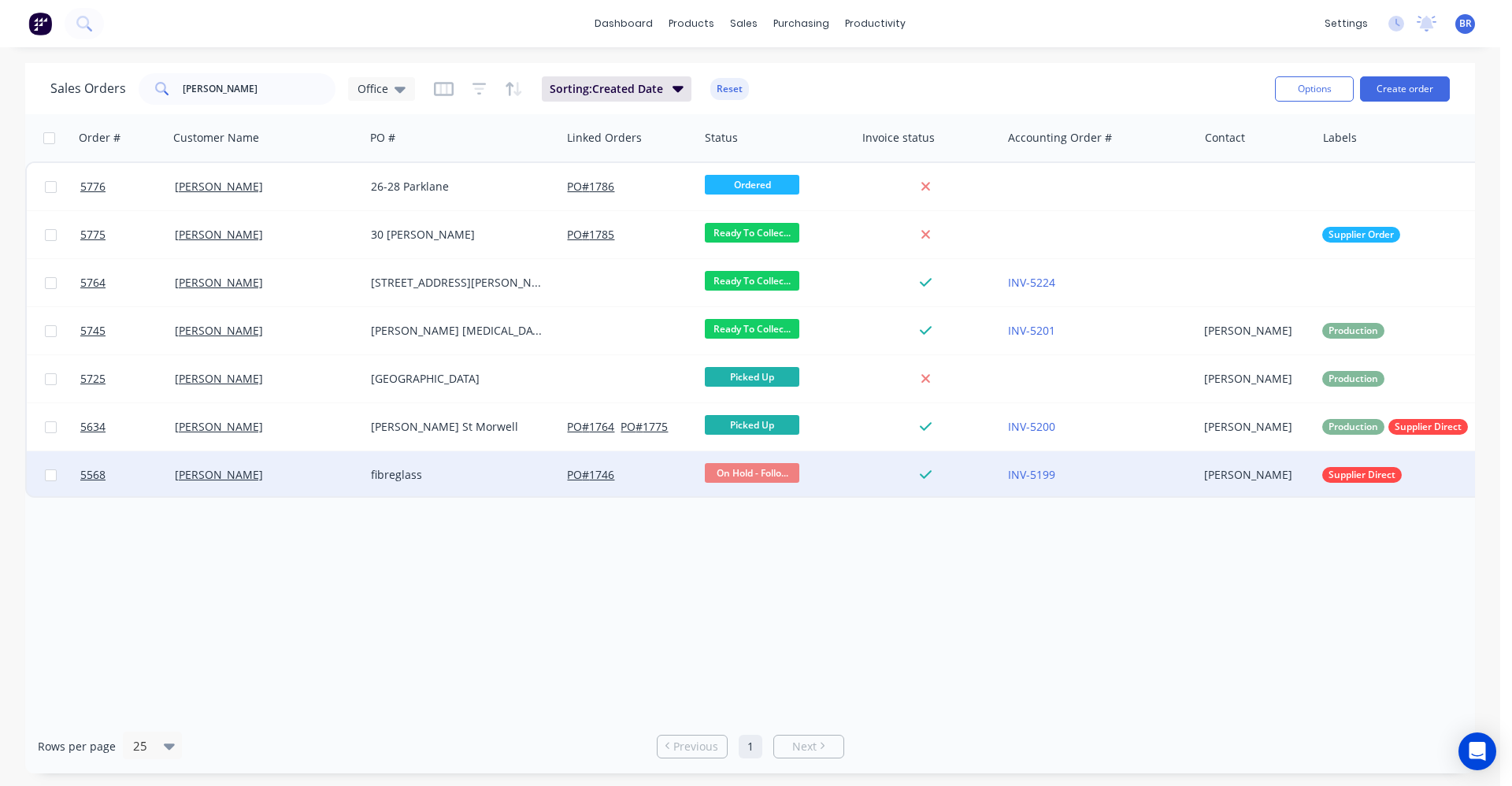
click at [454, 476] on div "fibreglass" at bounding box center [458, 475] width 175 height 16
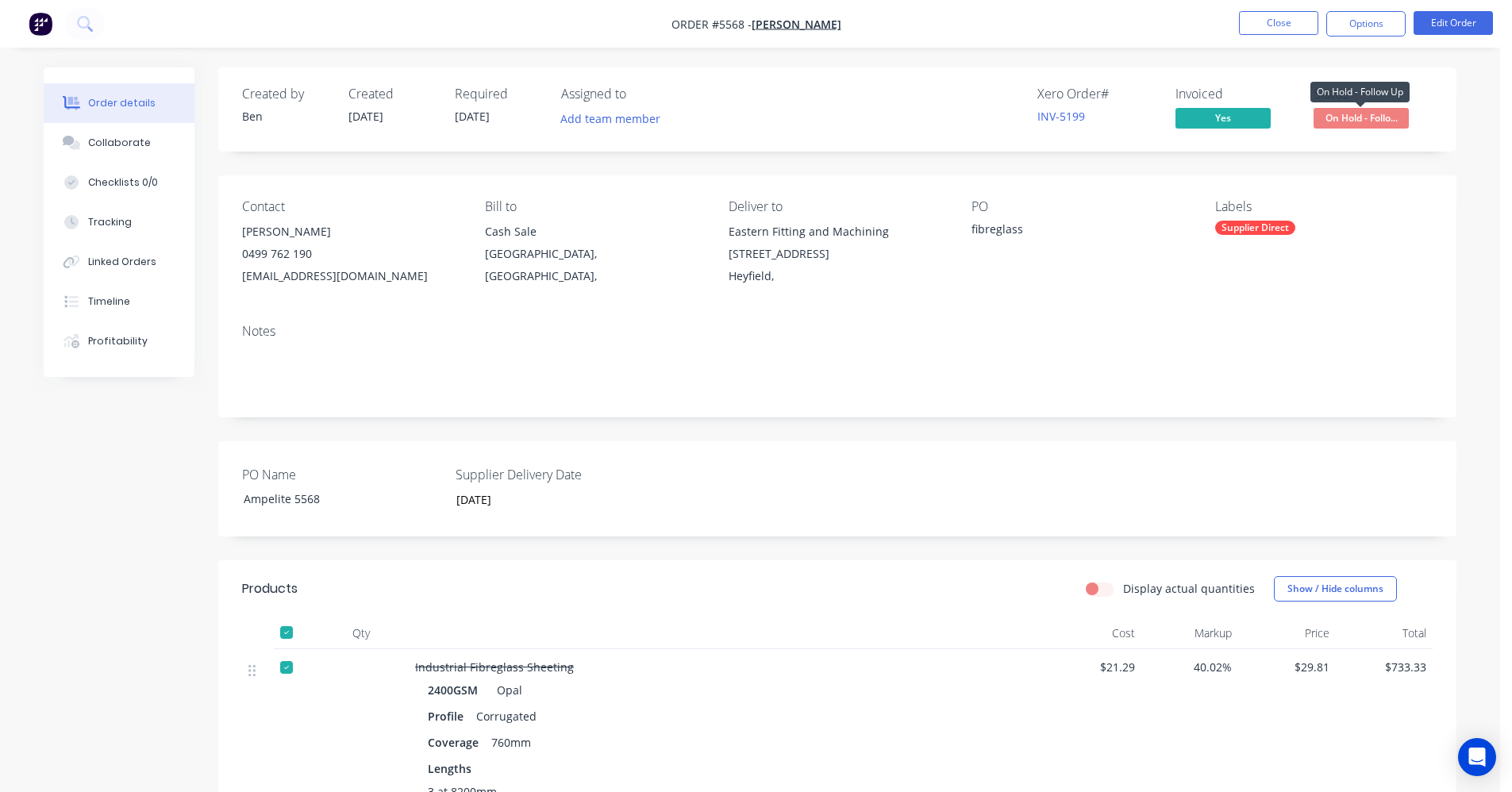
click at [1344, 116] on span "On Hold - Follo..." at bounding box center [1361, 117] width 96 height 20
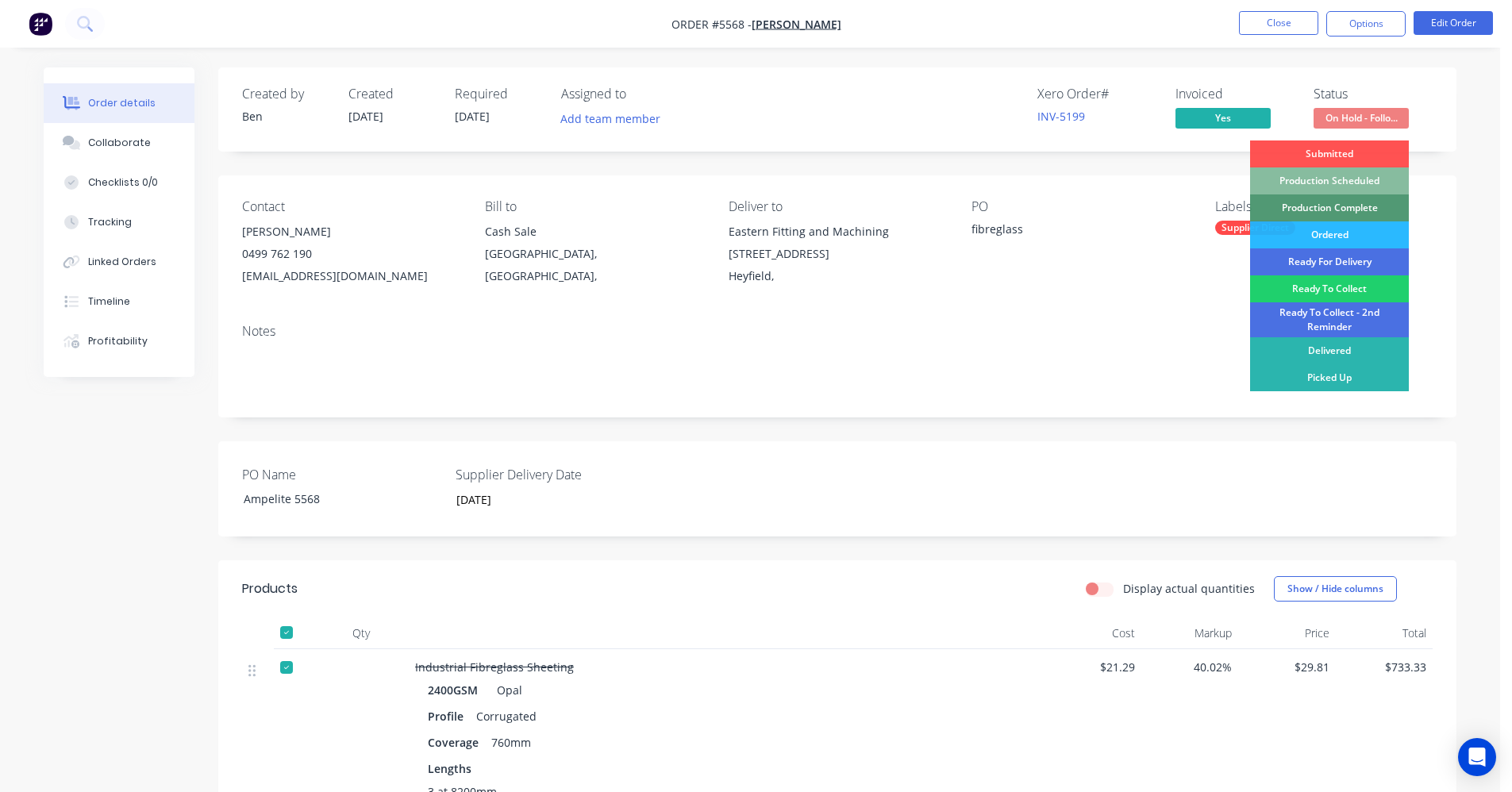
drag, startPoint x: 1325, startPoint y: 354, endPoint x: 1316, endPoint y: 317, distance: 38.1
click at [1325, 353] on div "Delivered" at bounding box center [1329, 350] width 159 height 27
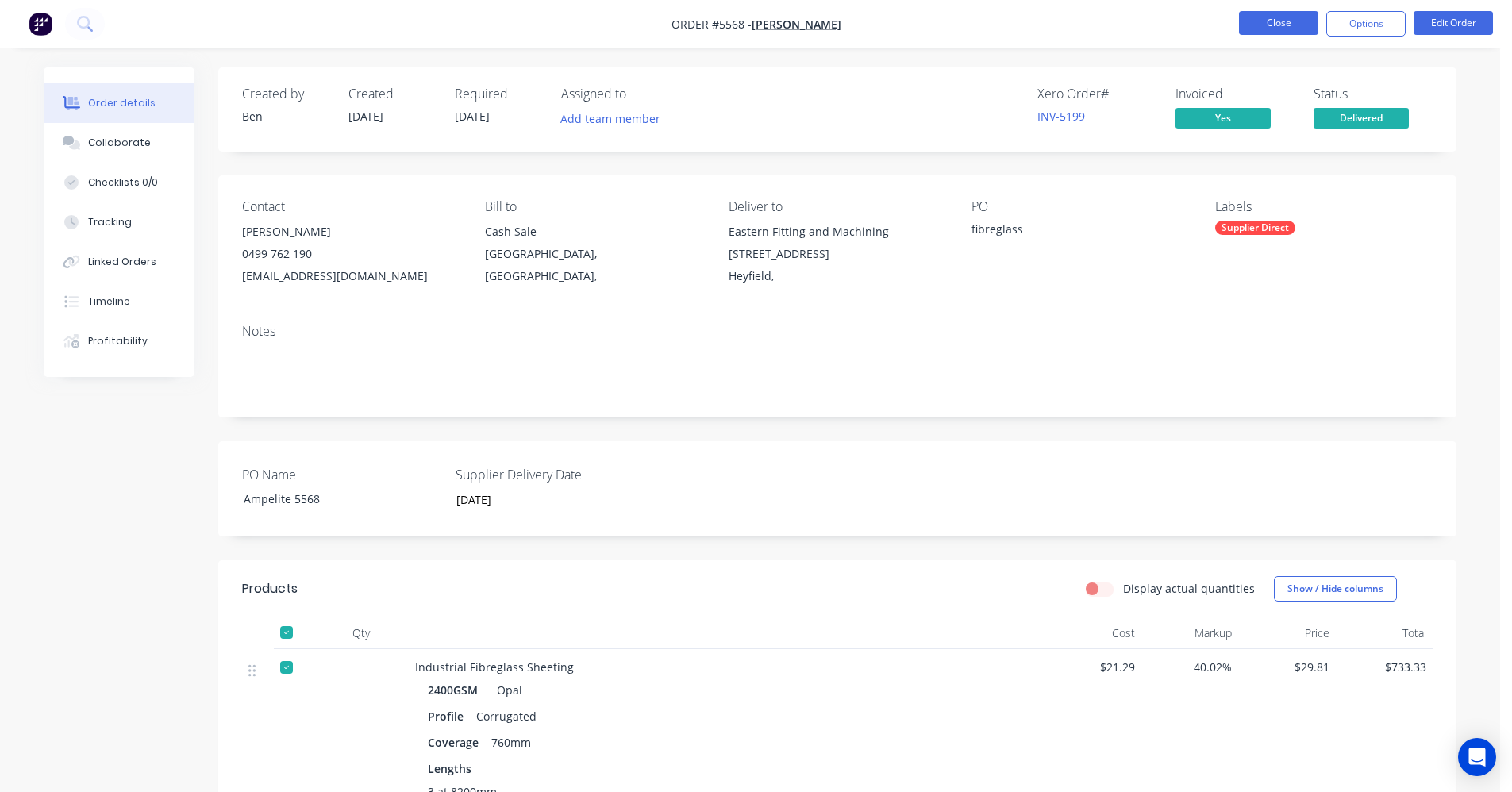
click at [1283, 23] on button "Close" at bounding box center [1278, 23] width 79 height 23
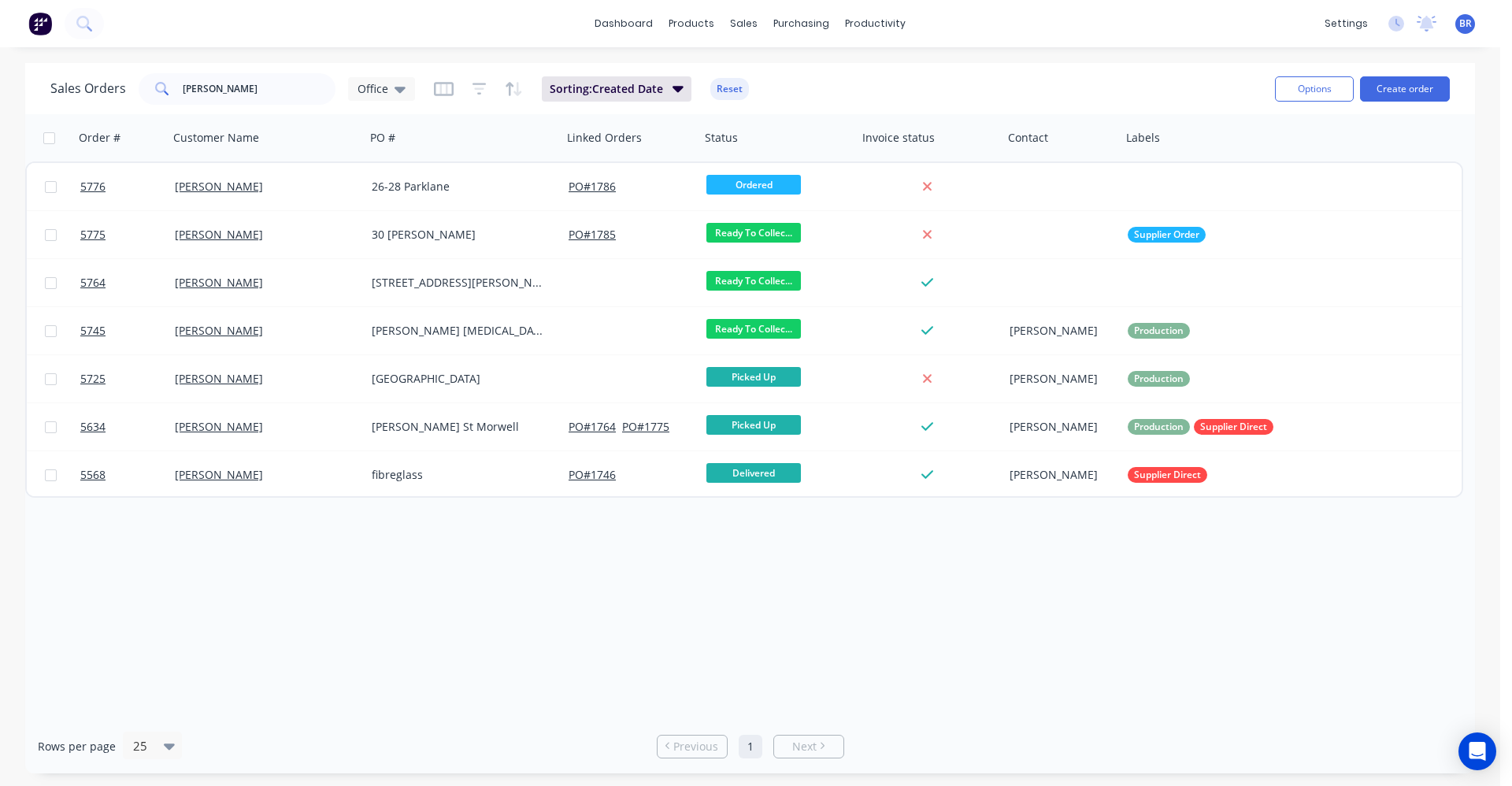
drag, startPoint x: 447, startPoint y: 84, endPoint x: 447, endPoint y: 103, distance: 19.0
click at [447, 86] on icon "button" at bounding box center [443, 89] width 20 height 16
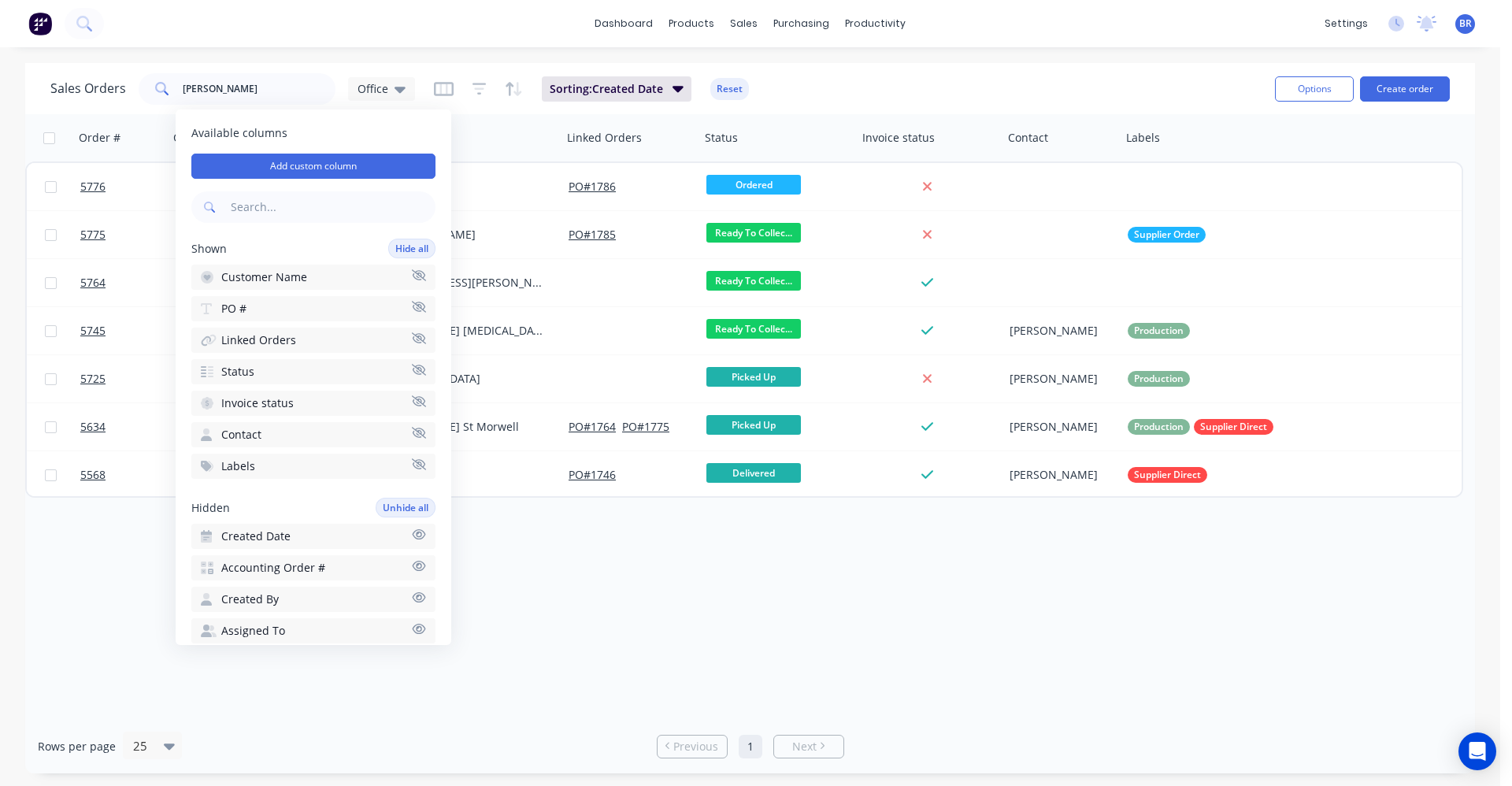
click at [333, 571] on button "Accounting Order #" at bounding box center [313, 567] width 244 height 25
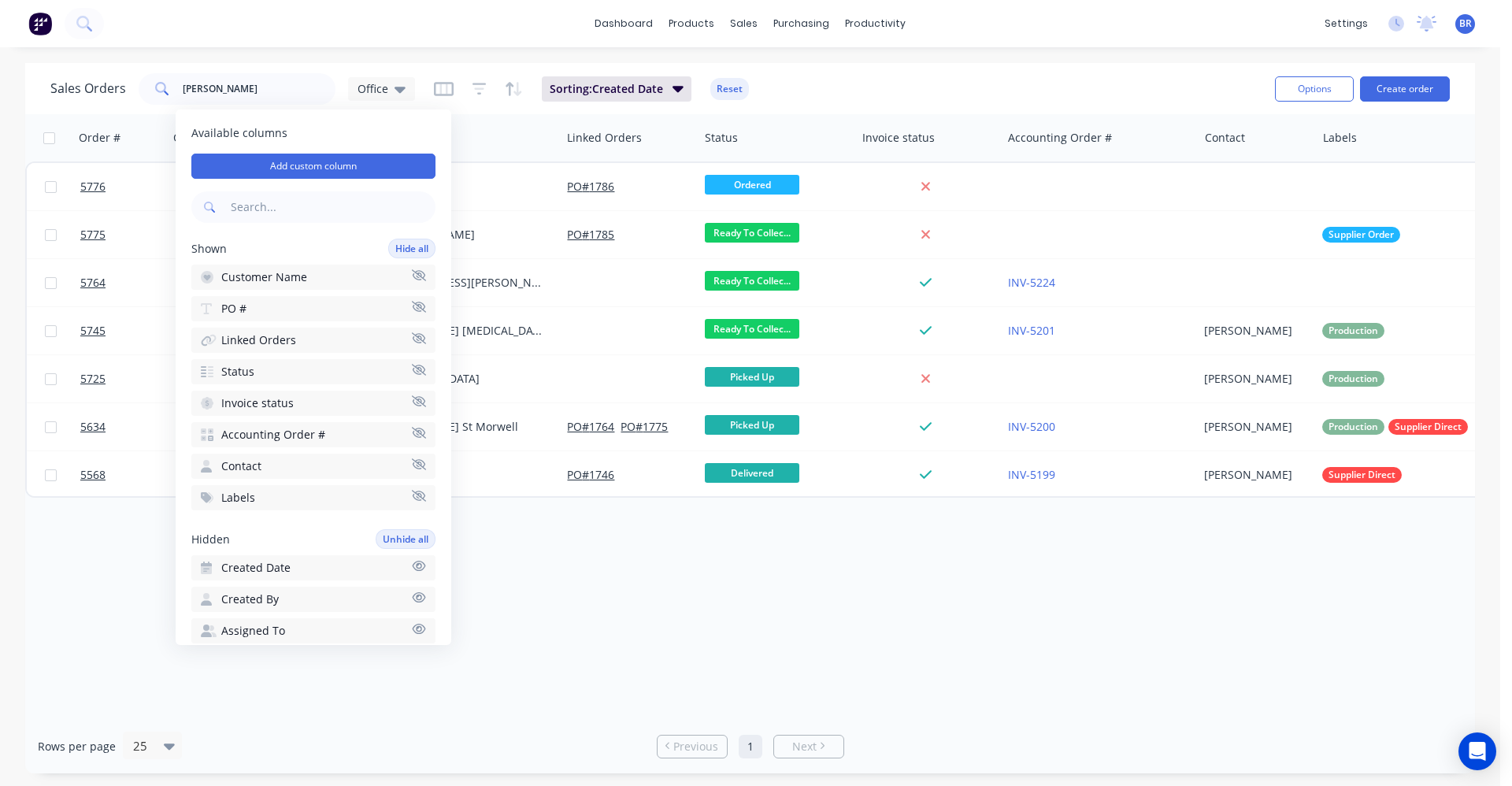
click at [995, 604] on div "Order # Customer Name PO # Linked Orders Status Invoice status Accounting Order…" at bounding box center [750, 416] width 1450 height 605
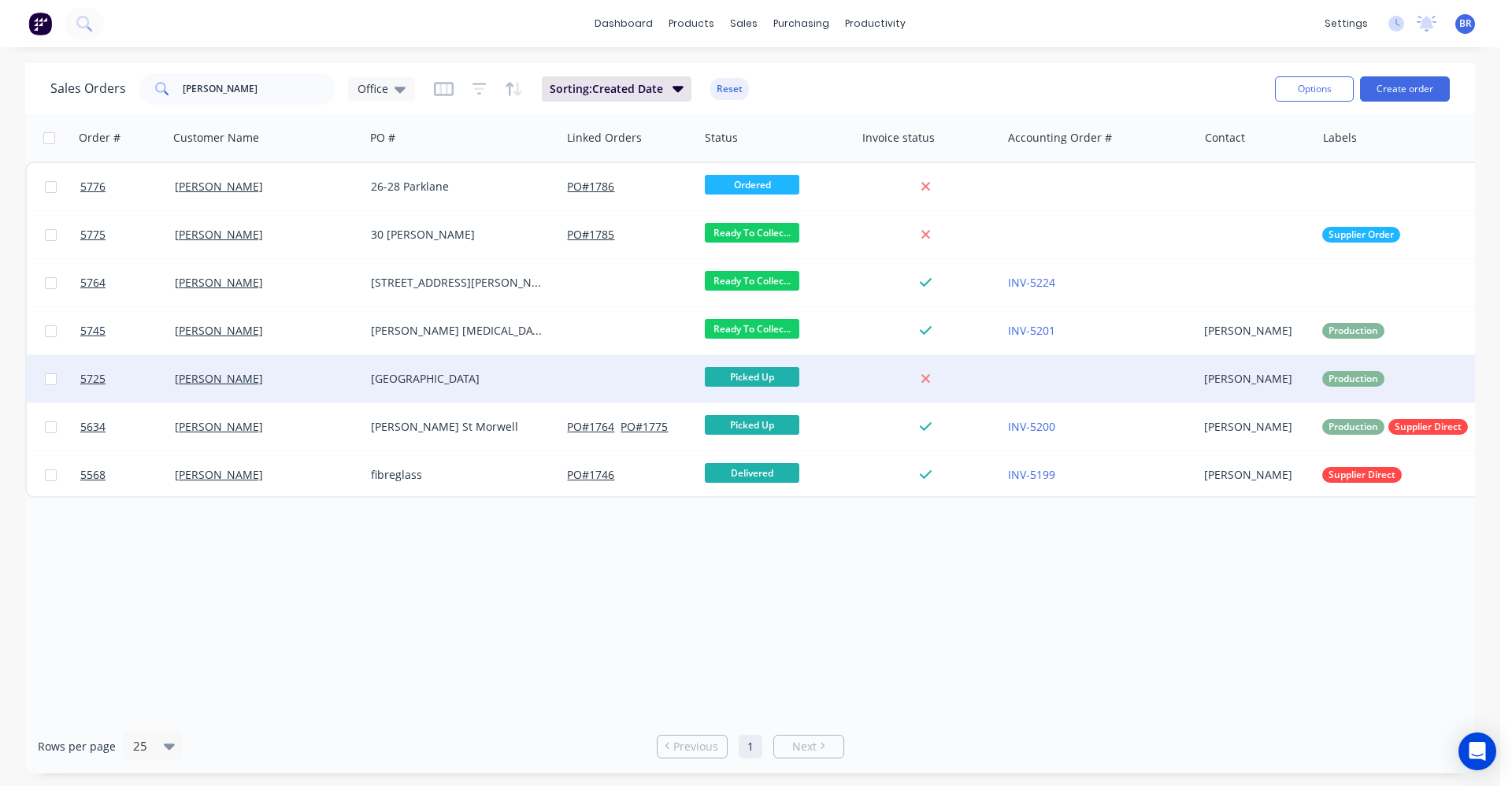
click at [582, 376] on div at bounding box center [630, 378] width 138 height 47
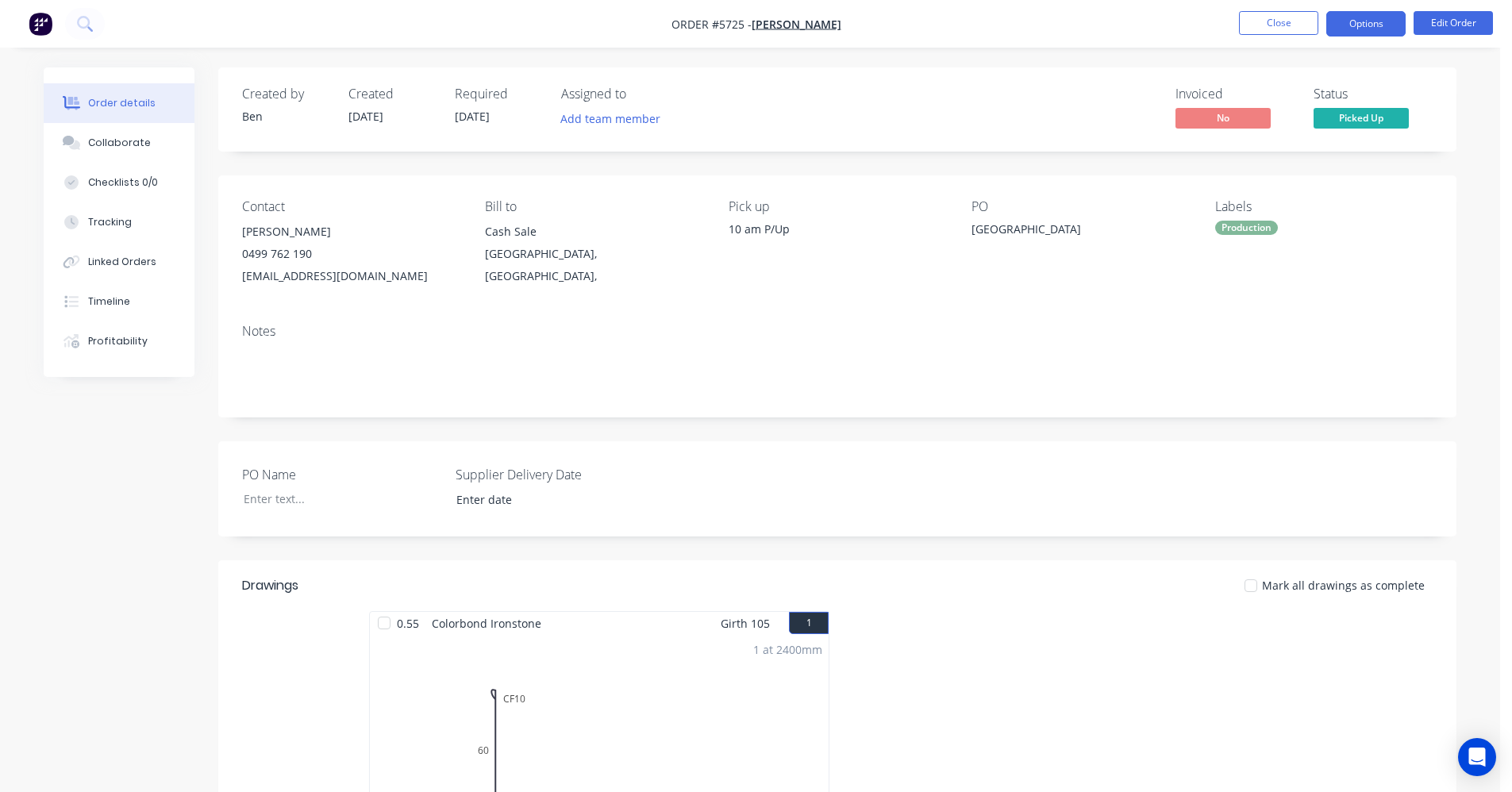
click at [1369, 23] on button "Options" at bounding box center [1365, 23] width 79 height 25
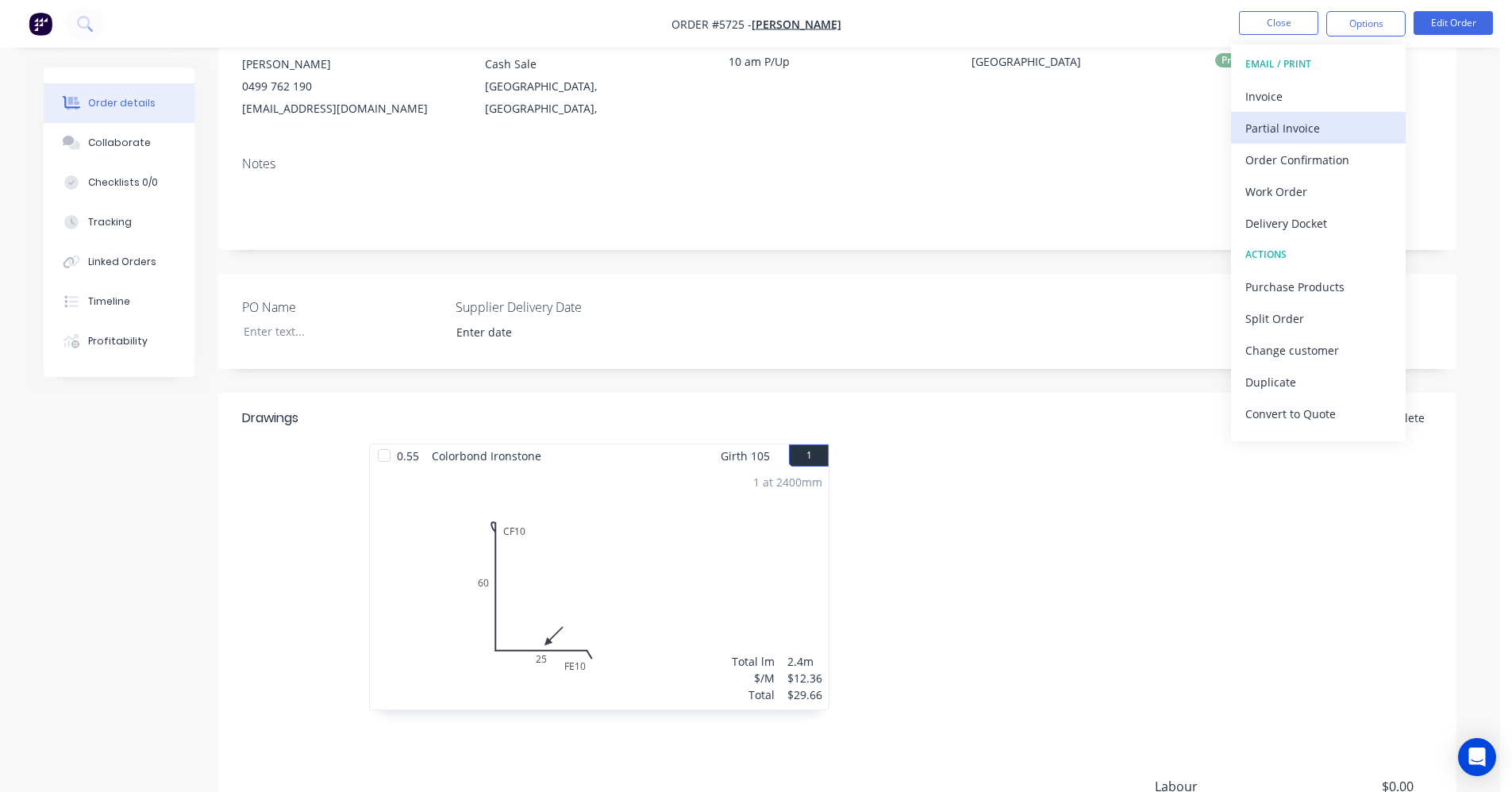
scroll to position [146, 0]
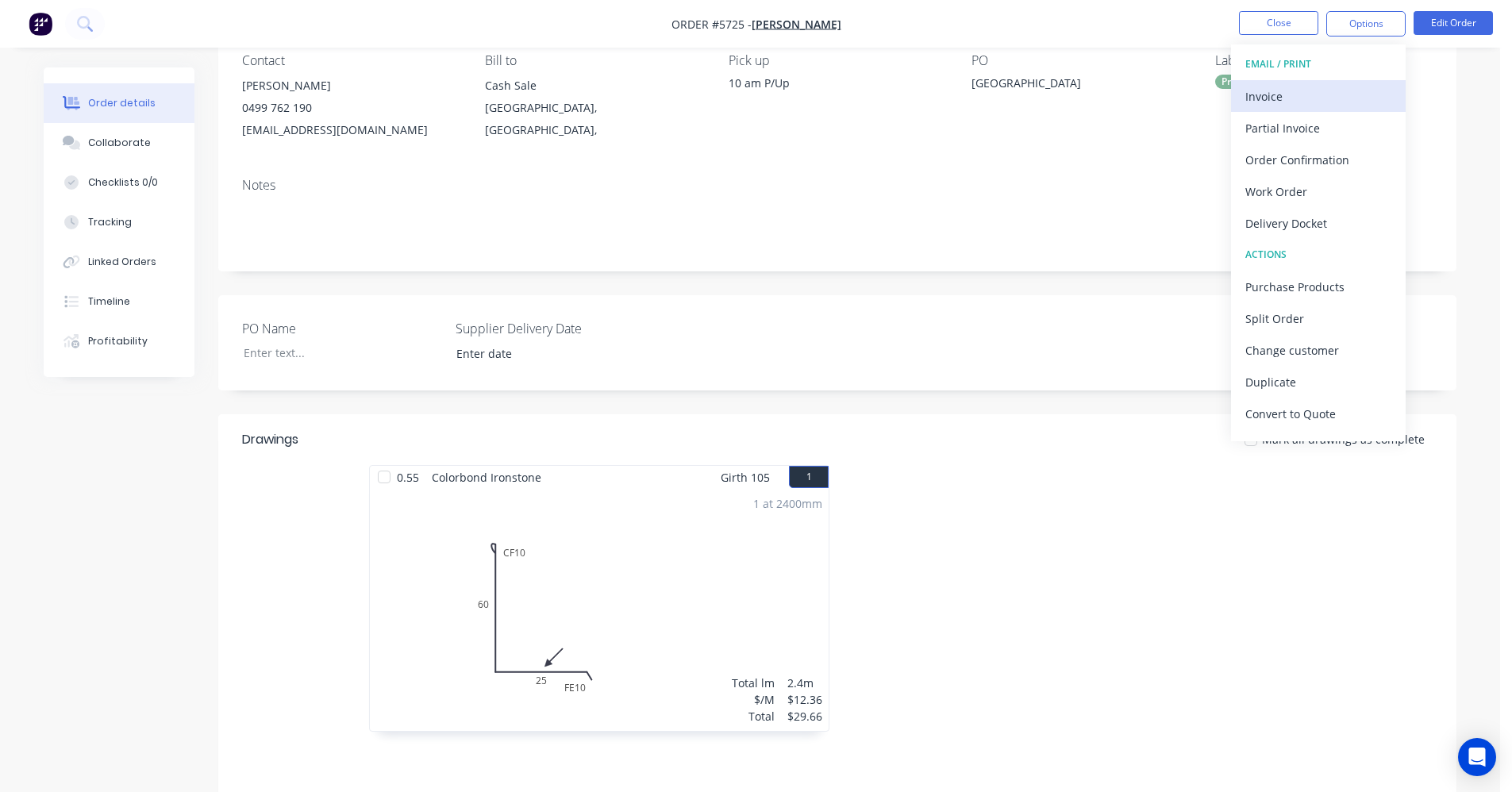
click at [1277, 96] on div "Invoice" at bounding box center [1318, 96] width 146 height 23
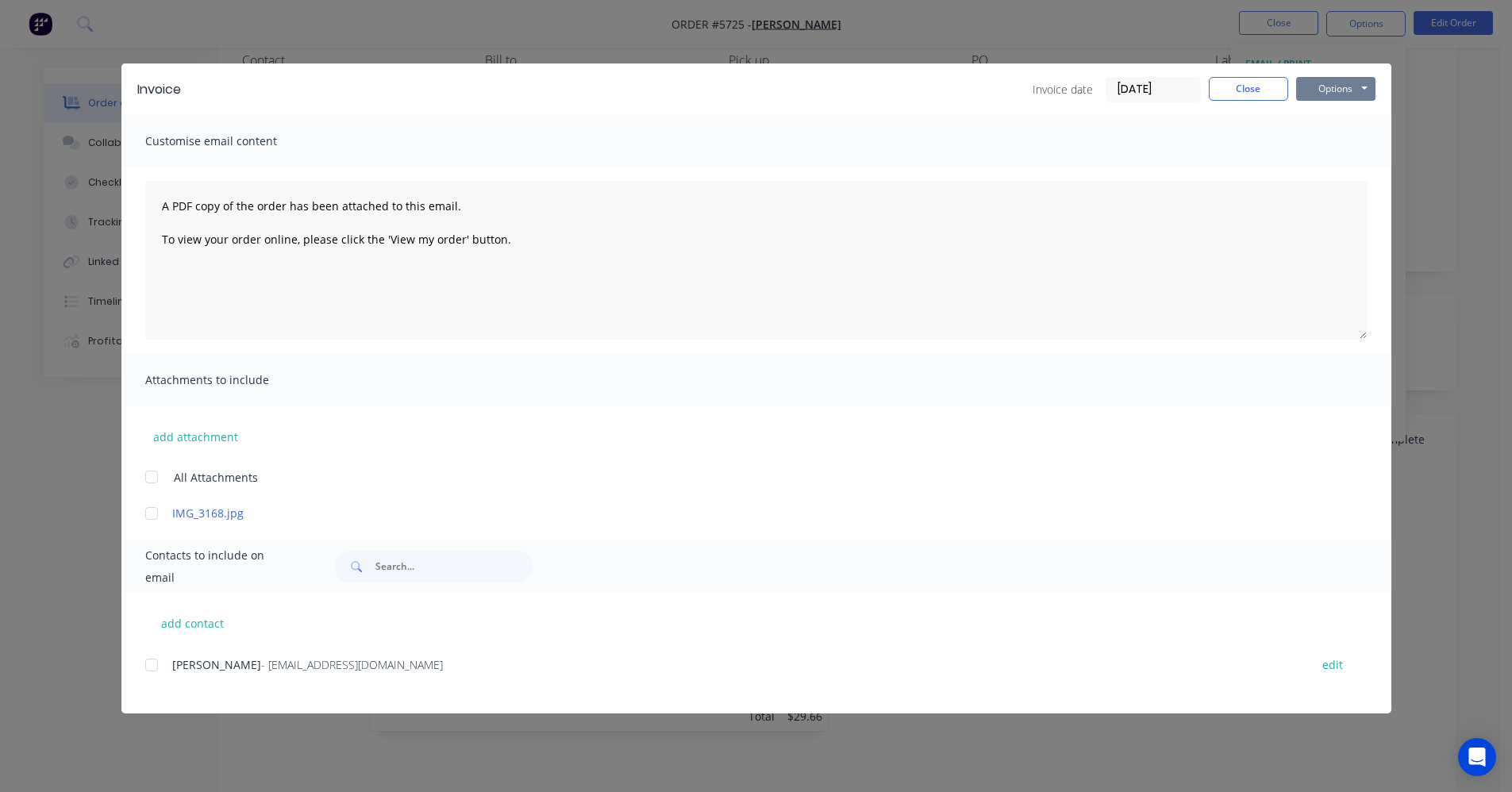
click at [1330, 90] on button "Options" at bounding box center [1335, 89] width 79 height 23
click at [1340, 165] on button "Email" at bounding box center [1346, 169] width 102 height 26
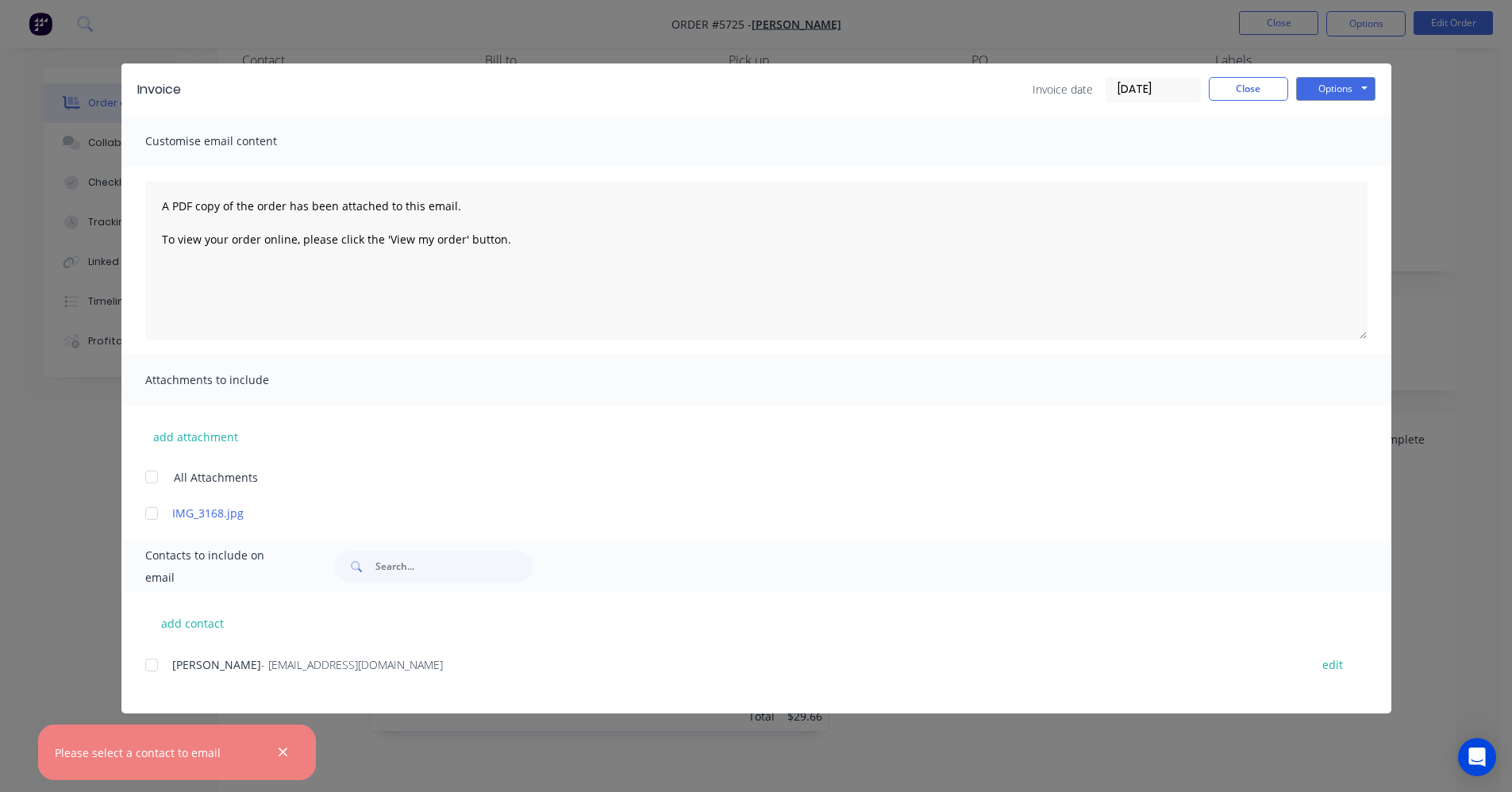
click at [144, 663] on div at bounding box center [151, 664] width 32 height 32
click at [1349, 78] on button "Options" at bounding box center [1335, 89] width 79 height 23
click at [1353, 173] on button "Email" at bounding box center [1346, 169] width 102 height 26
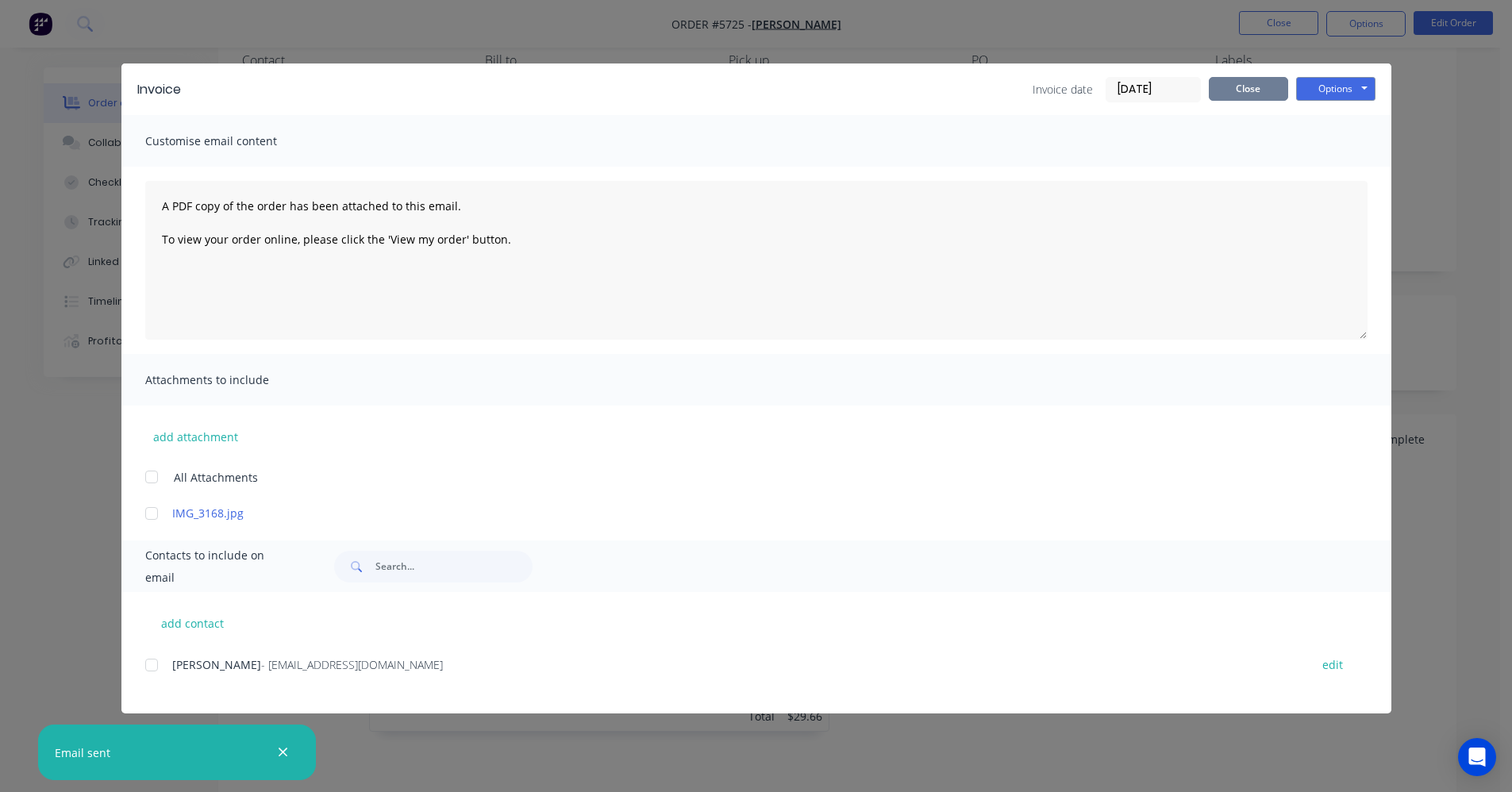
click at [1251, 95] on button "Close" at bounding box center [1248, 89] width 79 height 23
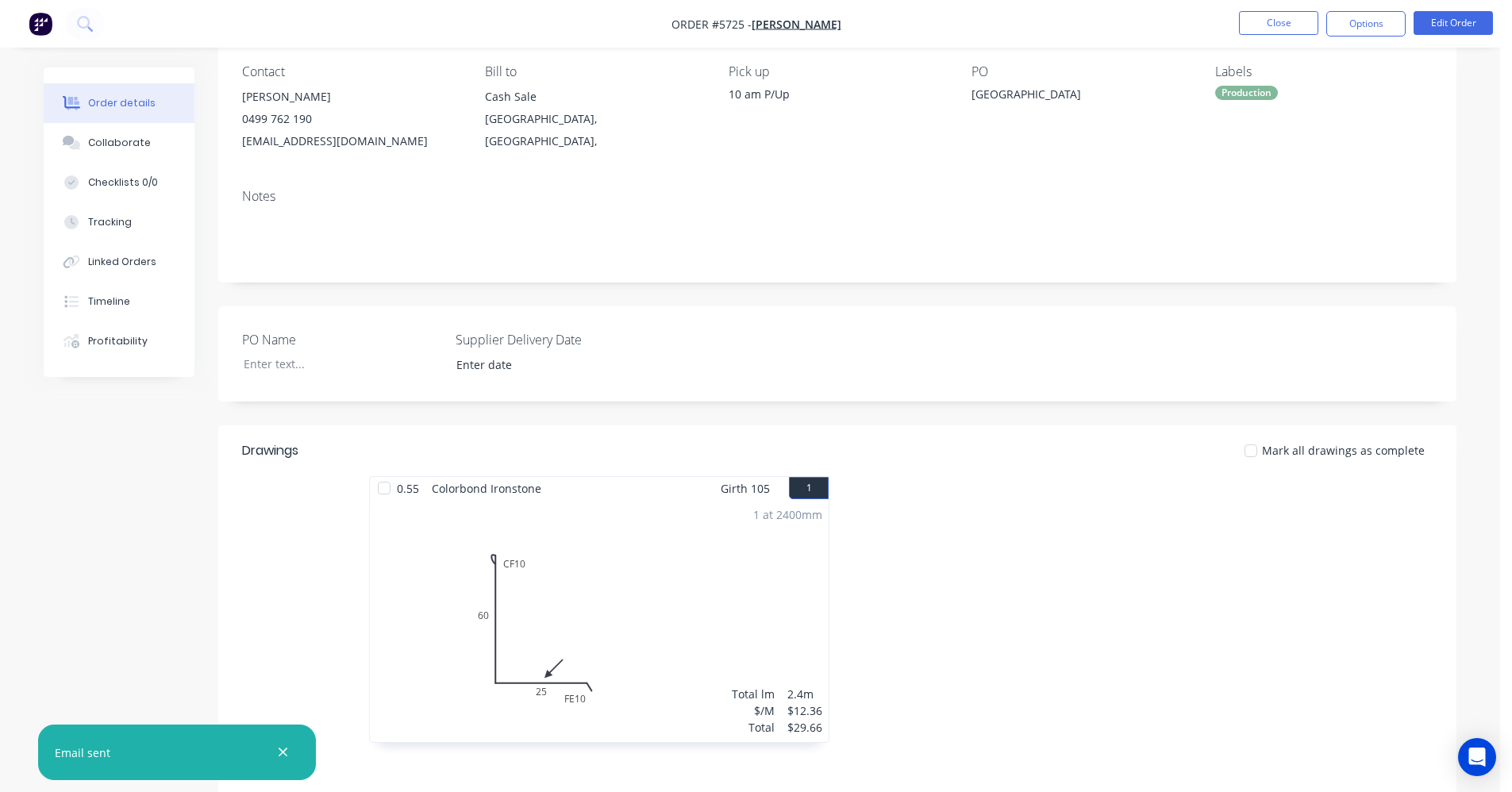
scroll to position [384, 0]
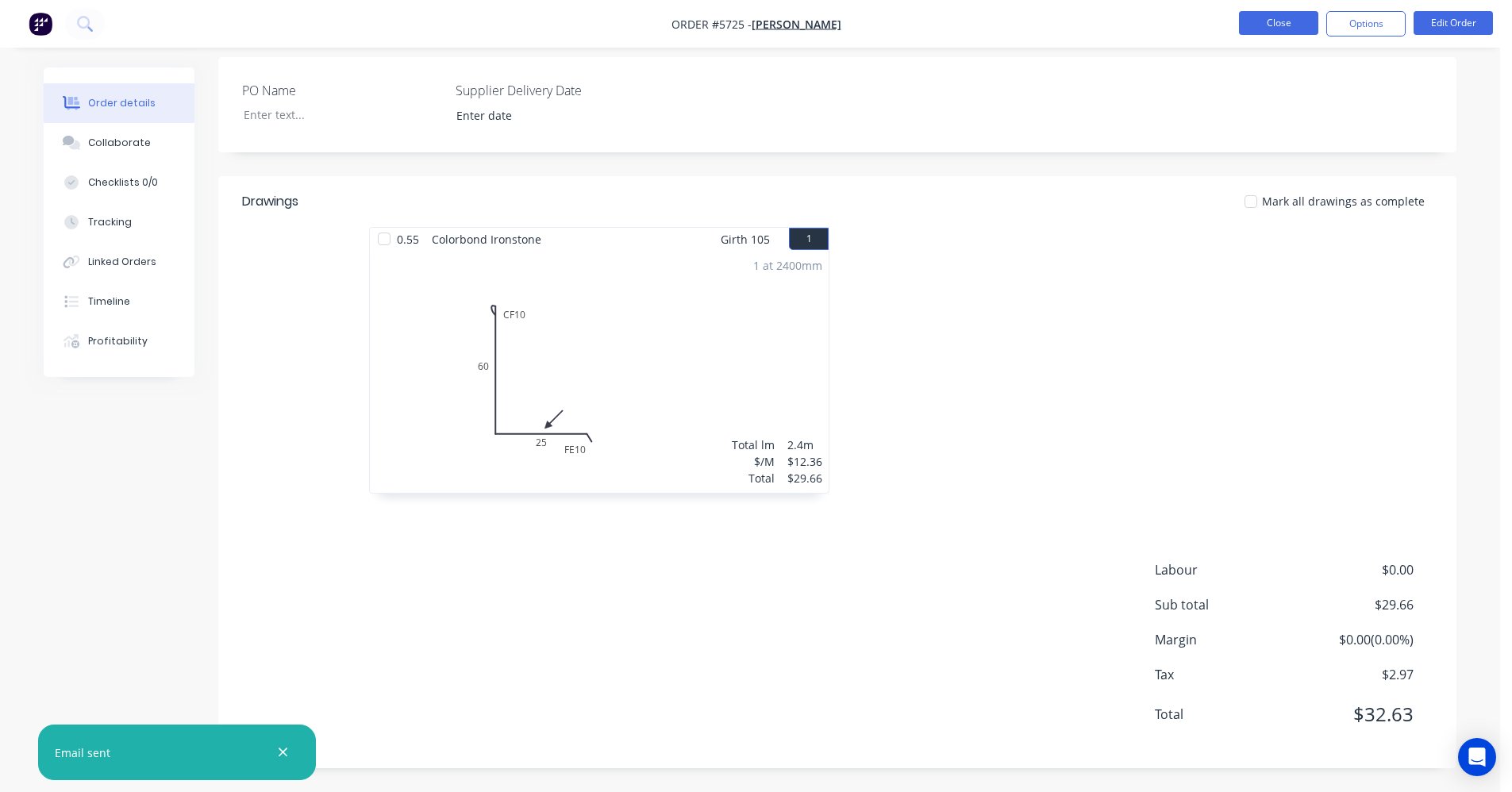
click at [1279, 28] on button "Close" at bounding box center [1278, 23] width 79 height 23
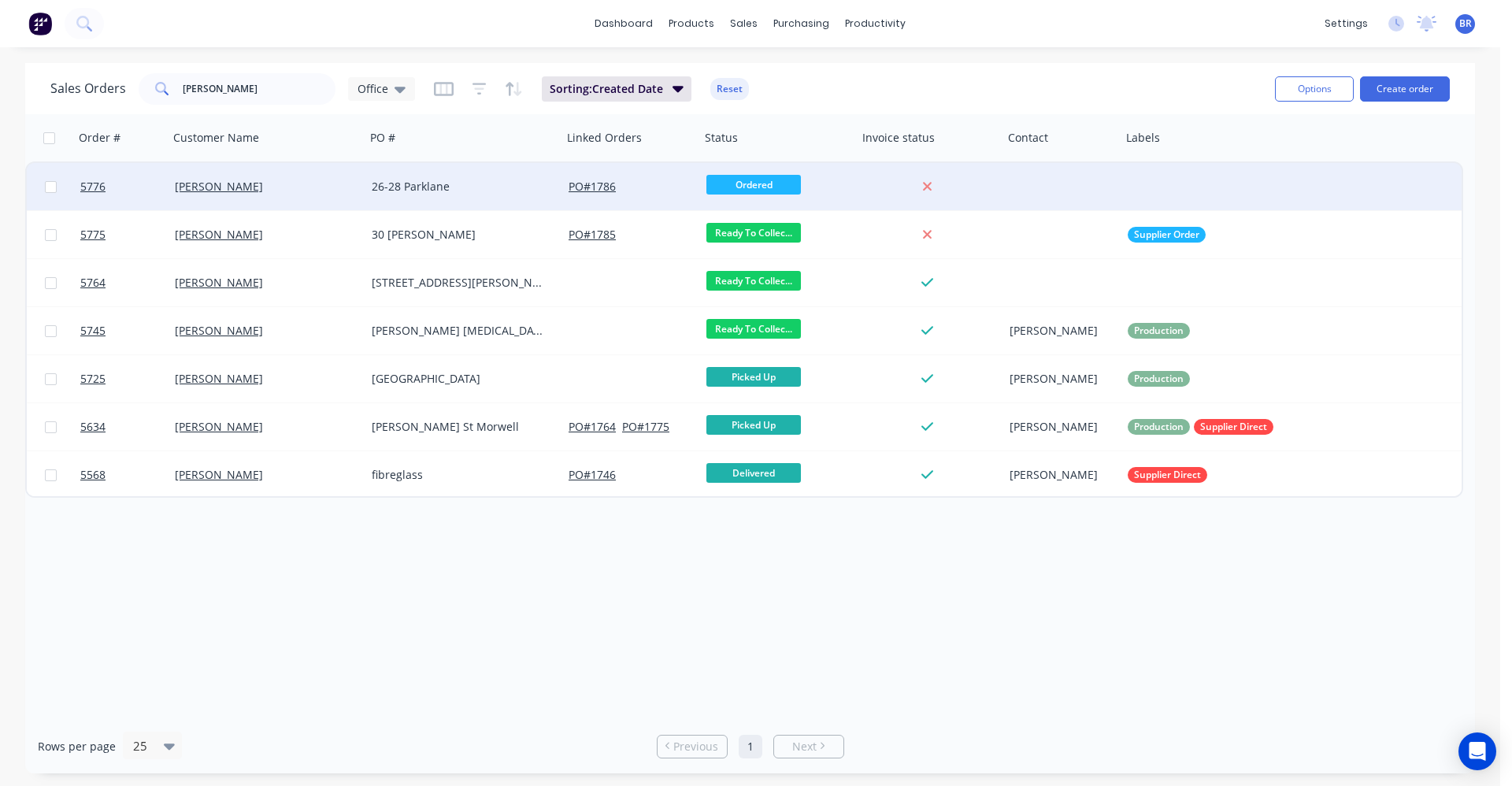
click at [478, 192] on div "26-28 Parklane" at bounding box center [459, 186] width 175 height 16
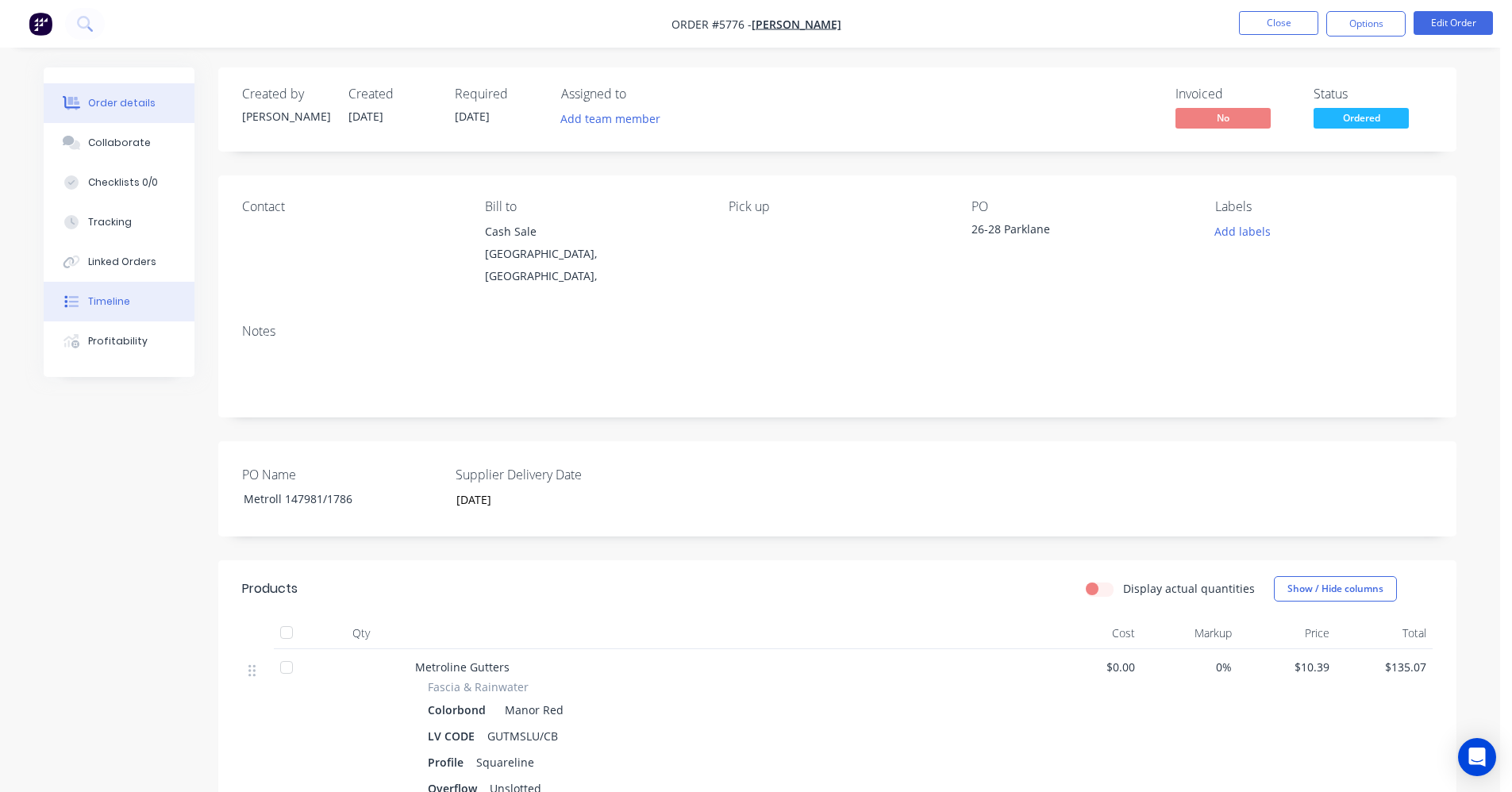
click at [127, 297] on div "Timeline" at bounding box center [109, 301] width 42 height 14
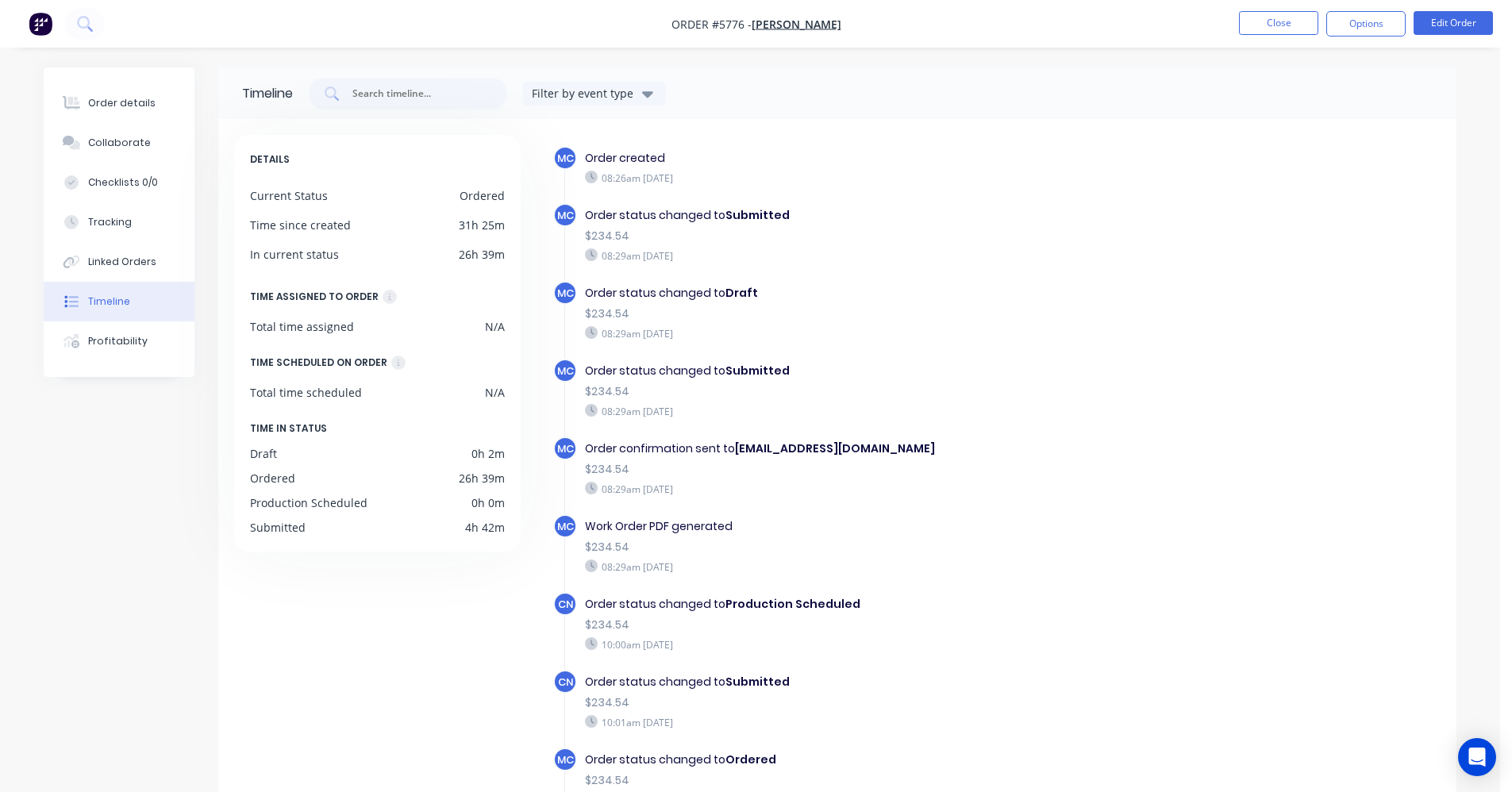
drag, startPoint x: 116, startPoint y: 265, endPoint x: 222, endPoint y: 283, distance: 107.5
click at [122, 266] on div "Linked Orders" at bounding box center [122, 261] width 69 height 14
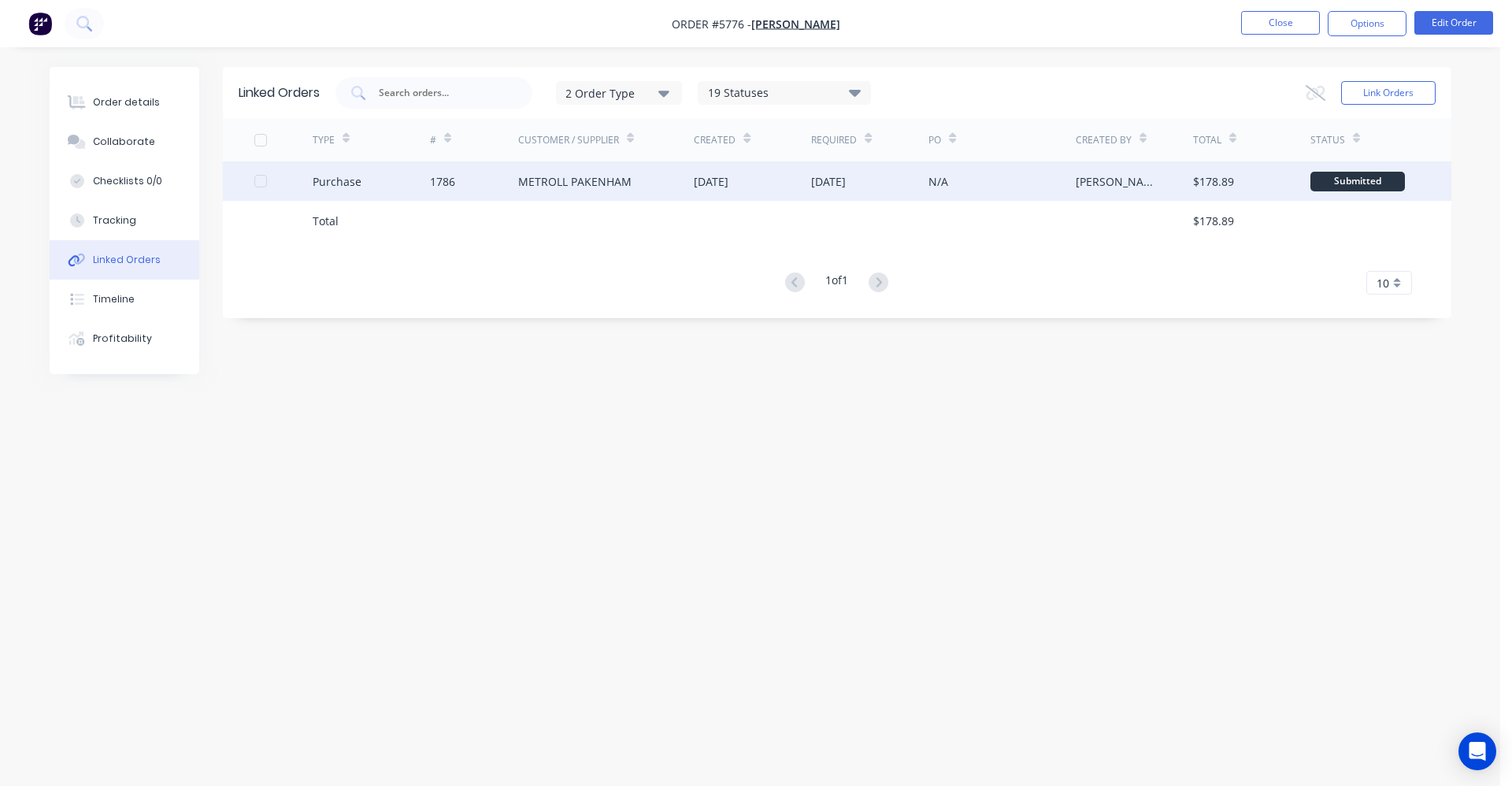
click at [759, 178] on div "[DATE]" at bounding box center [753, 181] width 117 height 40
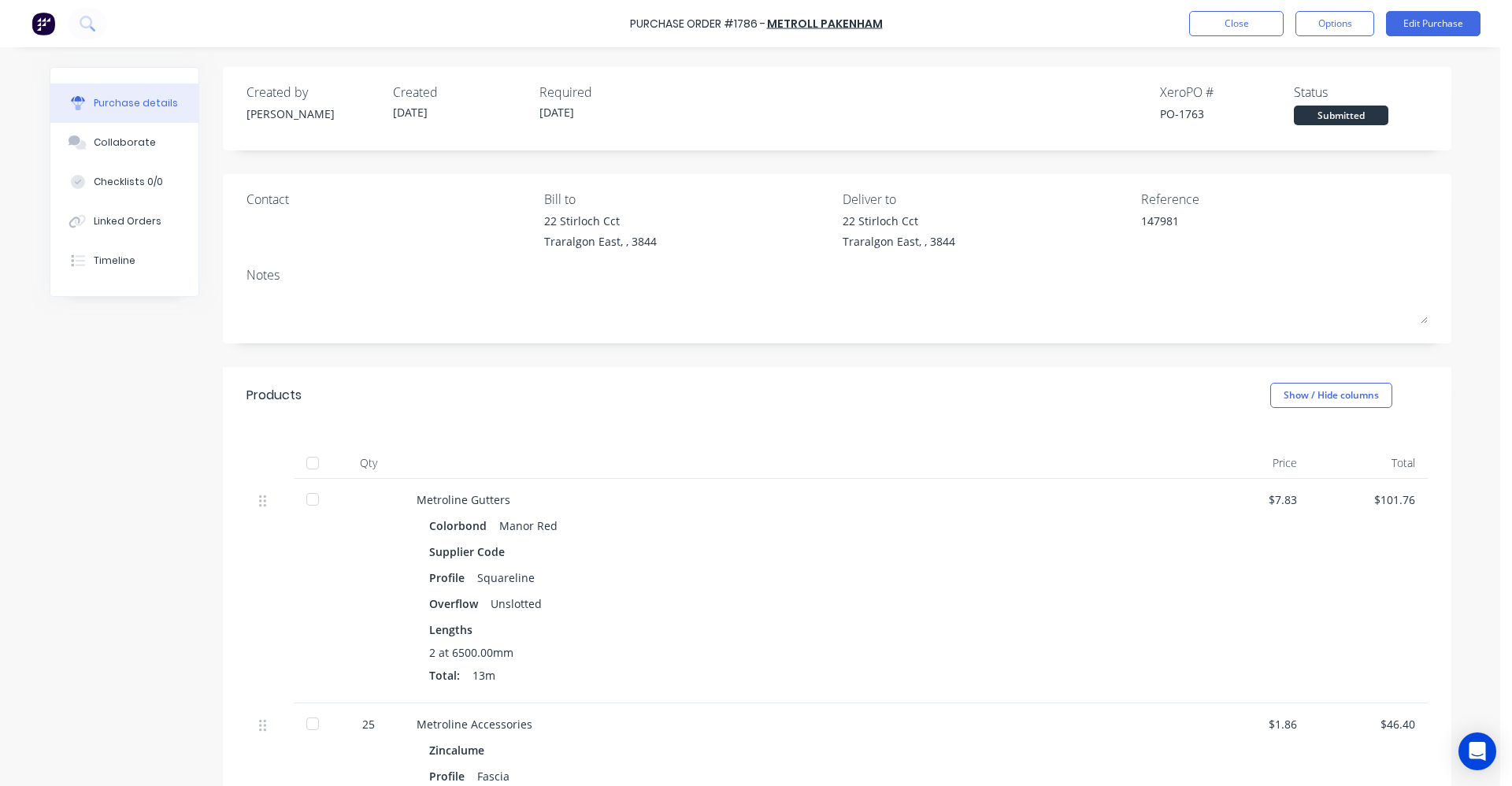
type textarea "x"
click at [1256, 25] on button "Close" at bounding box center [1237, 23] width 95 height 25
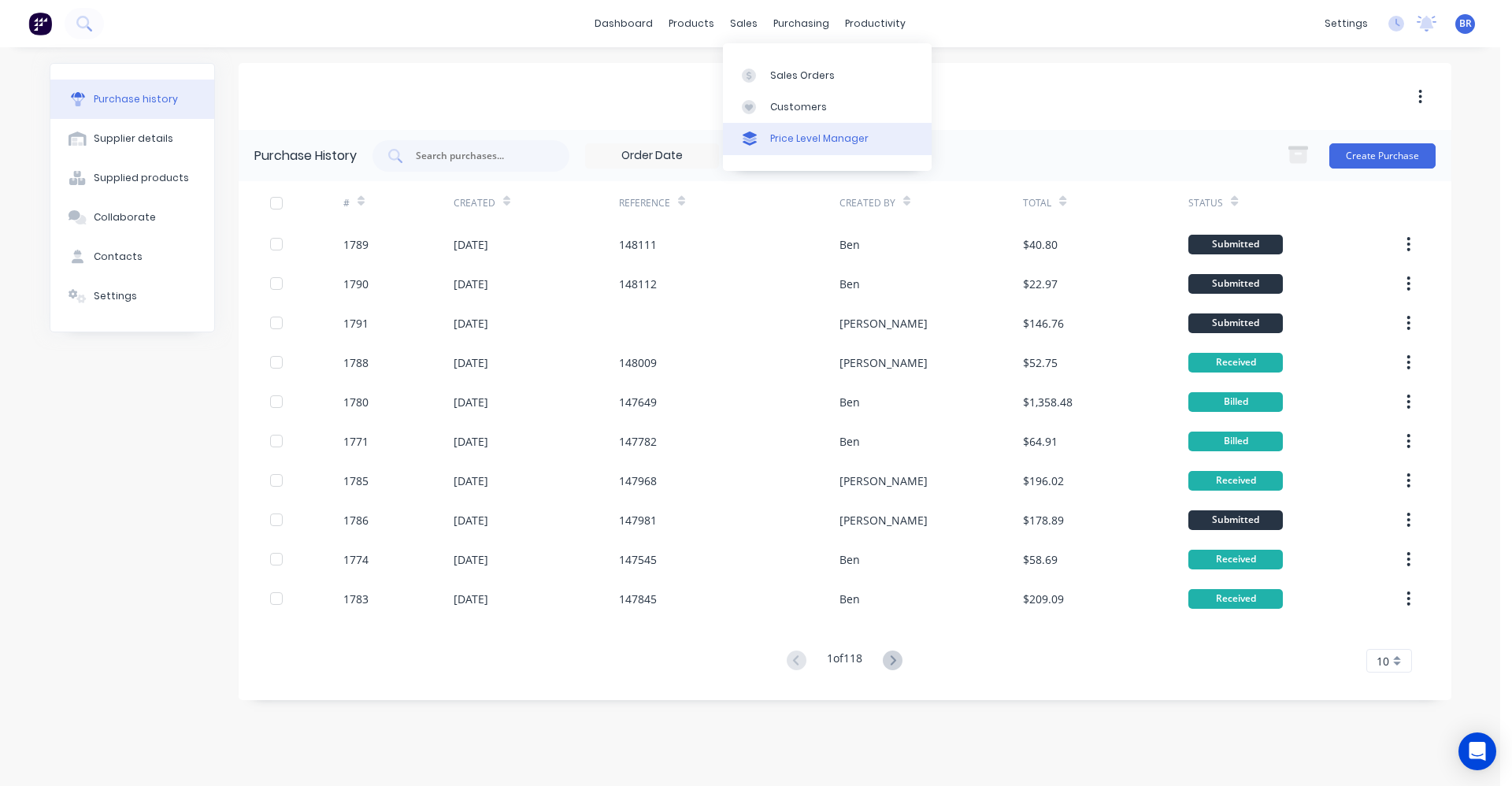
drag, startPoint x: 745, startPoint y: 23, endPoint x: 890, endPoint y: 150, distance: 192.8
click at [747, 24] on div "sales" at bounding box center [744, 23] width 43 height 23
click at [788, 68] on link "Sales Orders" at bounding box center [828, 75] width 209 height 32
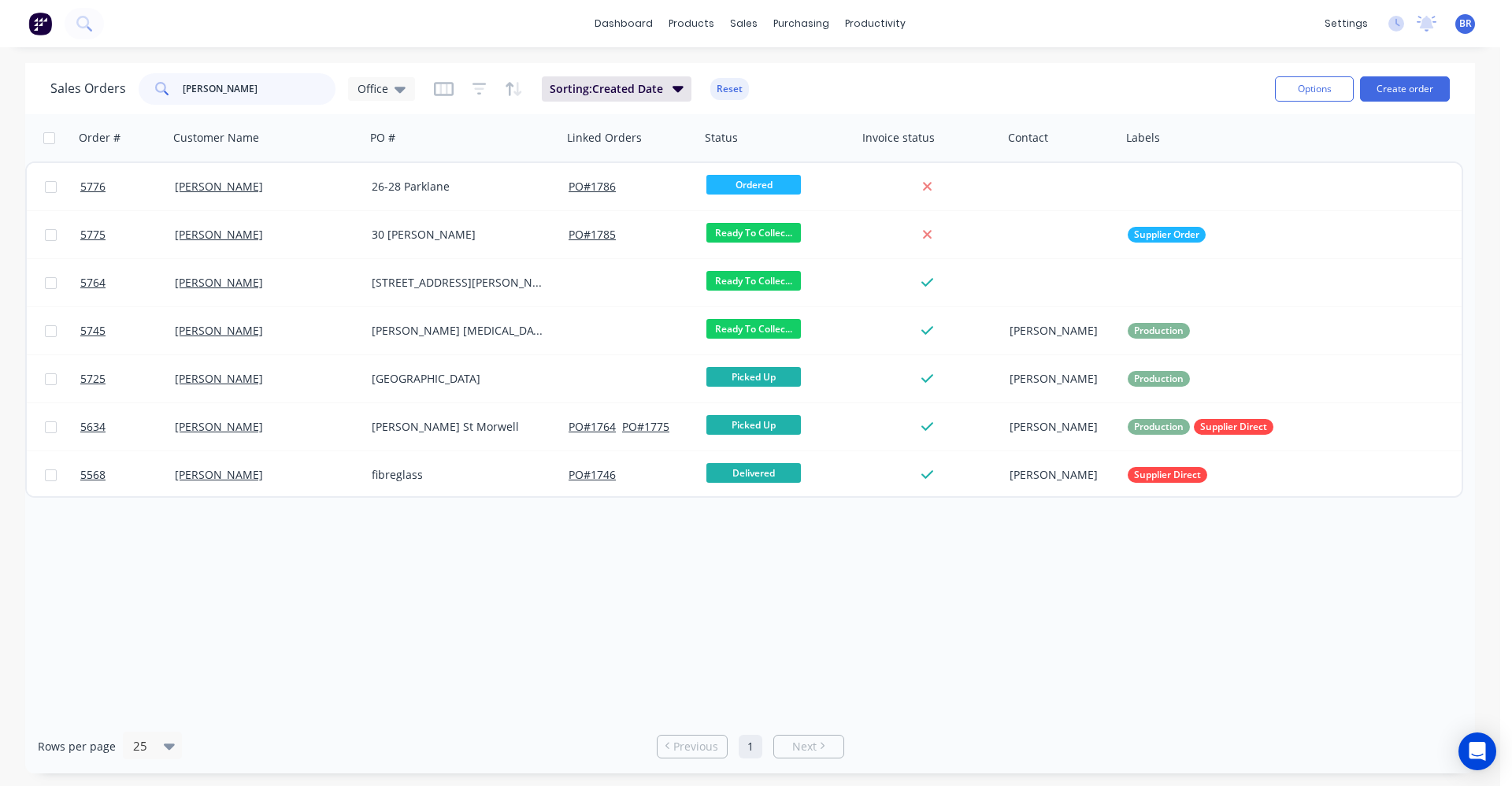
drag, startPoint x: 300, startPoint y: 83, endPoint x: 59, endPoint y: 90, distance: 241.1
click at [59, 90] on div "Sales Orders [PERSON_NAME] Office" at bounding box center [232, 89] width 365 height 32
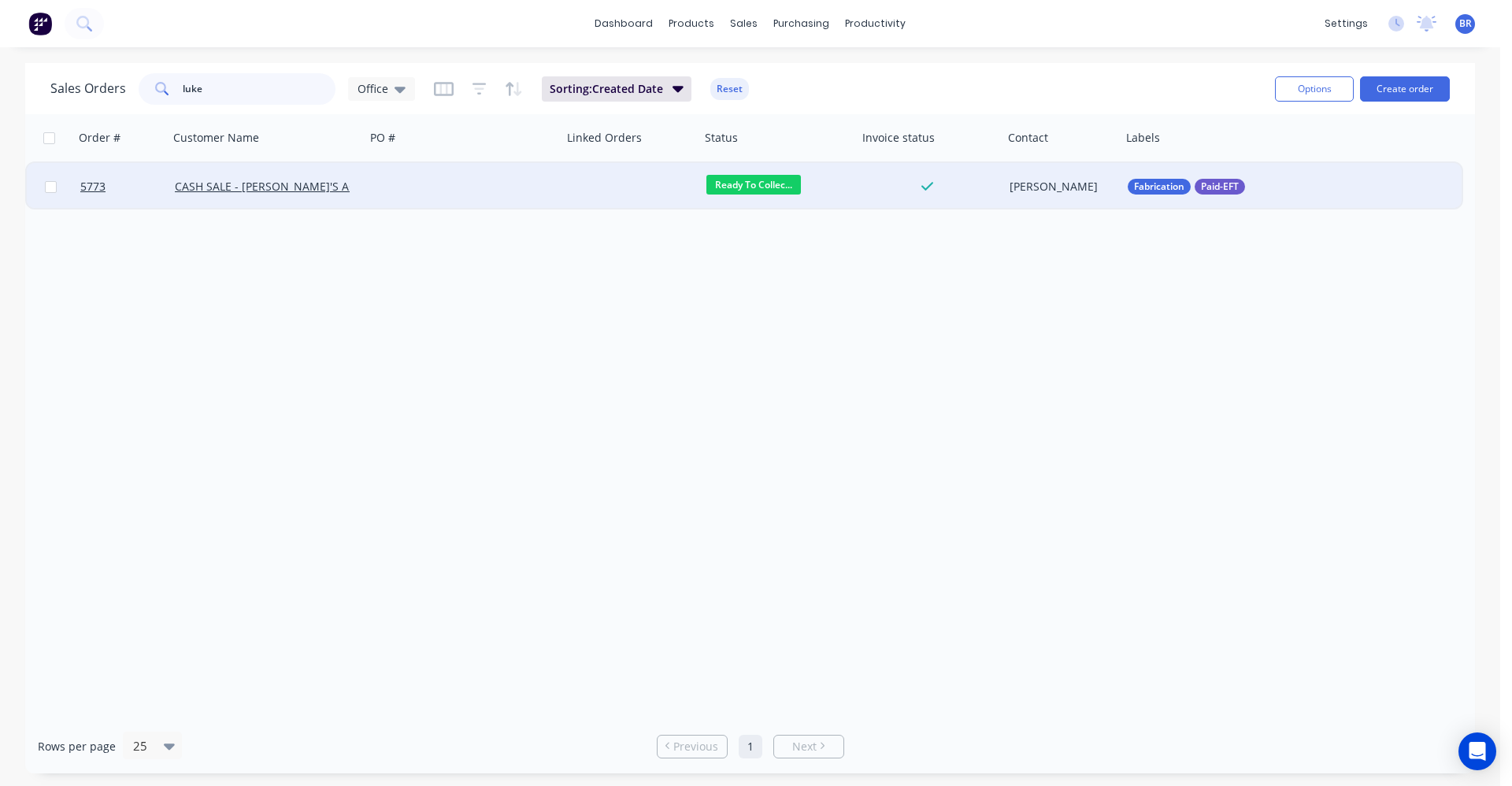
type input "luke"
click at [456, 191] on div at bounding box center [464, 186] width 197 height 47
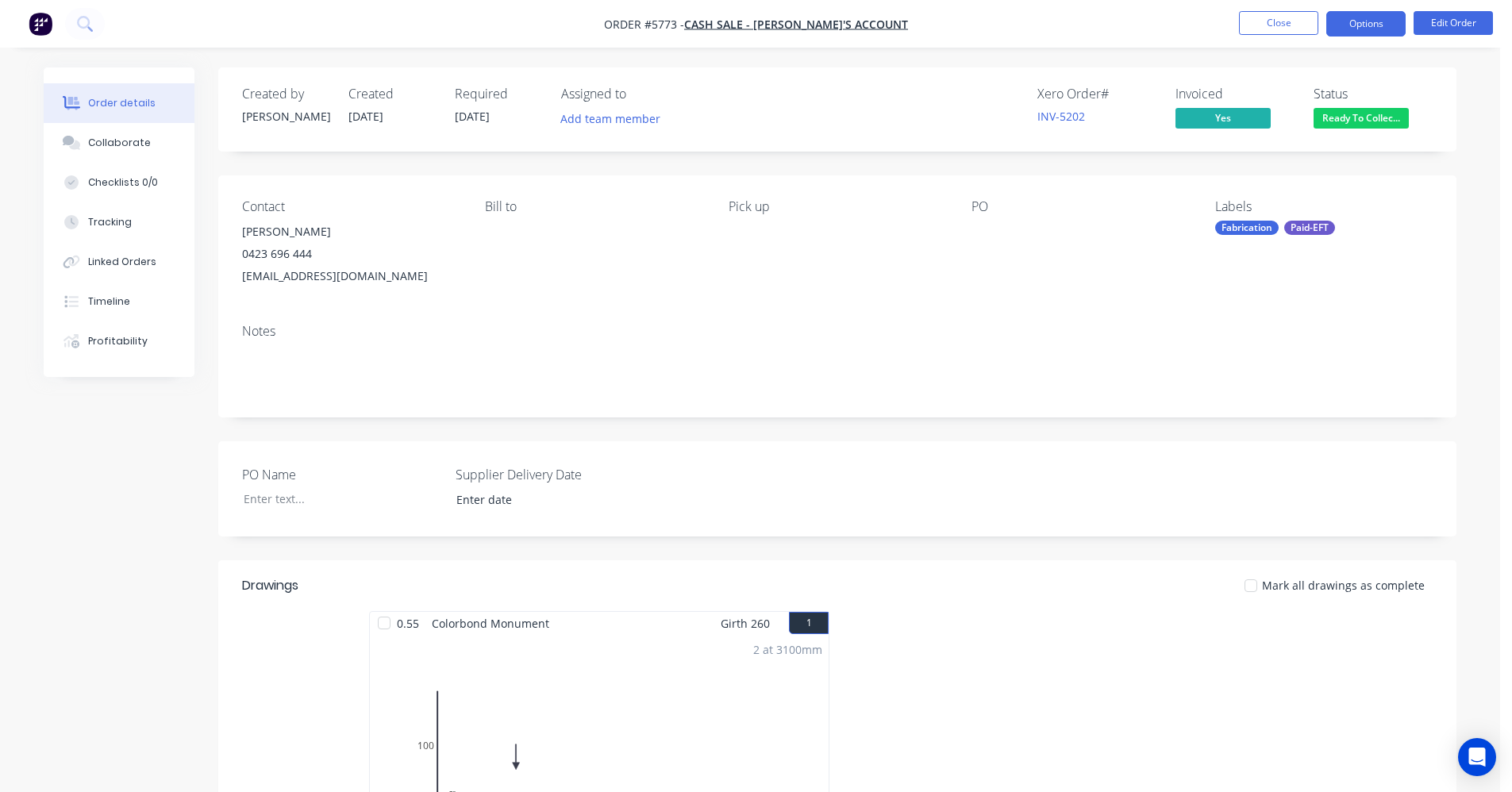
click at [1376, 23] on button "Options" at bounding box center [1365, 23] width 79 height 25
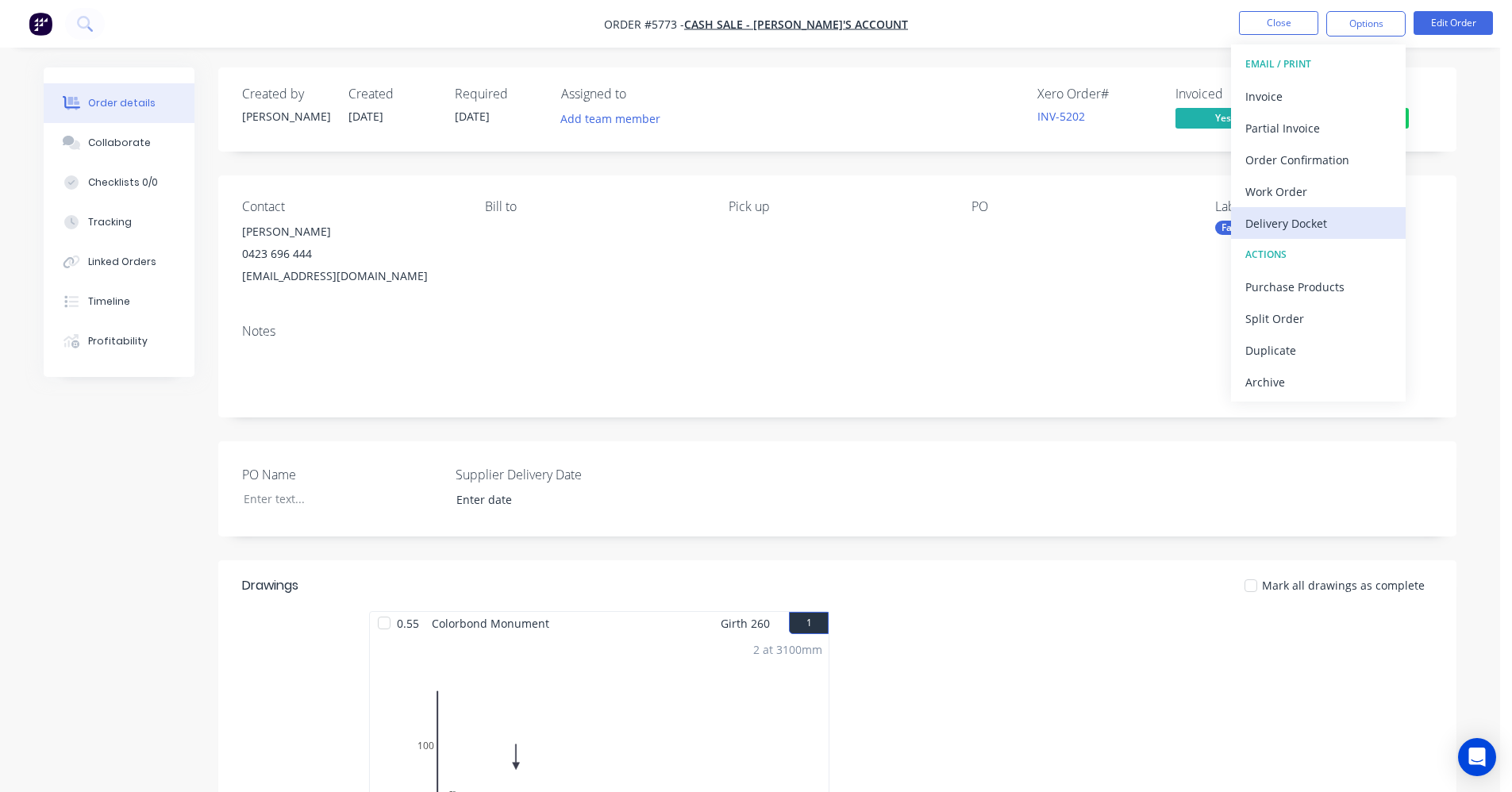
click at [1276, 214] on div "Delivery Docket" at bounding box center [1318, 223] width 146 height 23
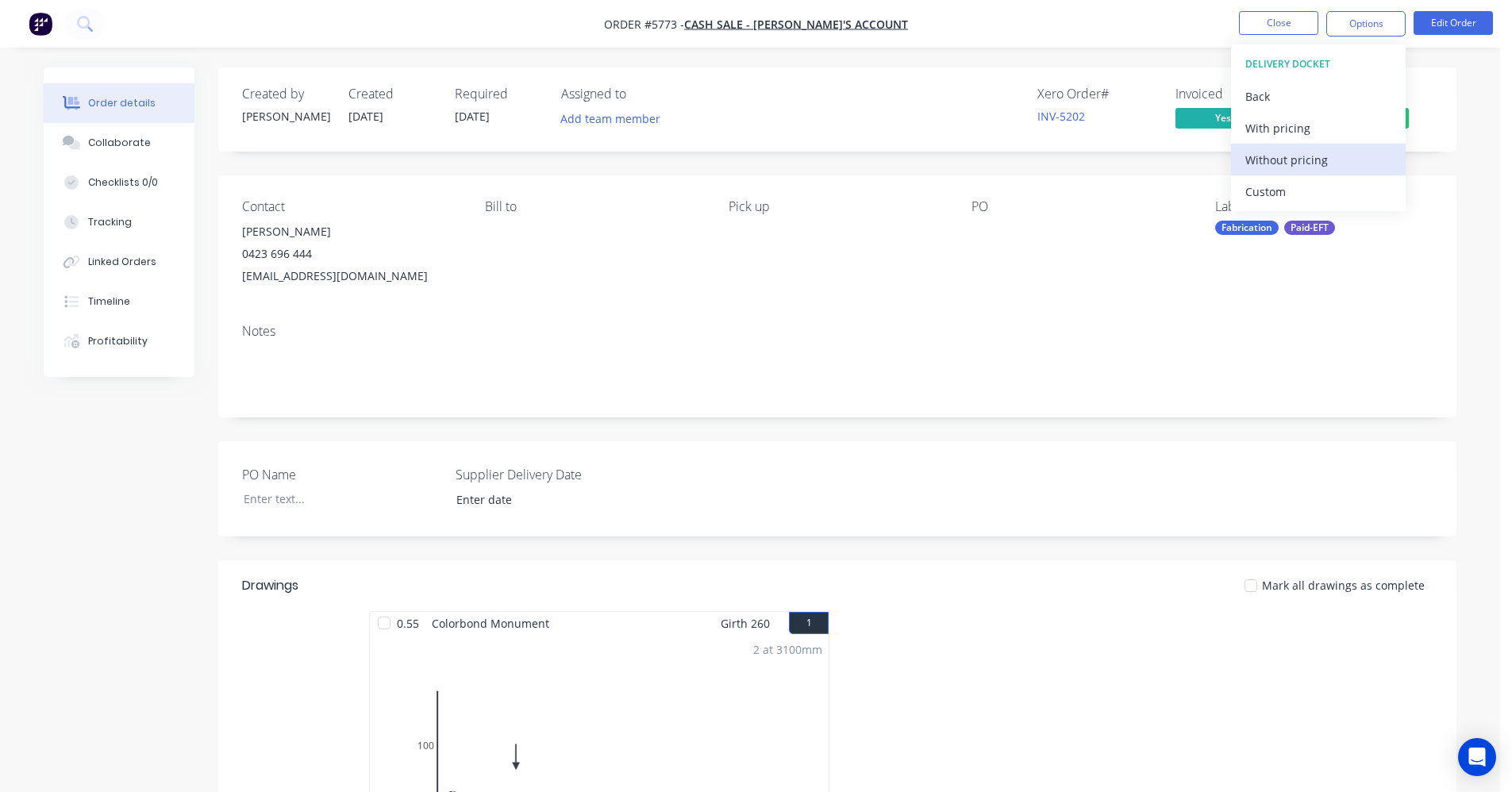
click at [1315, 162] on div "Without pricing" at bounding box center [1318, 160] width 146 height 23
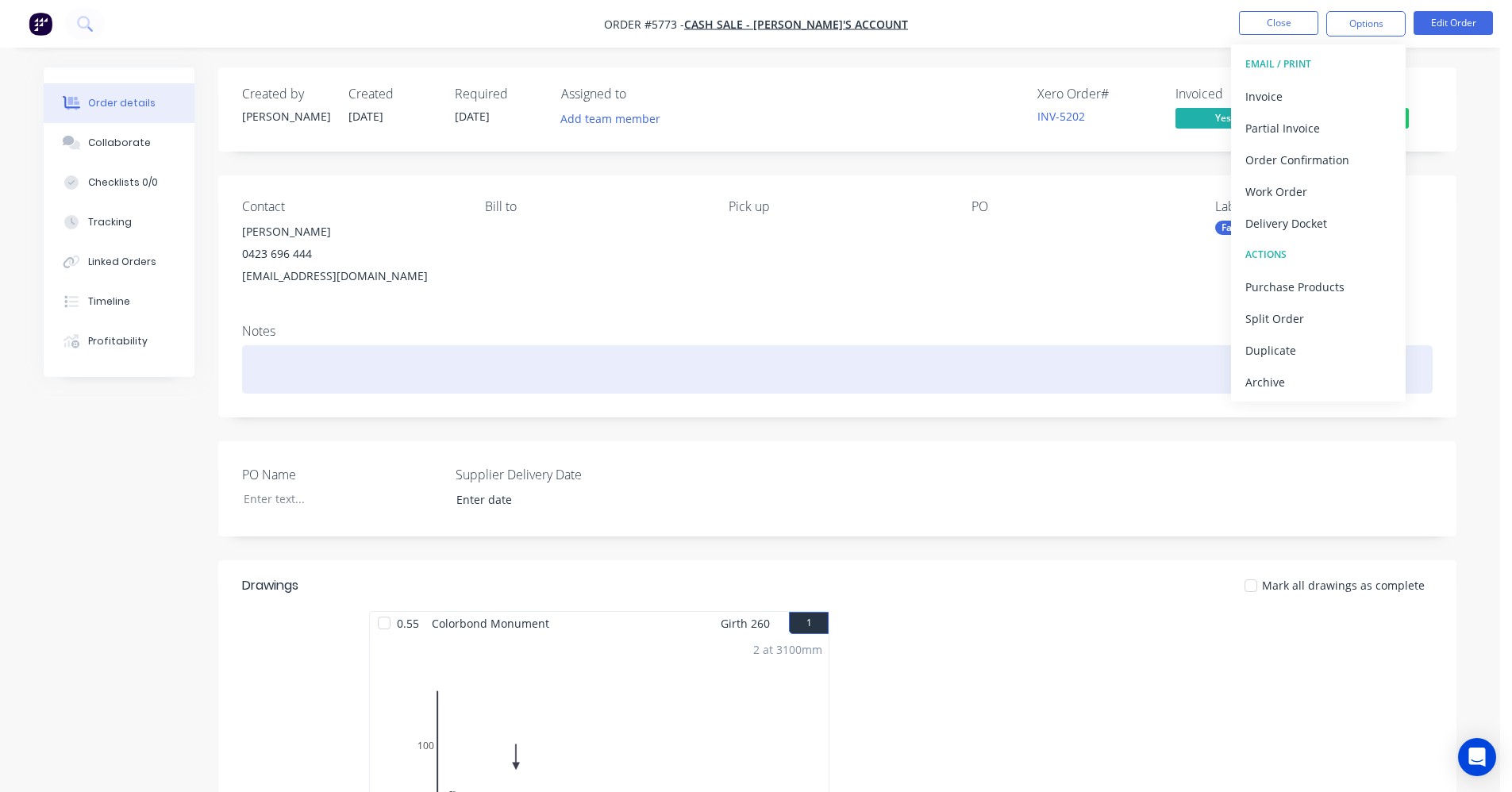
click at [720, 368] on div at bounding box center [837, 369] width 1191 height 49
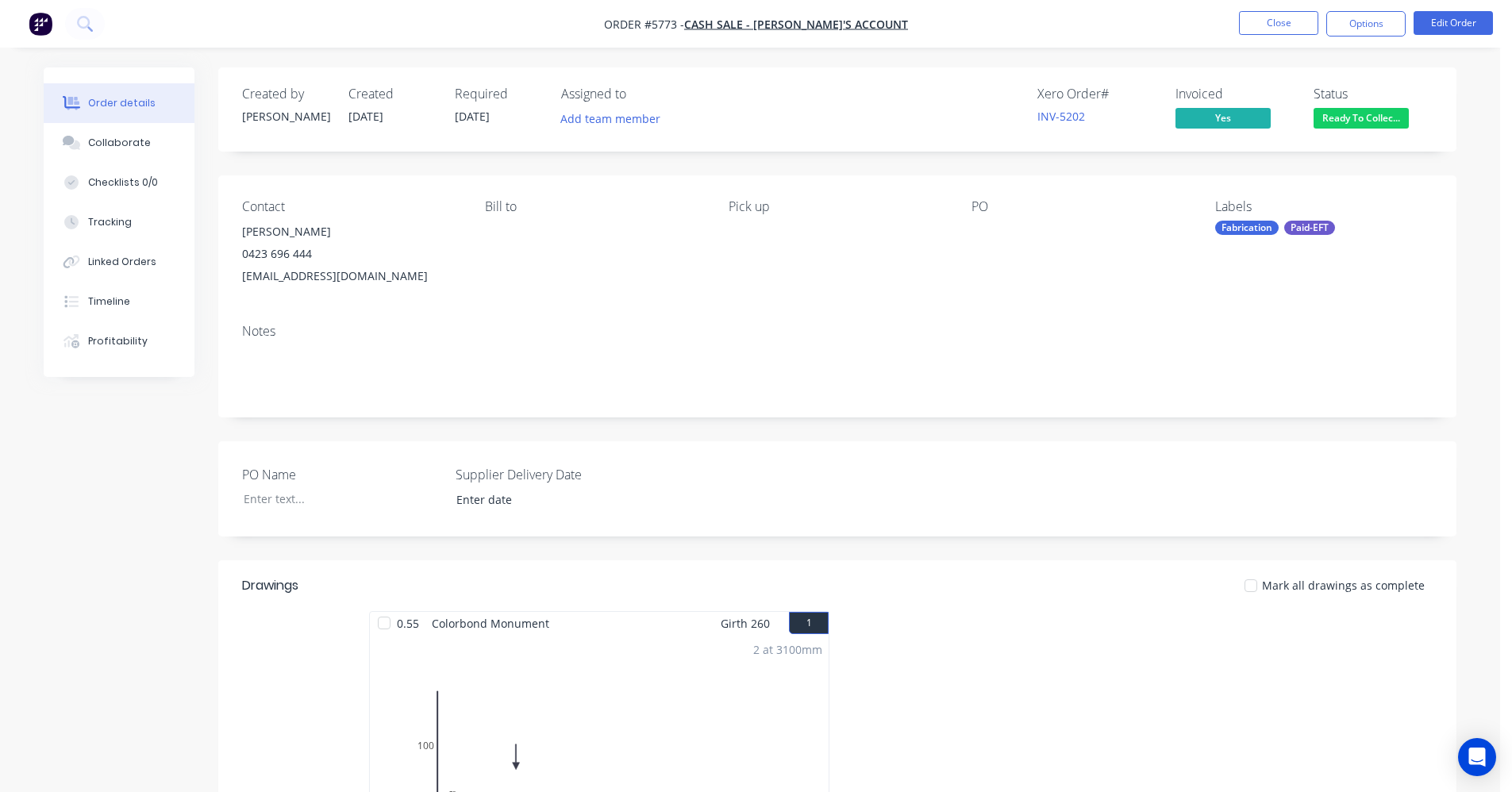
click at [1363, 116] on span "Ready To Collec..." at bounding box center [1361, 117] width 96 height 20
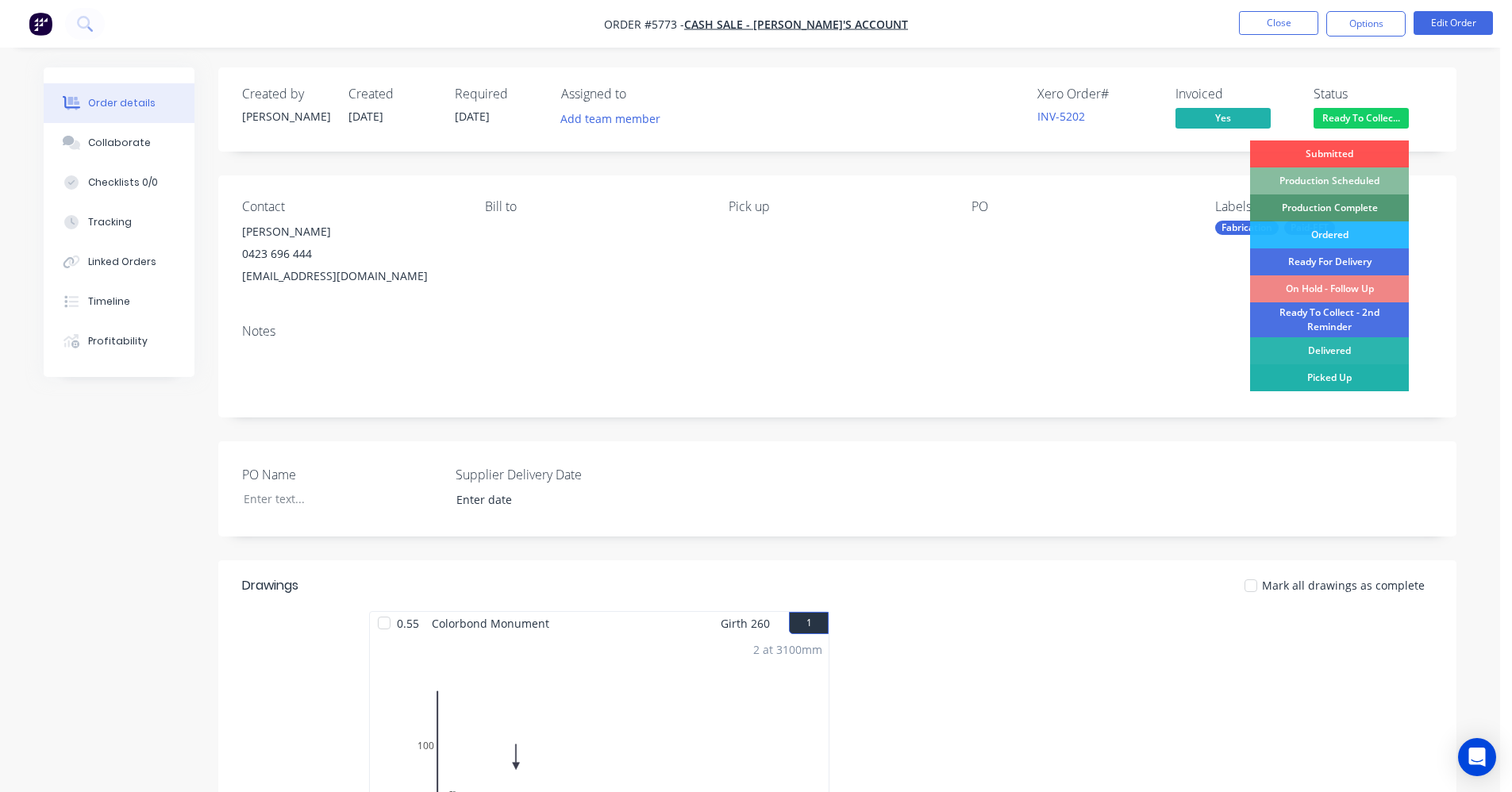
click at [1357, 375] on div "Picked Up" at bounding box center [1329, 377] width 159 height 27
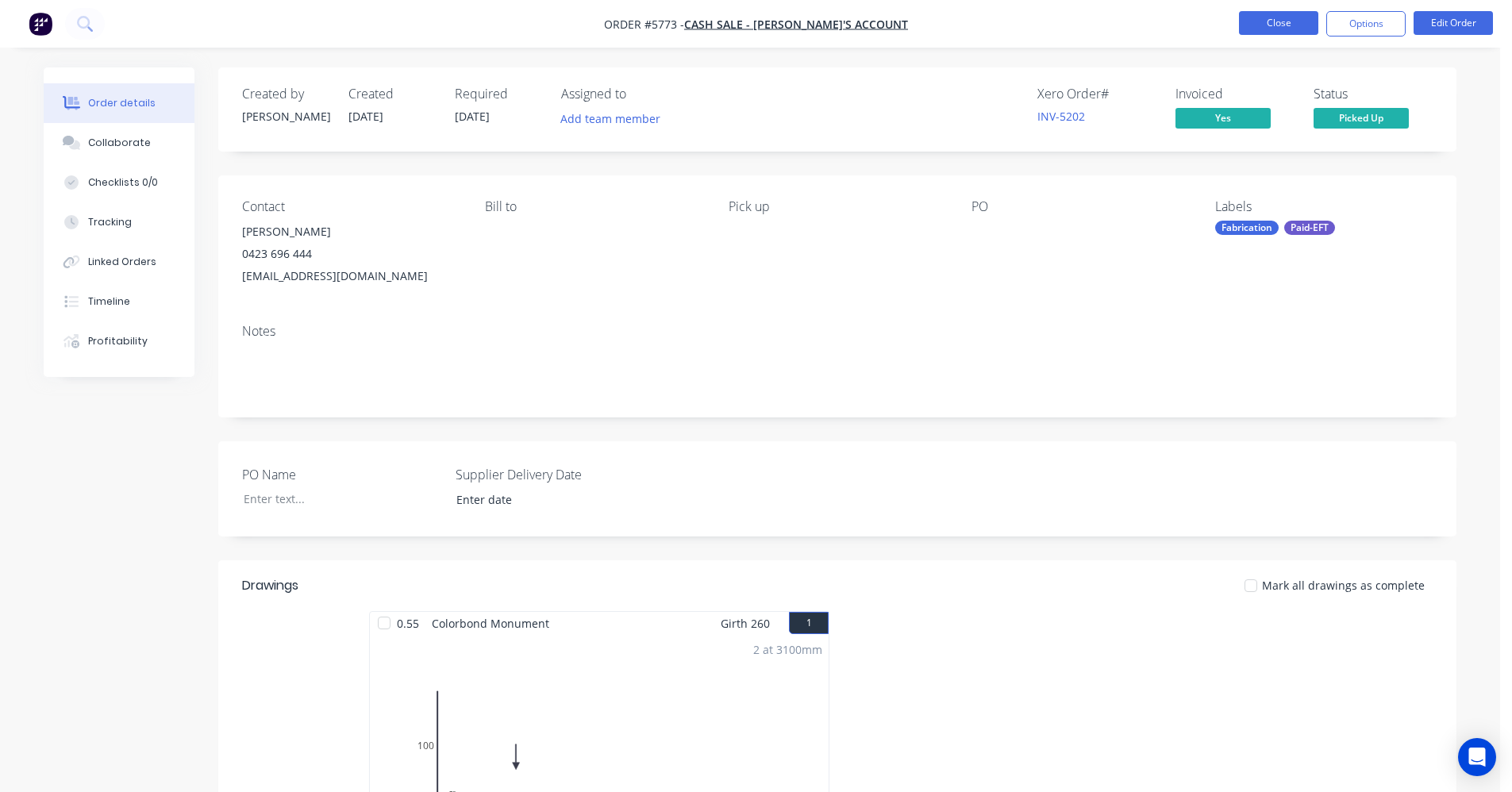
click at [1255, 23] on button "Close" at bounding box center [1278, 23] width 79 height 23
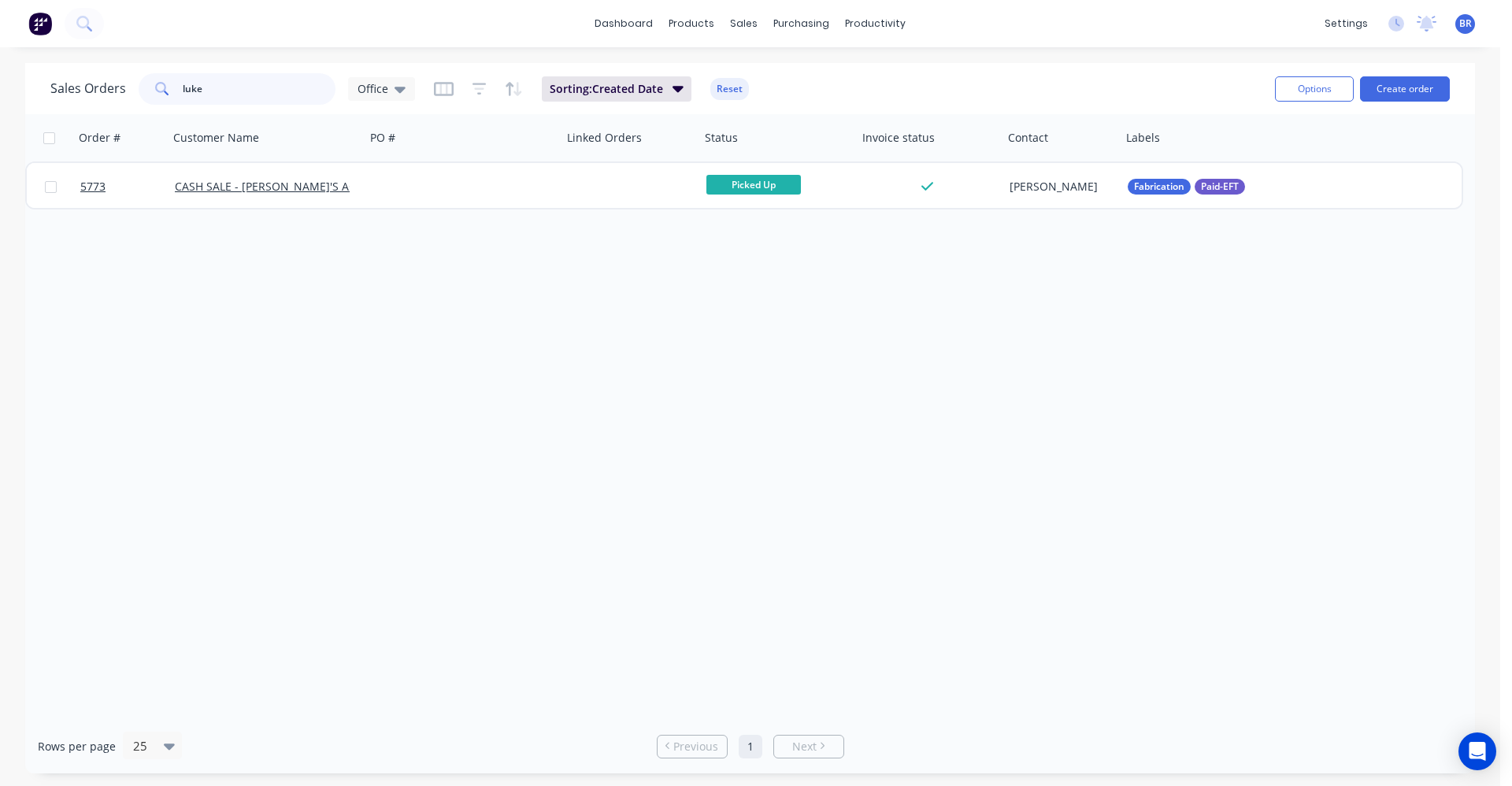
drag, startPoint x: 192, startPoint y: 84, endPoint x: 78, endPoint y: 84, distance: 114.0
click at [111, 84] on div "Sales Orders luke Office" at bounding box center [232, 89] width 365 height 32
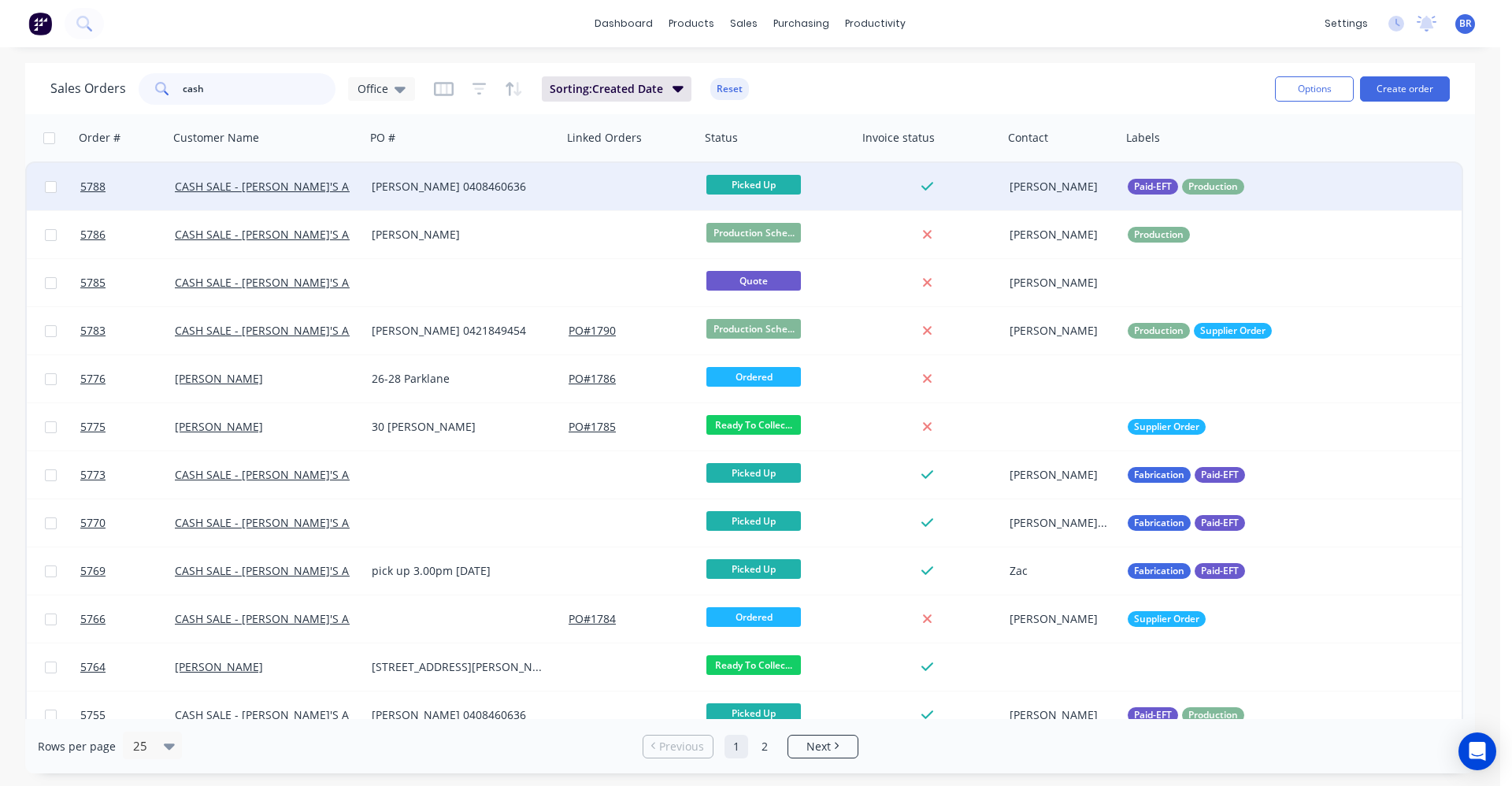
type input "cash"
click at [558, 188] on div "[PERSON_NAME] 0408460636" at bounding box center [464, 186] width 197 height 47
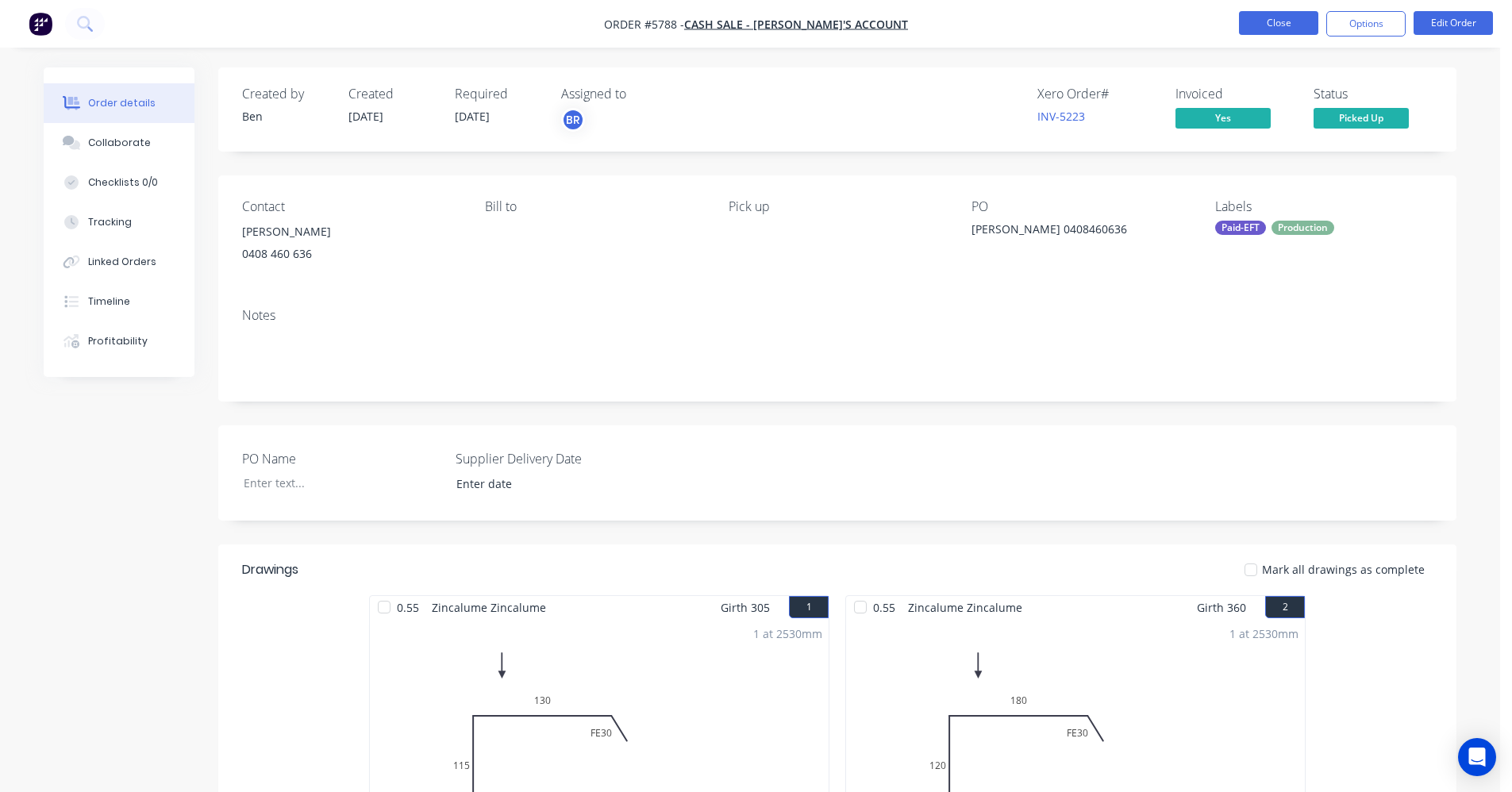
click at [1289, 24] on button "Close" at bounding box center [1278, 23] width 79 height 23
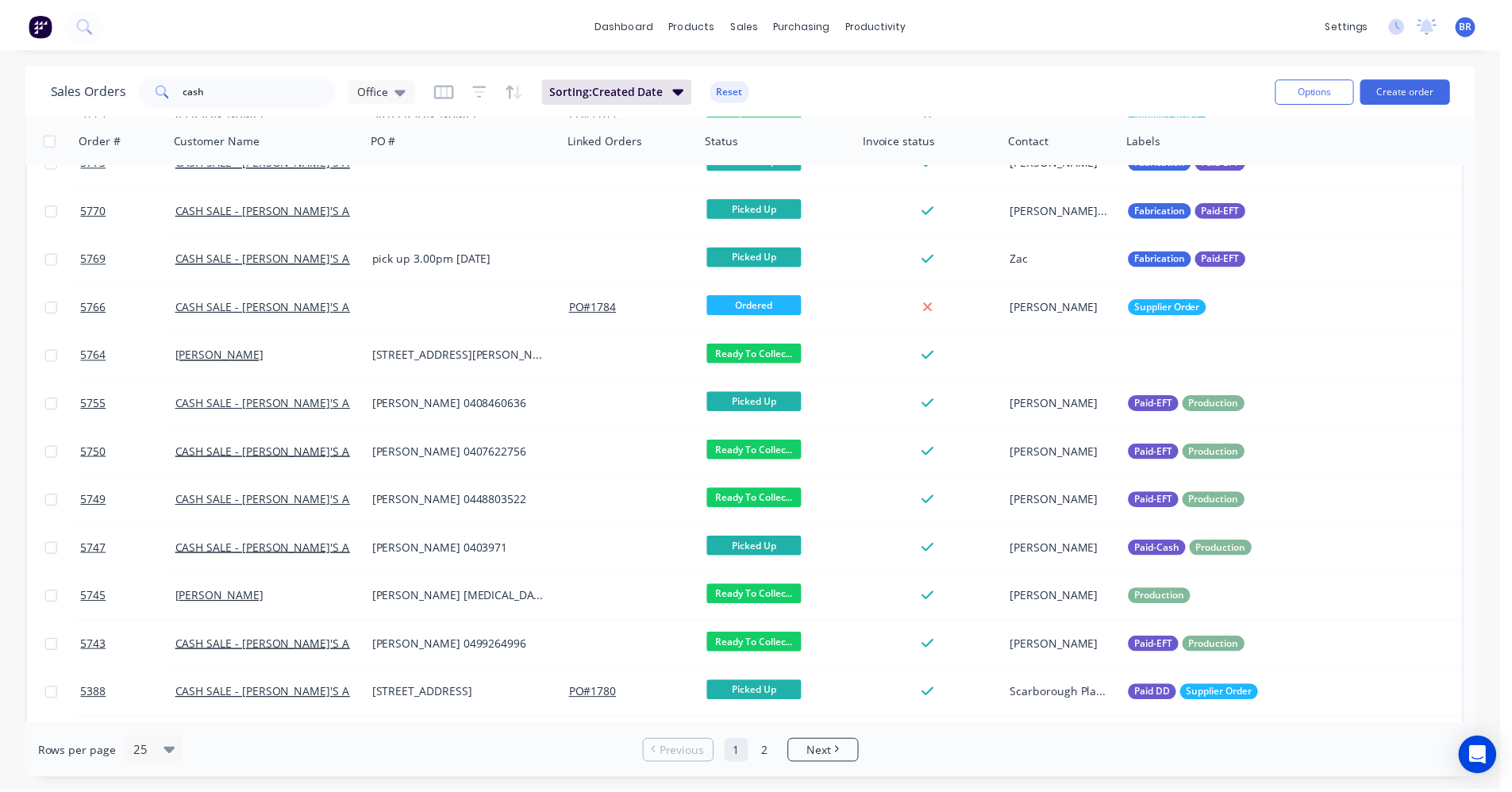
scroll to position [649, 0]
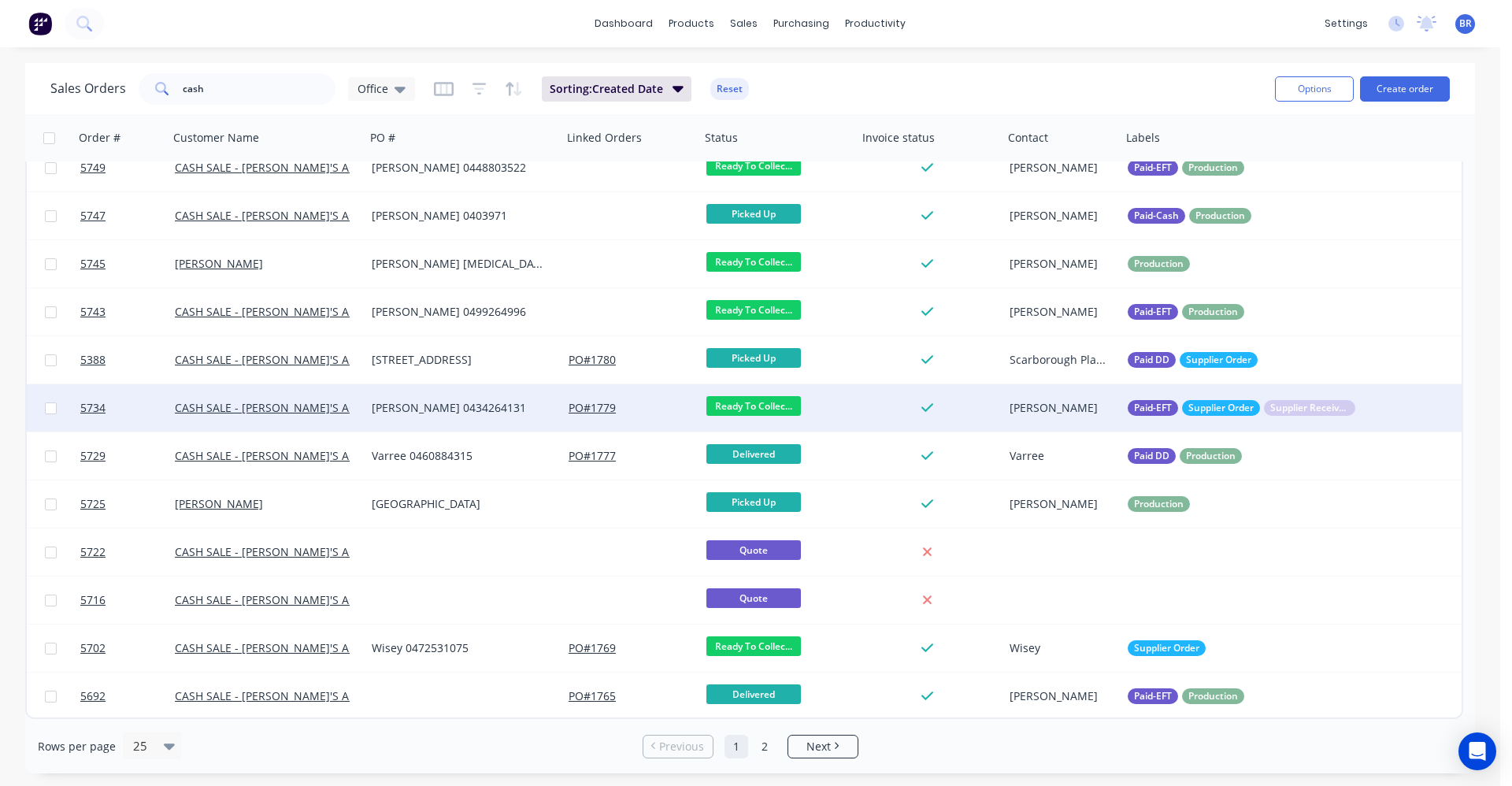
click at [460, 406] on div "[PERSON_NAME] 0434264131" at bounding box center [459, 408] width 175 height 16
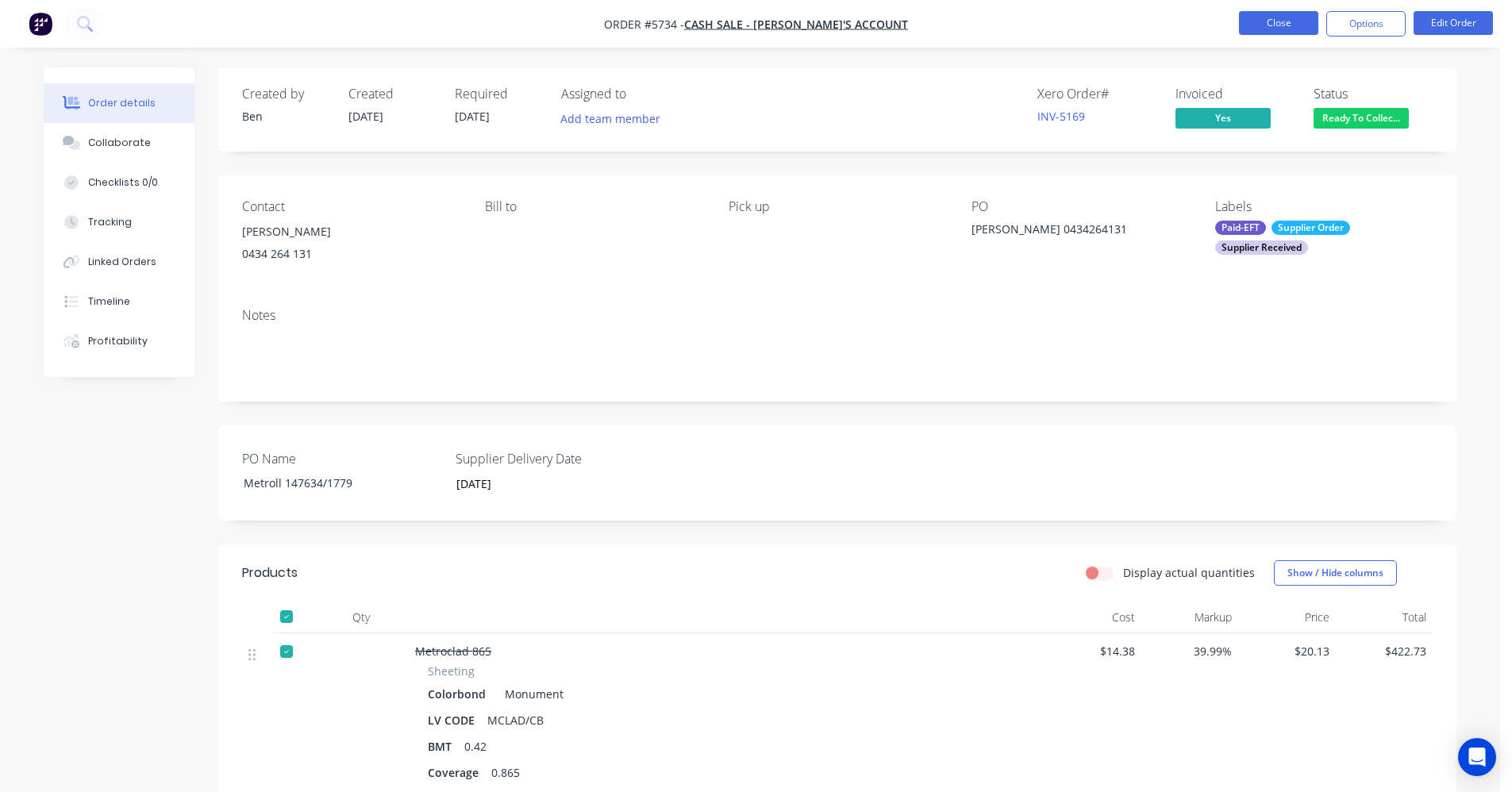
click at [1280, 18] on button "Close" at bounding box center [1278, 23] width 79 height 23
